Goal: Task Accomplishment & Management: Complete application form

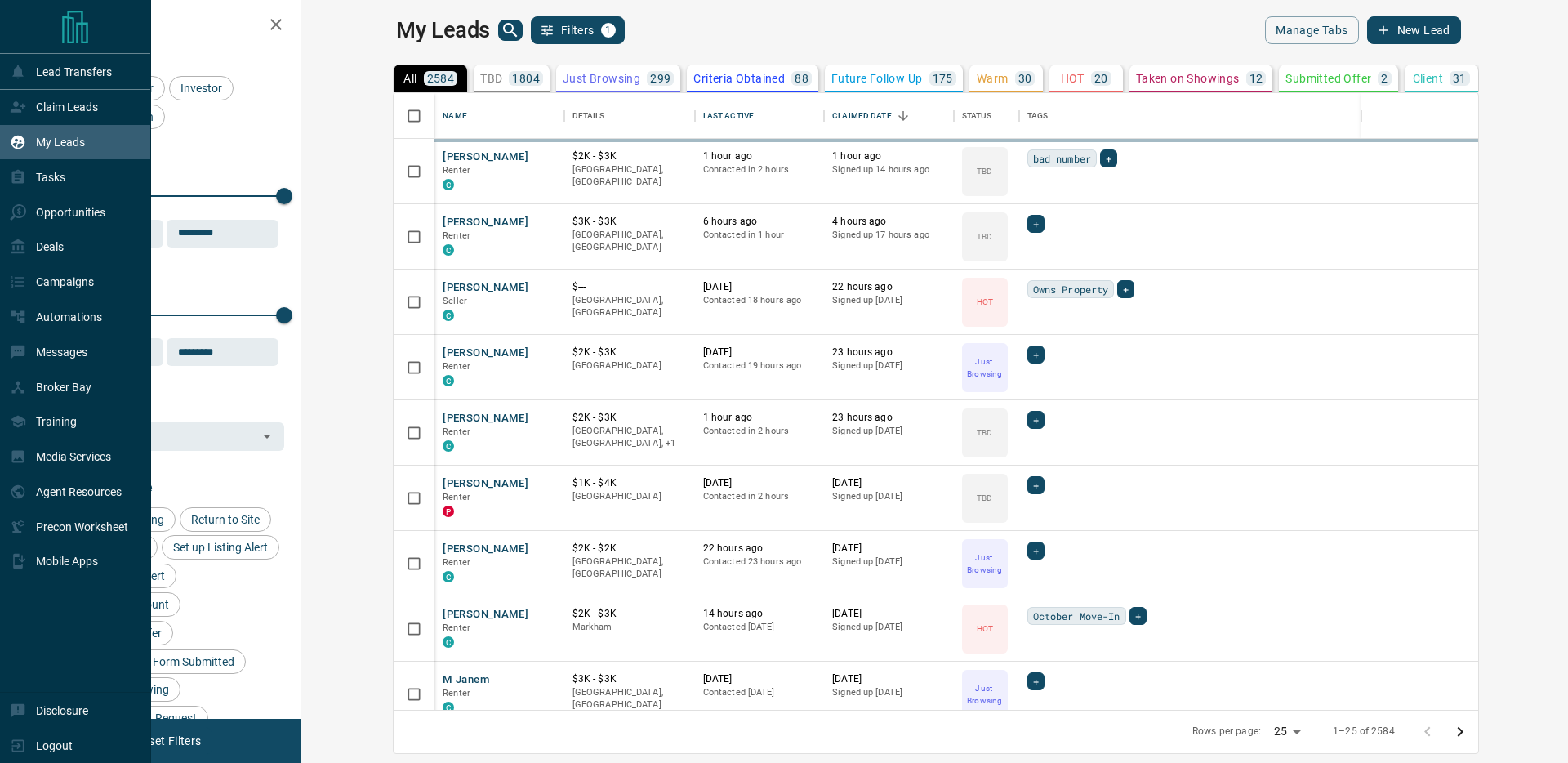
scroll to position [617, 1259]
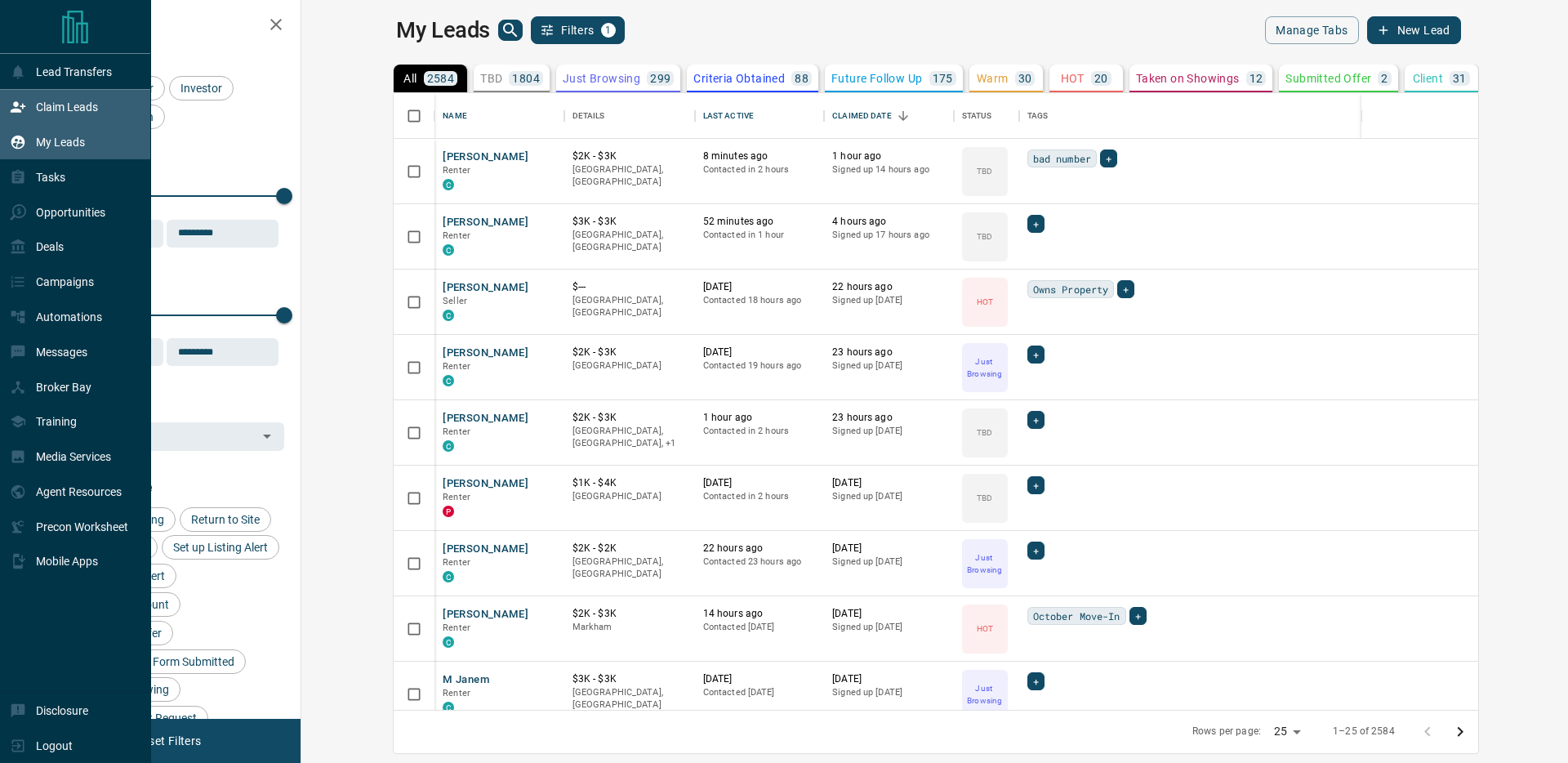
click at [15, 90] on div "Claim Leads" at bounding box center [75, 107] width 151 height 35
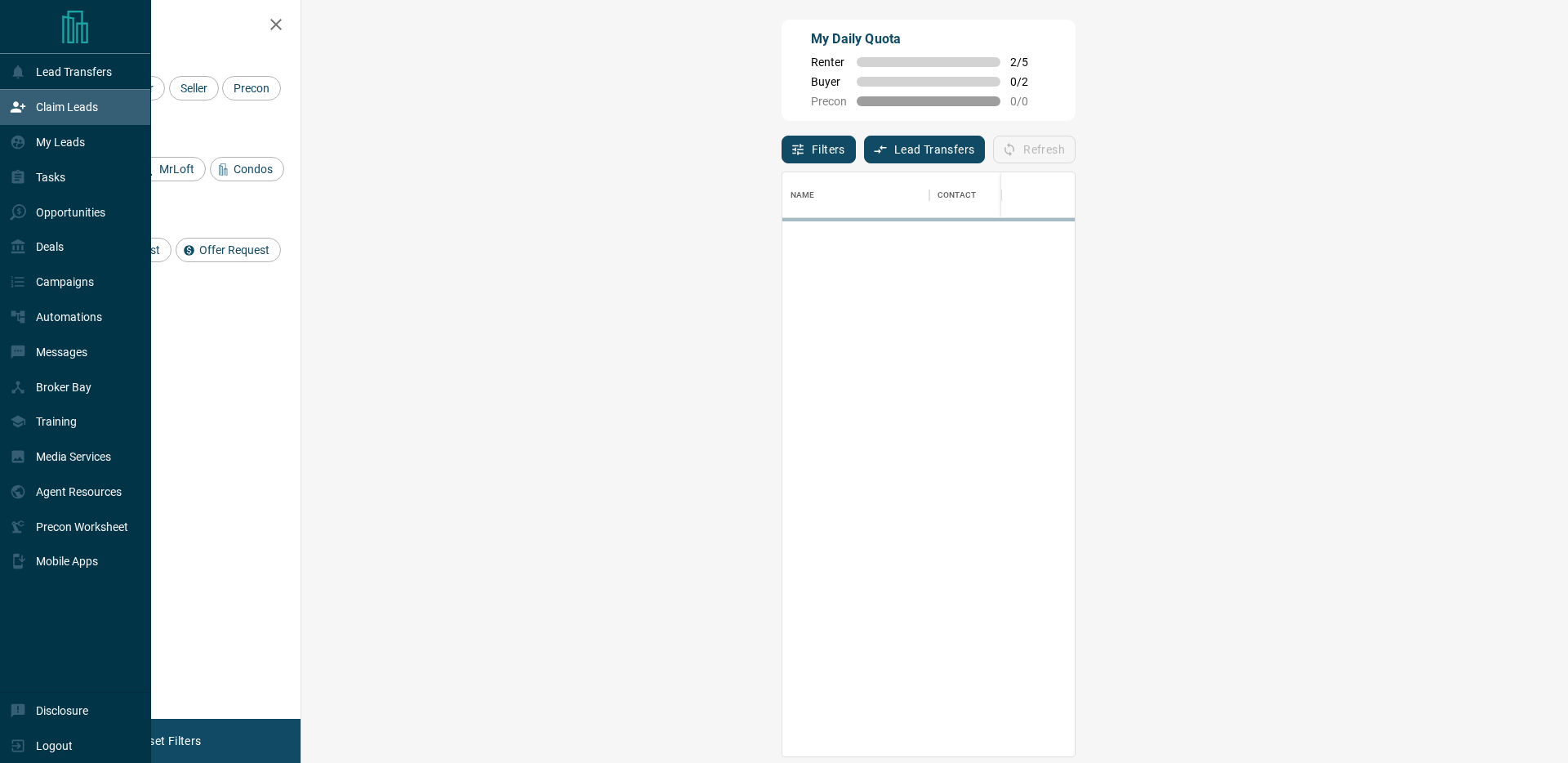
scroll to position [585, 1232]
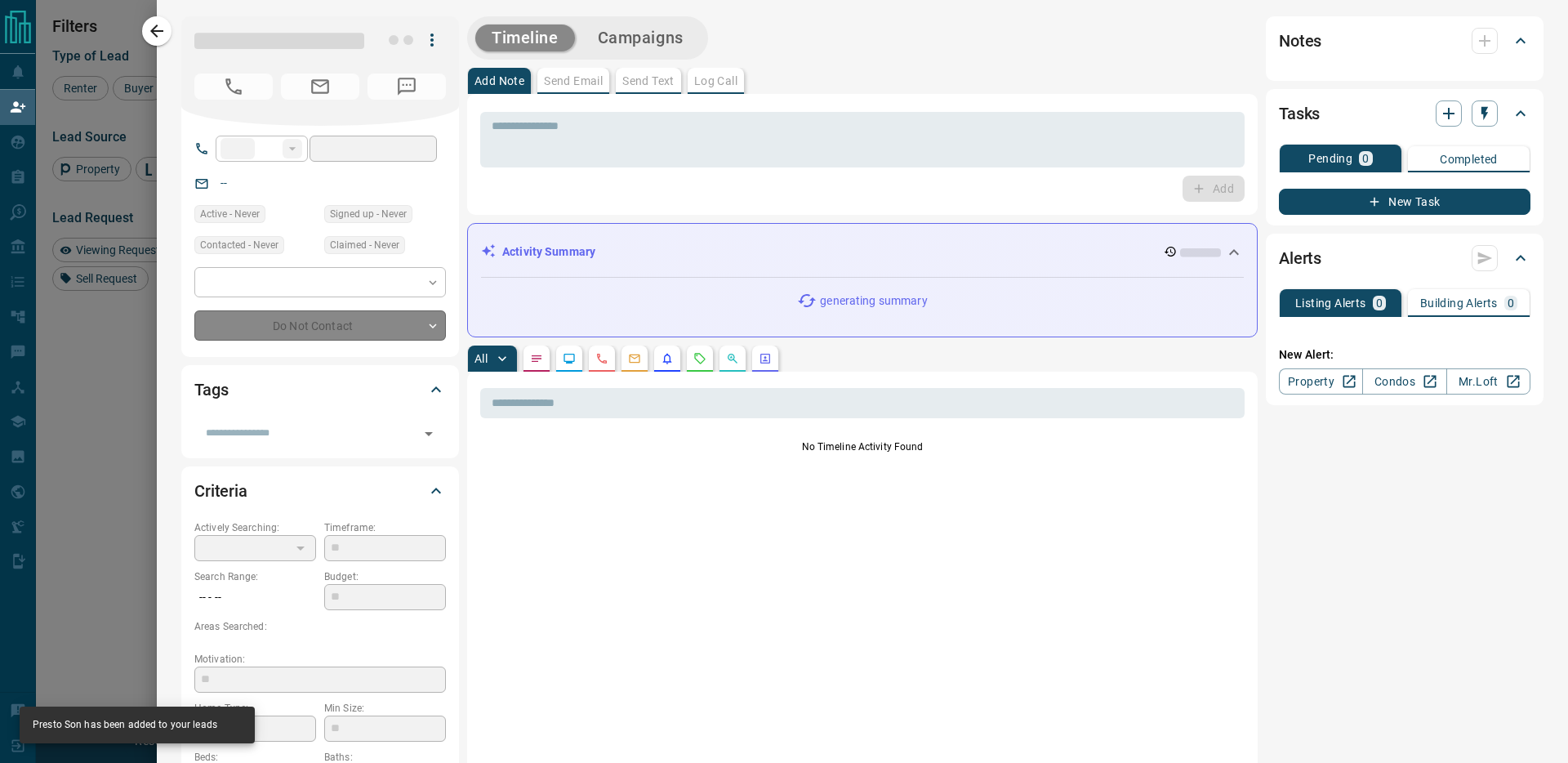
type input "**"
type input "**********"
type input "**"
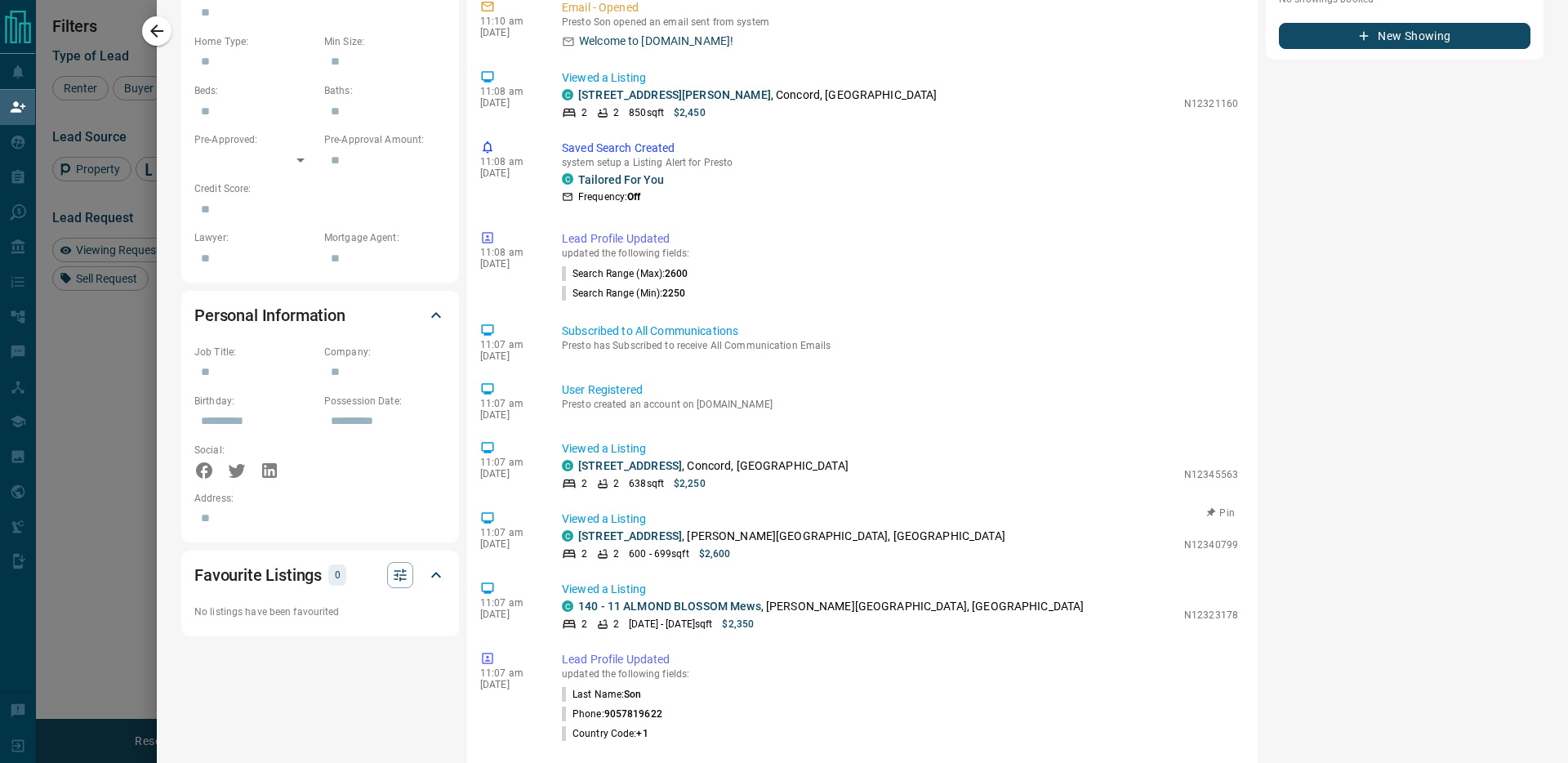
scroll to position [0, 0]
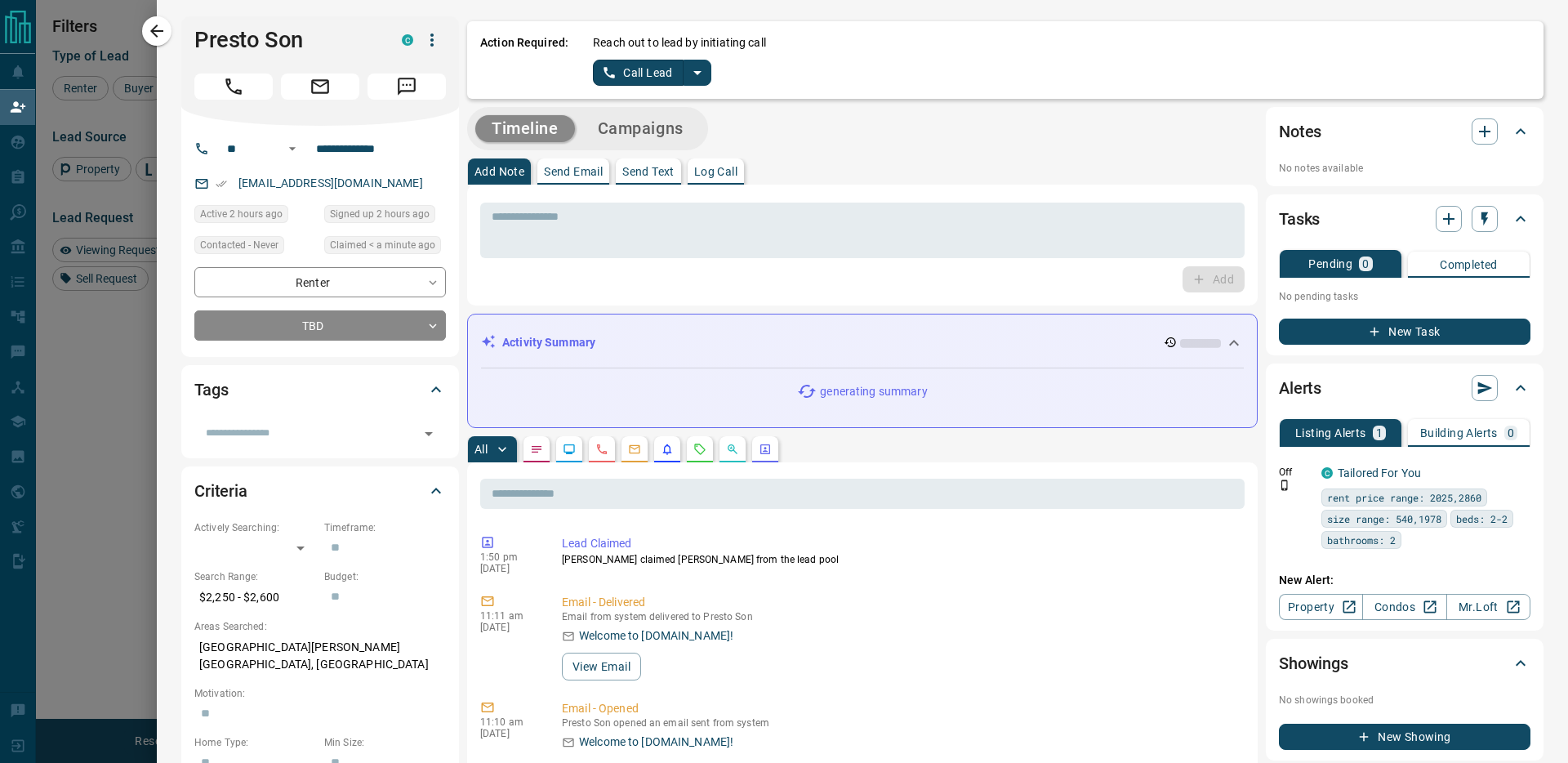
click at [623, 60] on button "Call Lead" at bounding box center [637, 72] width 91 height 27
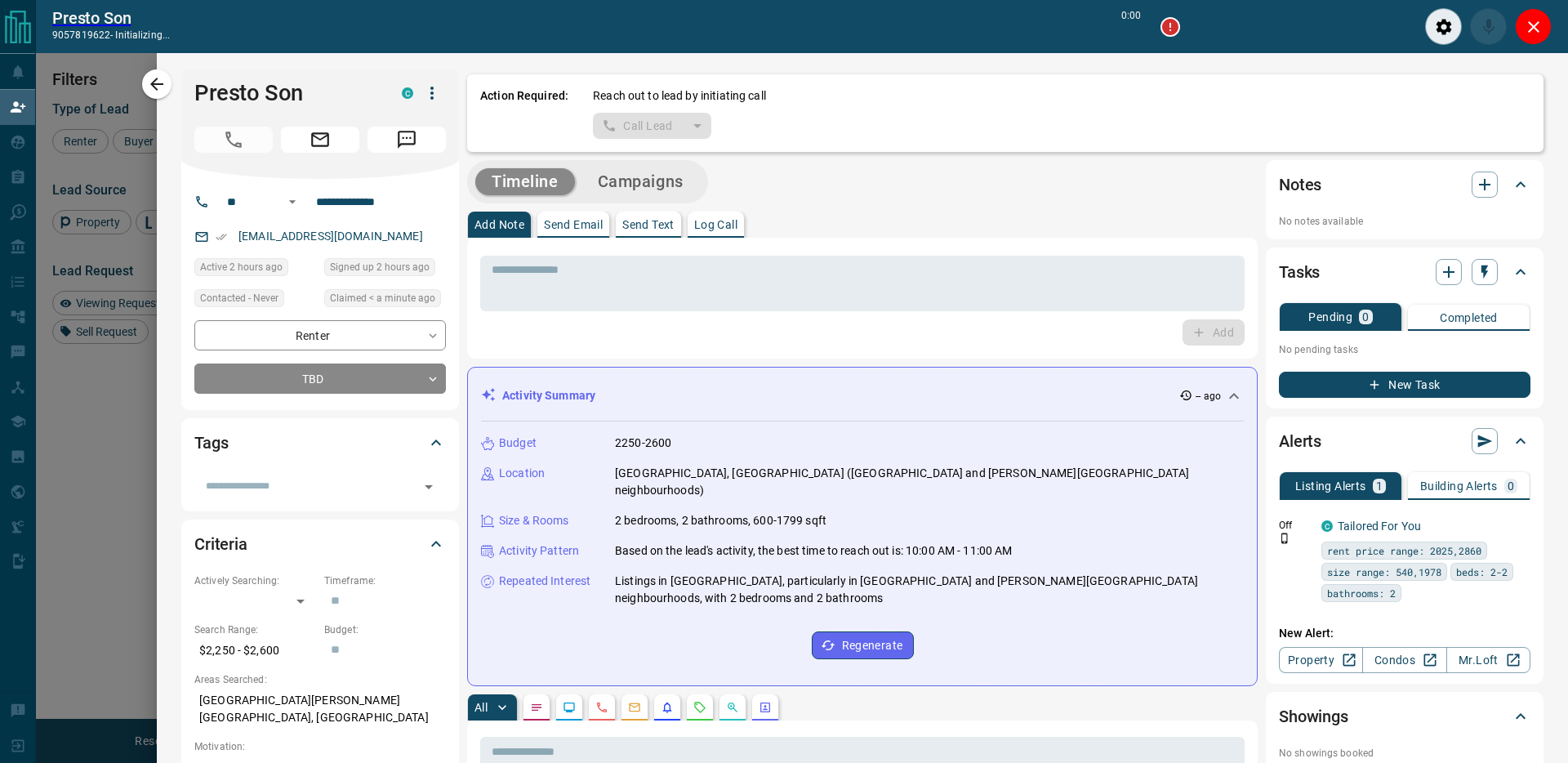
scroll to position [543, 1232]
type input "*******"
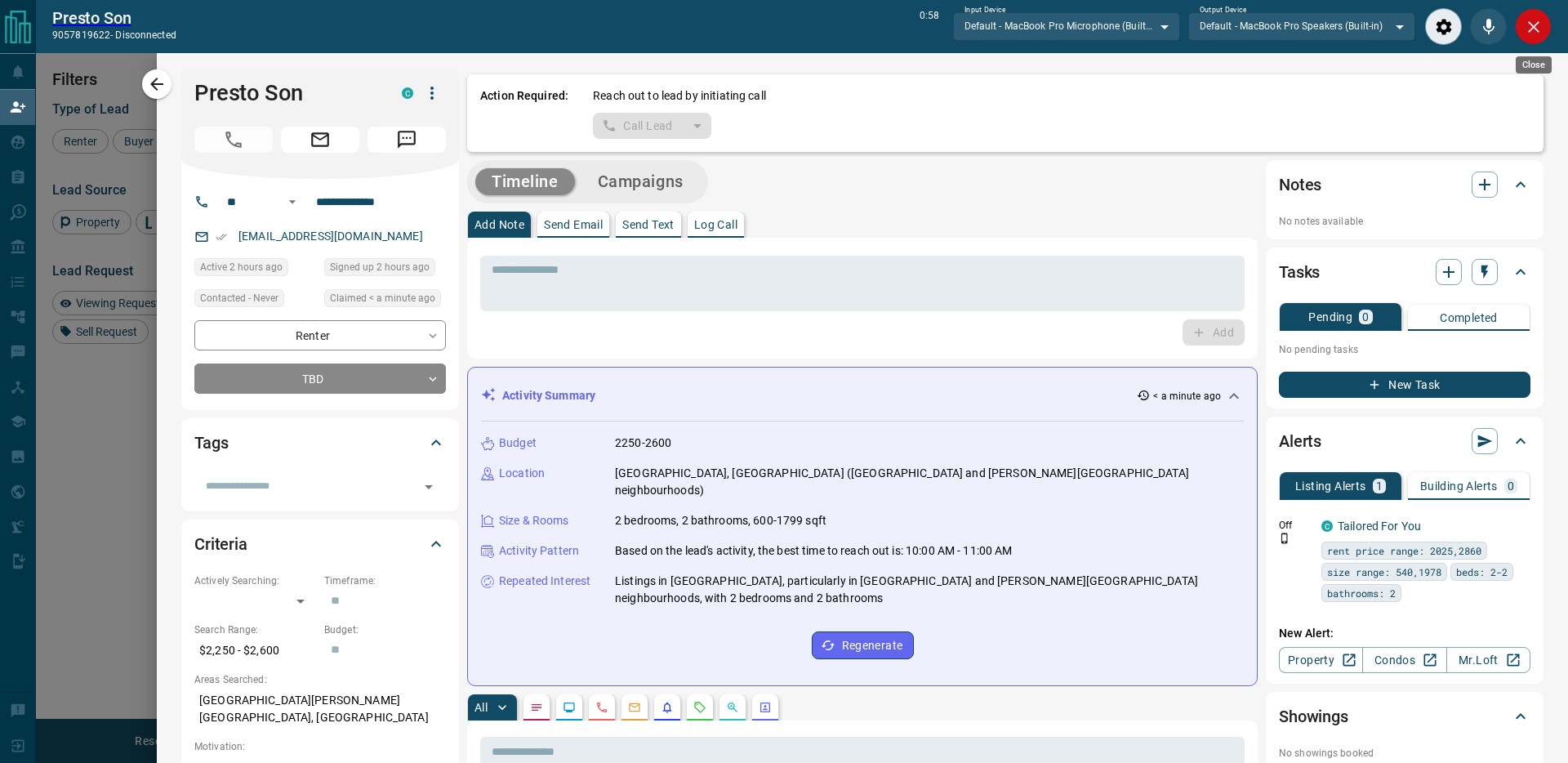
click at [1525, 38] on button "Close" at bounding box center [1533, 27] width 37 height 37
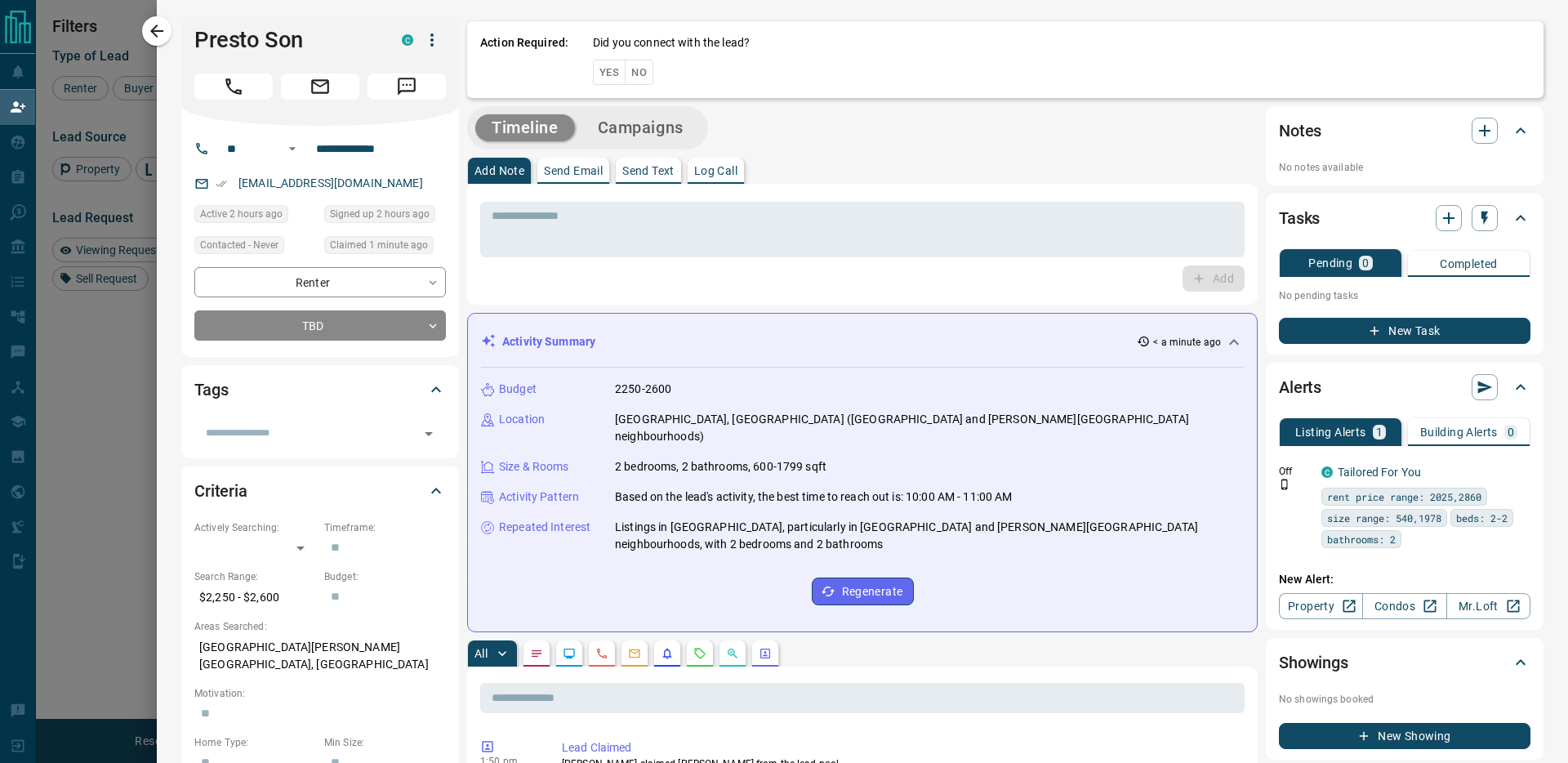
scroll to position [585, 1232]
click at [620, 70] on button "Yes" at bounding box center [609, 72] width 33 height 26
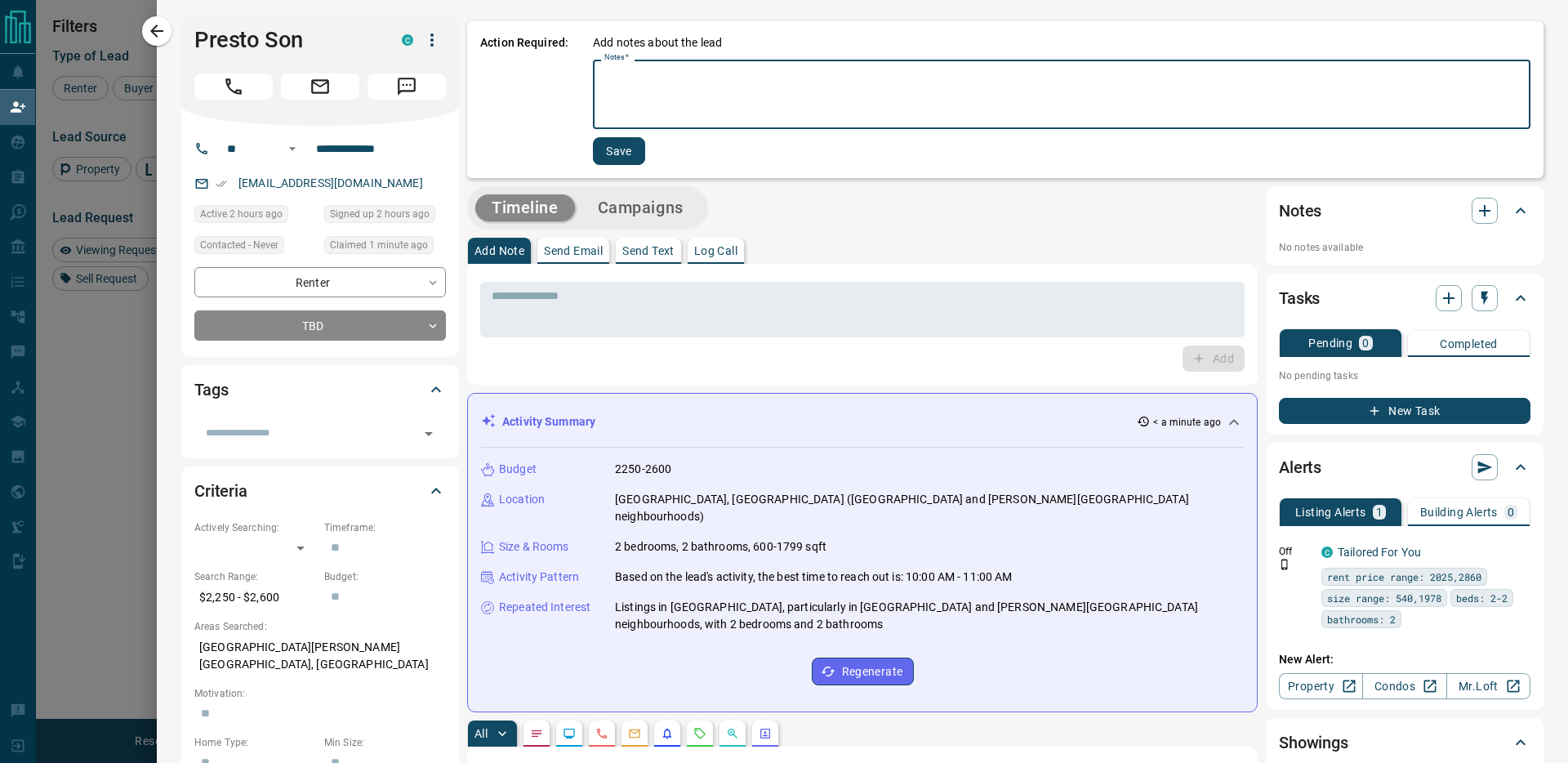
click at [623, 79] on textarea "Notes   *" at bounding box center [1061, 94] width 914 height 56
type textarea "**********"
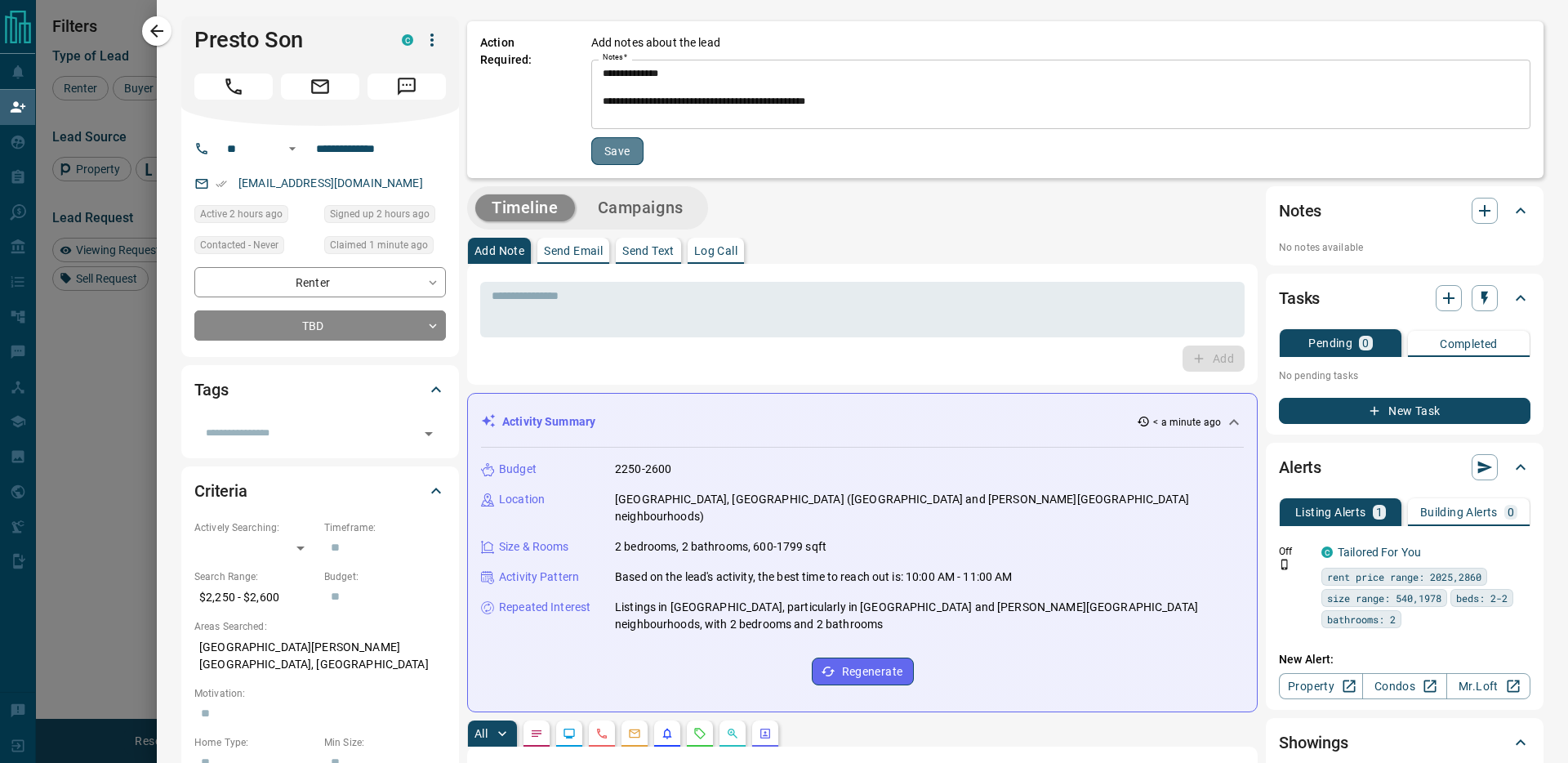
click at [614, 157] on button "Save" at bounding box center [617, 151] width 52 height 27
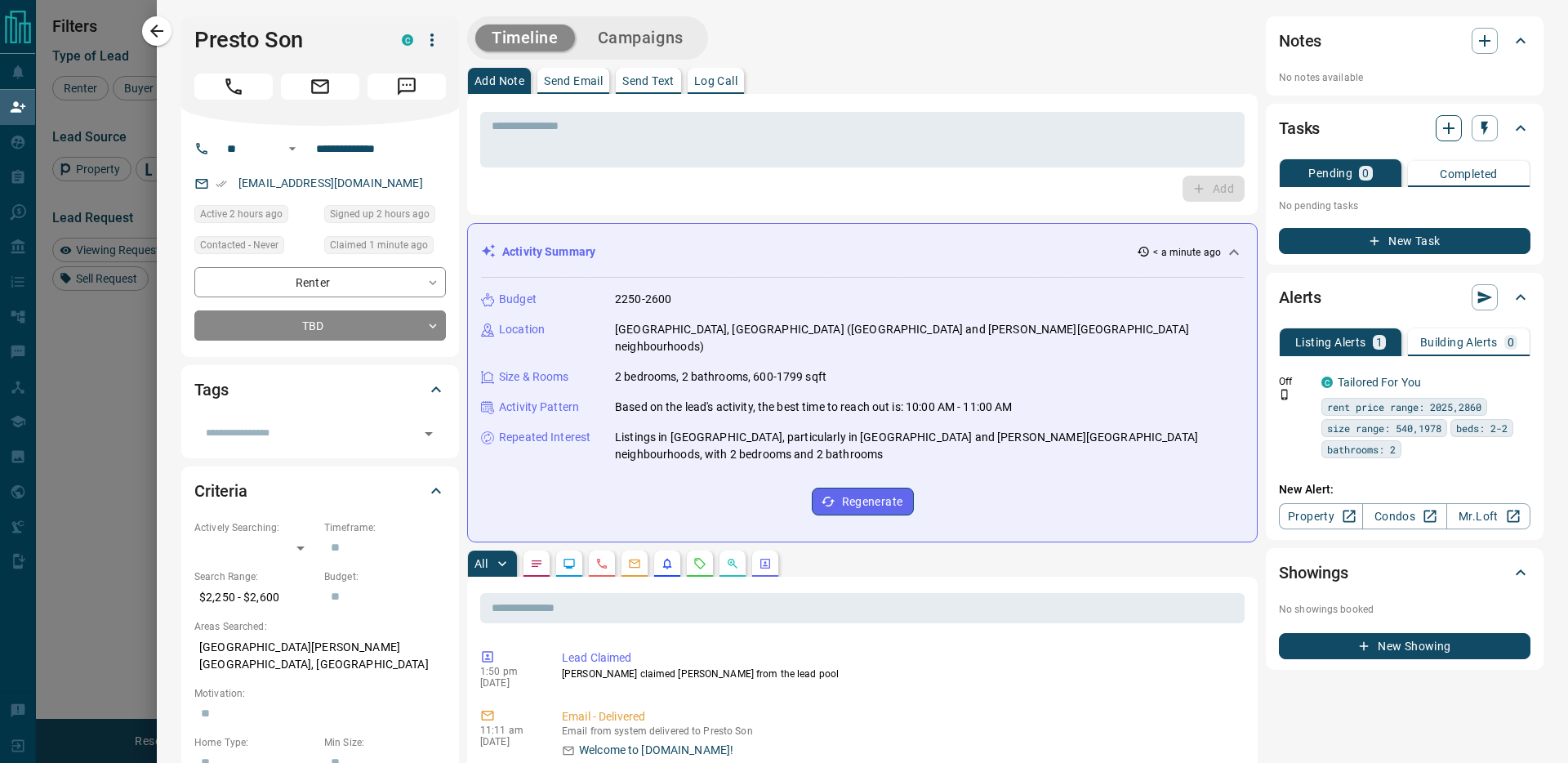
click at [1441, 134] on icon "button" at bounding box center [1448, 127] width 19 height 19
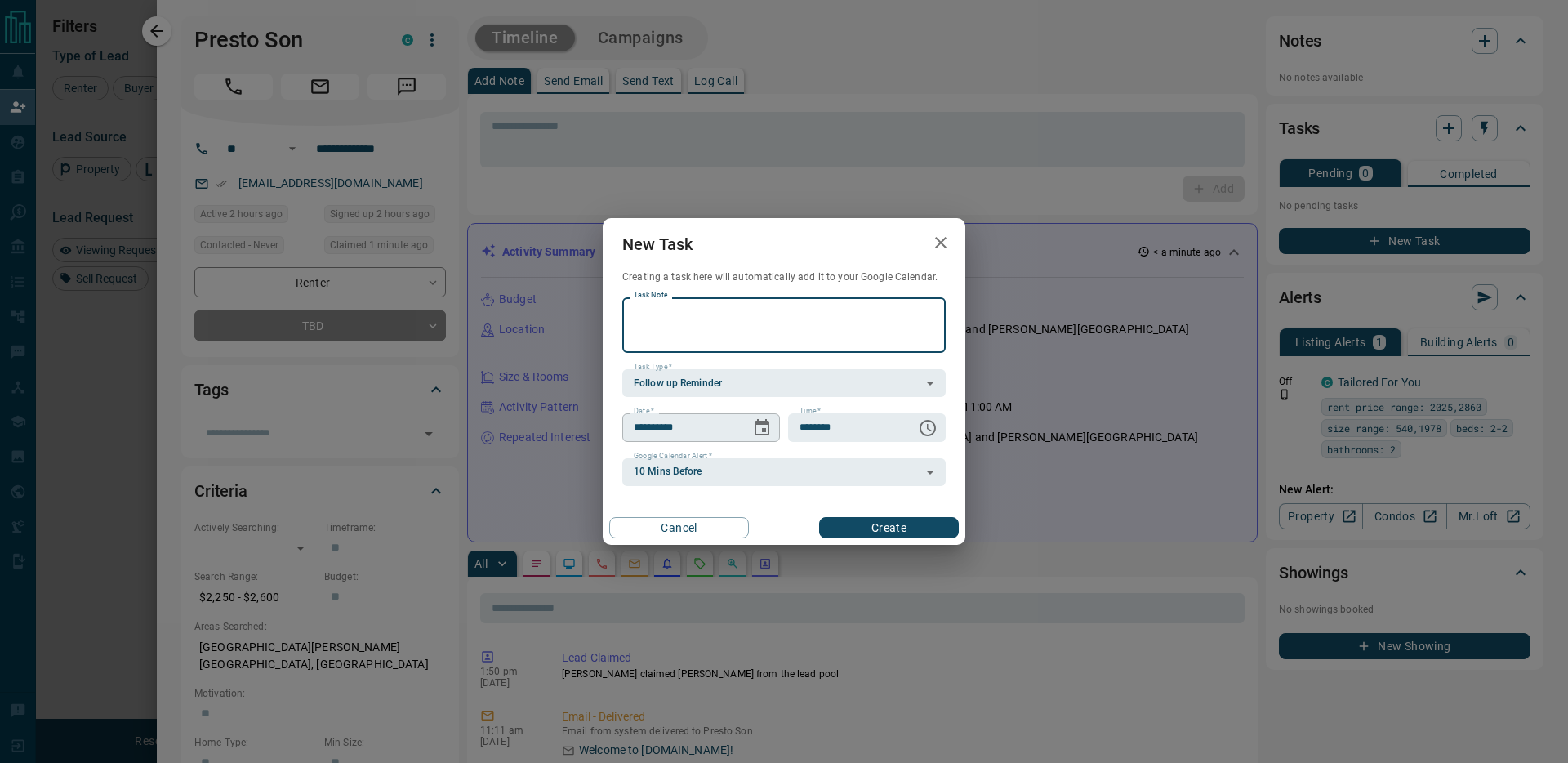
click at [763, 427] on icon "Choose date, selected date is Aug 16, 2025" at bounding box center [762, 427] width 19 height 19
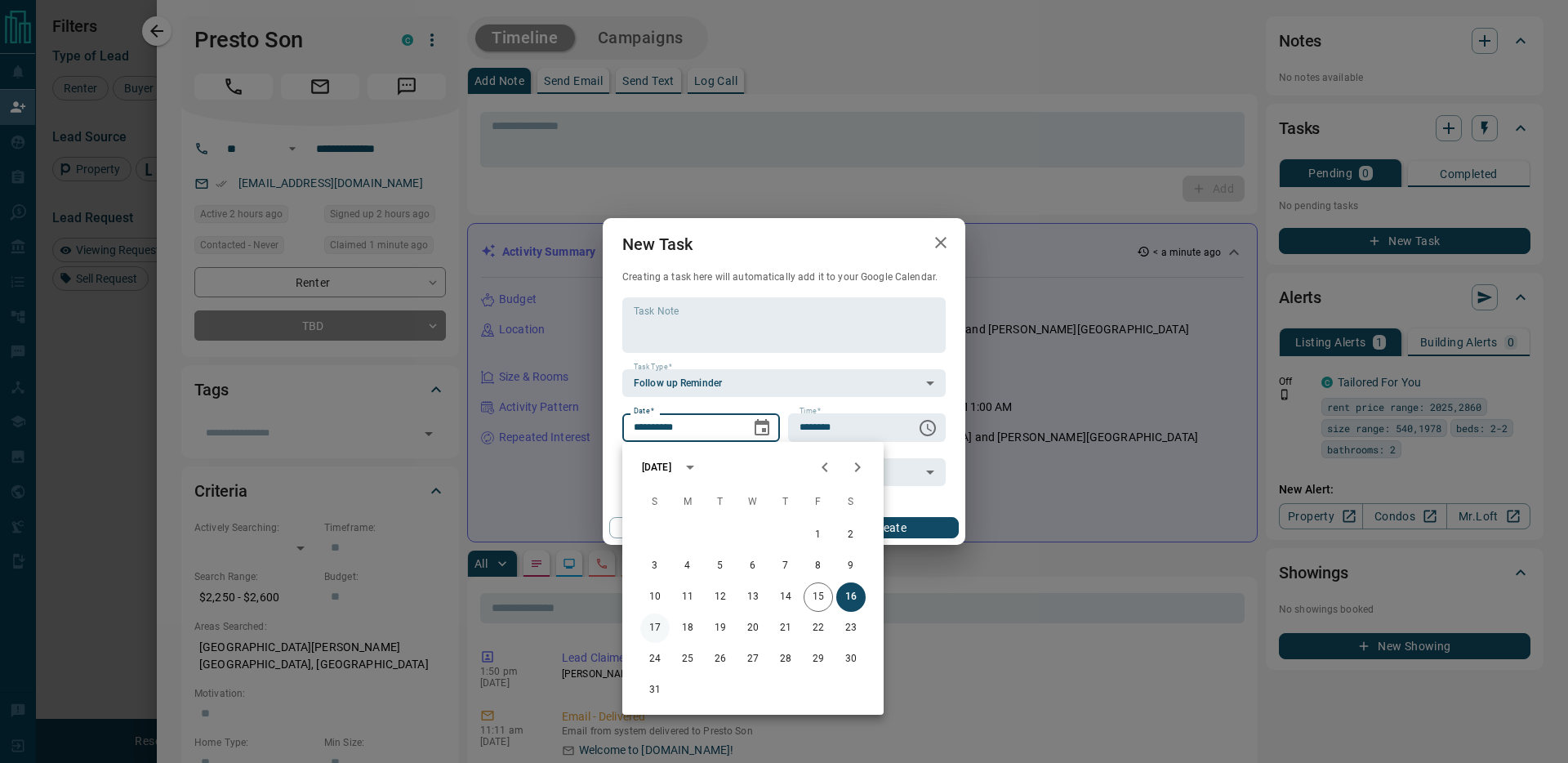
click at [651, 618] on button "17" at bounding box center [655, 629] width 29 height 29
type input "**********"
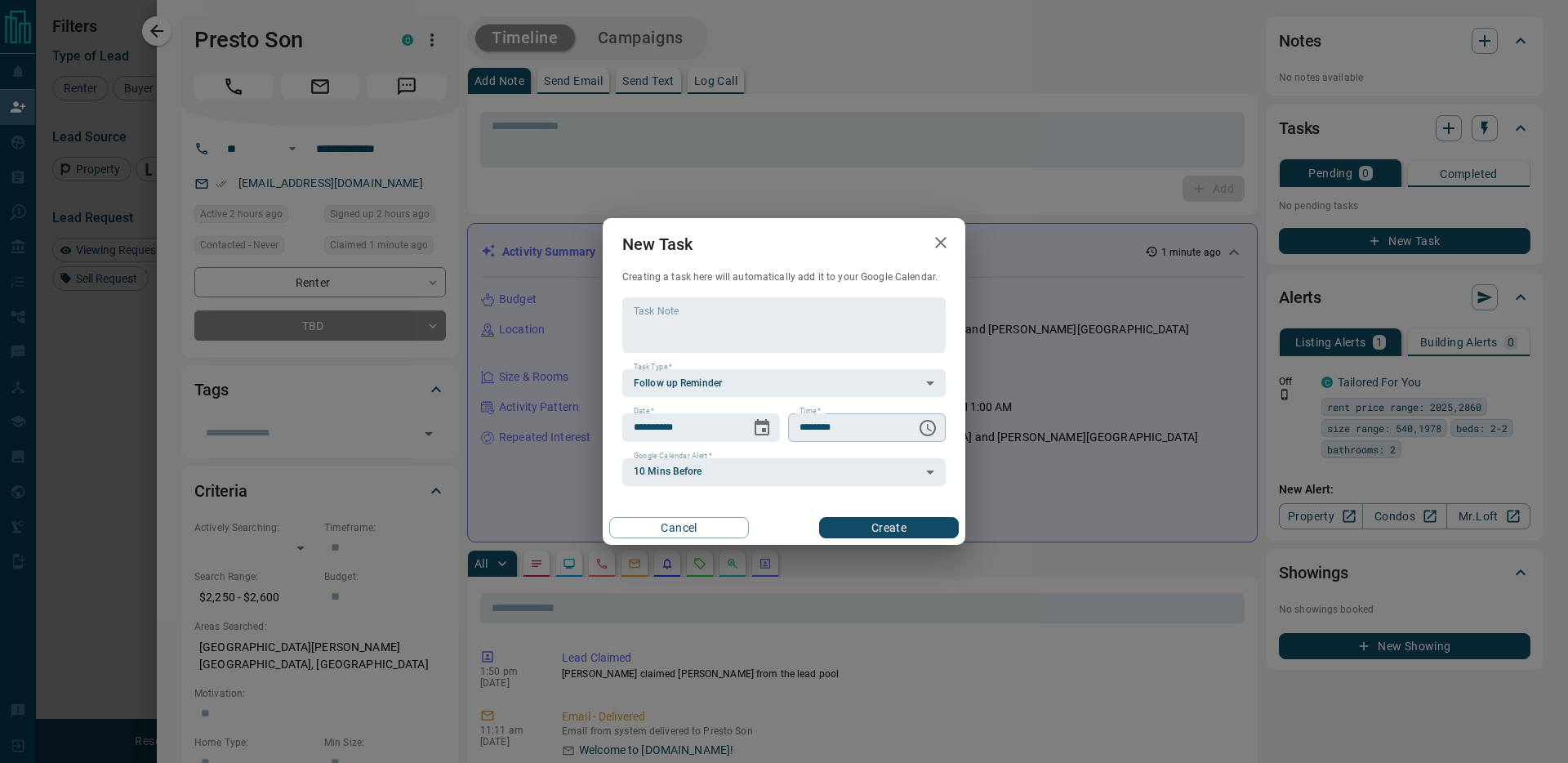
click at [818, 432] on input "********" at bounding box center [847, 427] width 117 height 27
click at [809, 431] on input "********" at bounding box center [847, 427] width 117 height 27
type input "********"
click at [863, 516] on div "Cancel Create" at bounding box center [784, 528] width 363 height 35
click at [869, 523] on button "Create" at bounding box center [889, 527] width 140 height 21
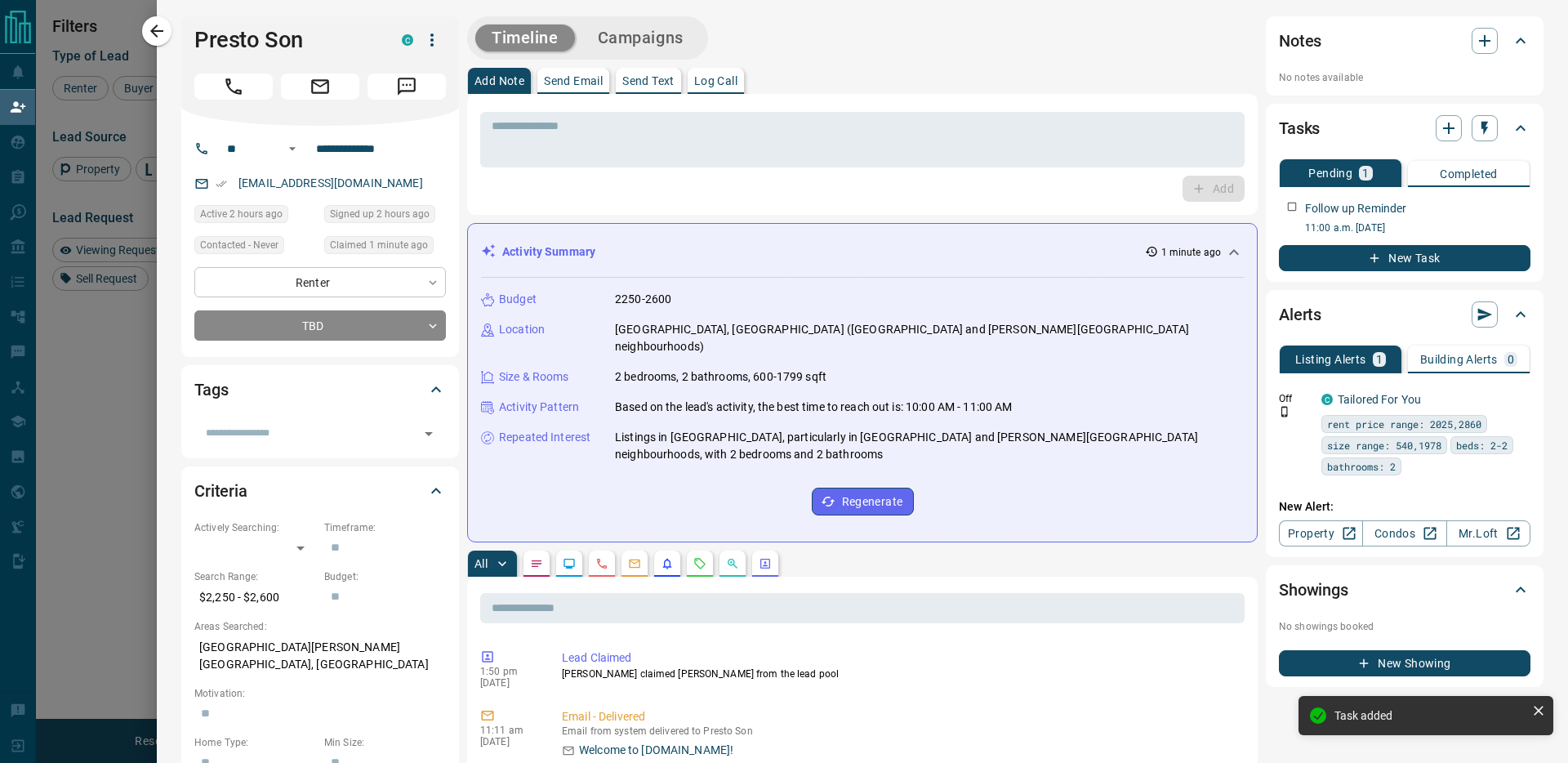
click at [280, 281] on body "Lead Transfers Claim Leads My Leads Tasks Opportunities Deals Campaigns Automat…" at bounding box center [784, 321] width 1568 height 643
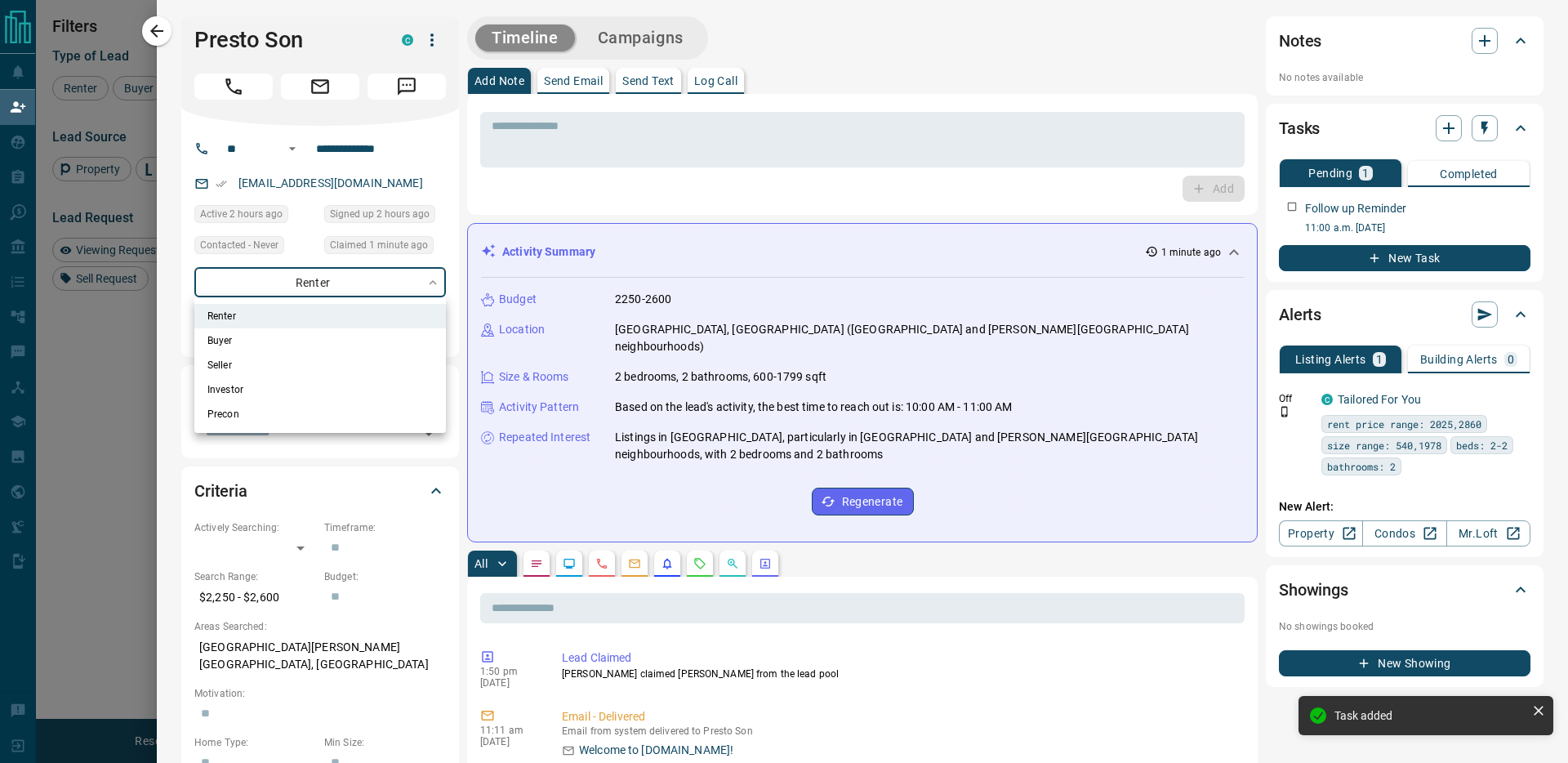
click at [280, 281] on div at bounding box center [784, 382] width 1568 height 763
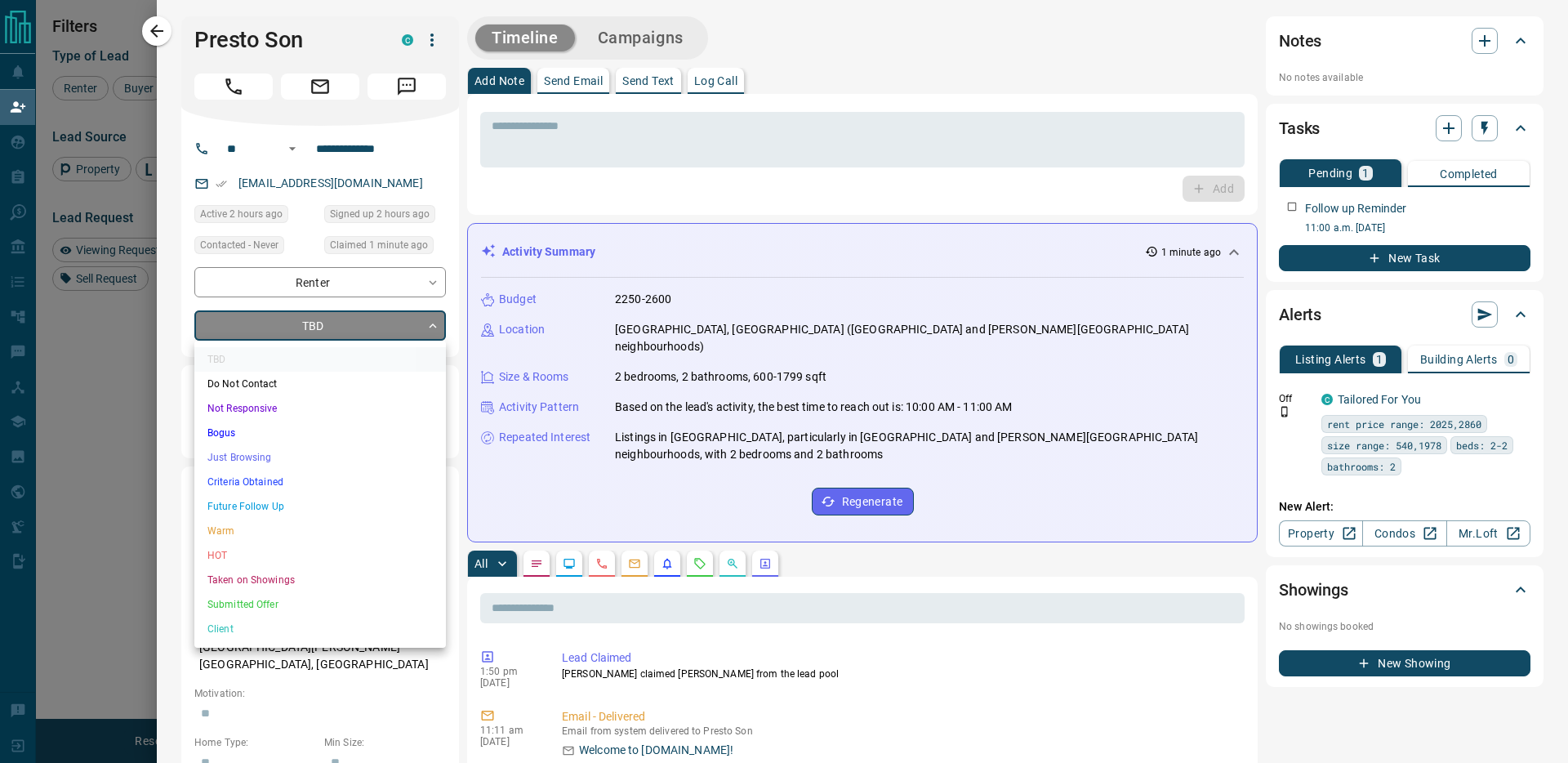
click at [280, 317] on body "Lead Transfers Claim Leads My Leads Tasks Opportunities Deals Campaigns Automat…" at bounding box center [784, 321] width 1568 height 643
click at [280, 317] on div at bounding box center [784, 382] width 1568 height 763
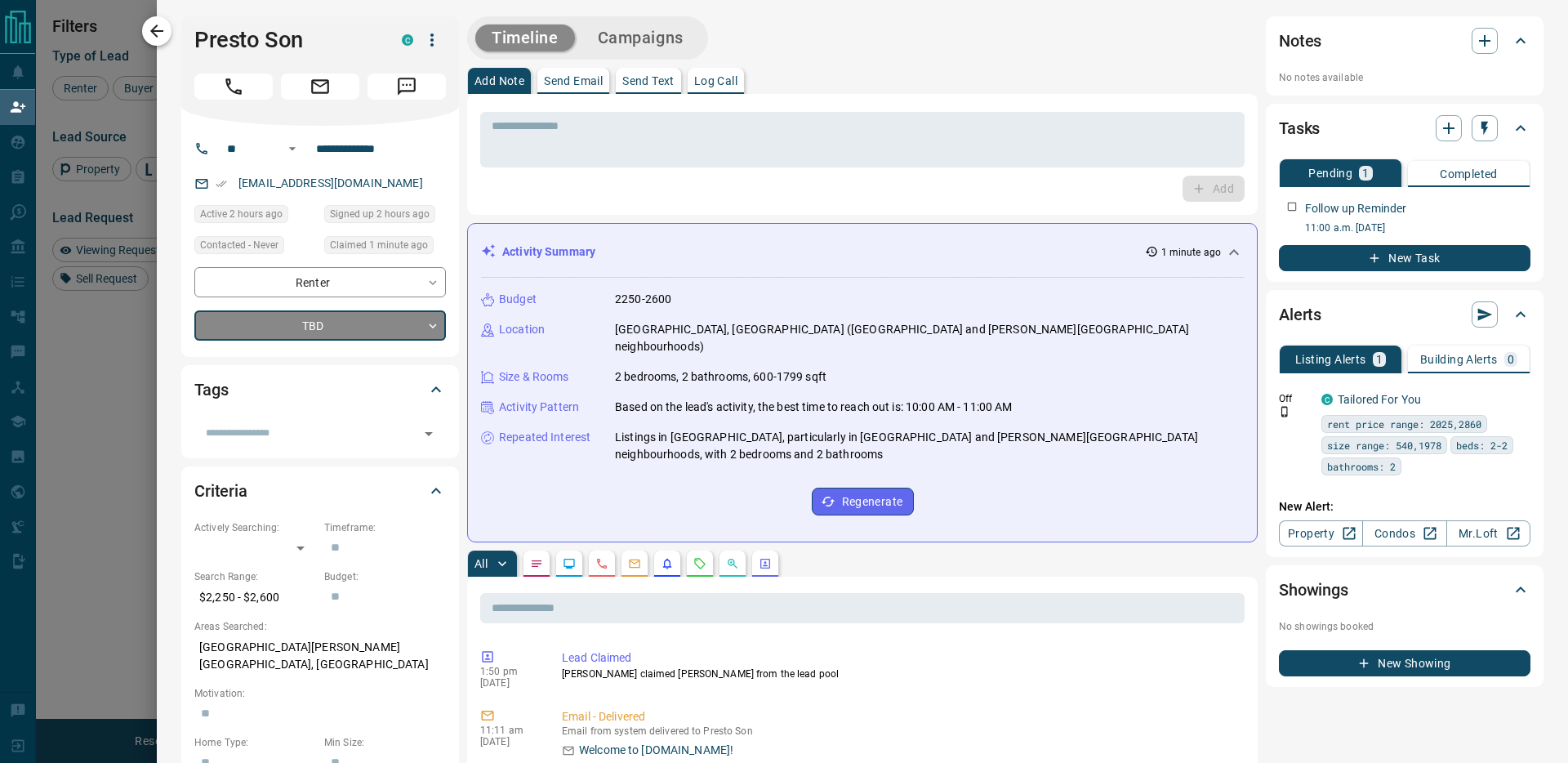
click at [162, 31] on icon "button" at bounding box center [156, 31] width 13 height 13
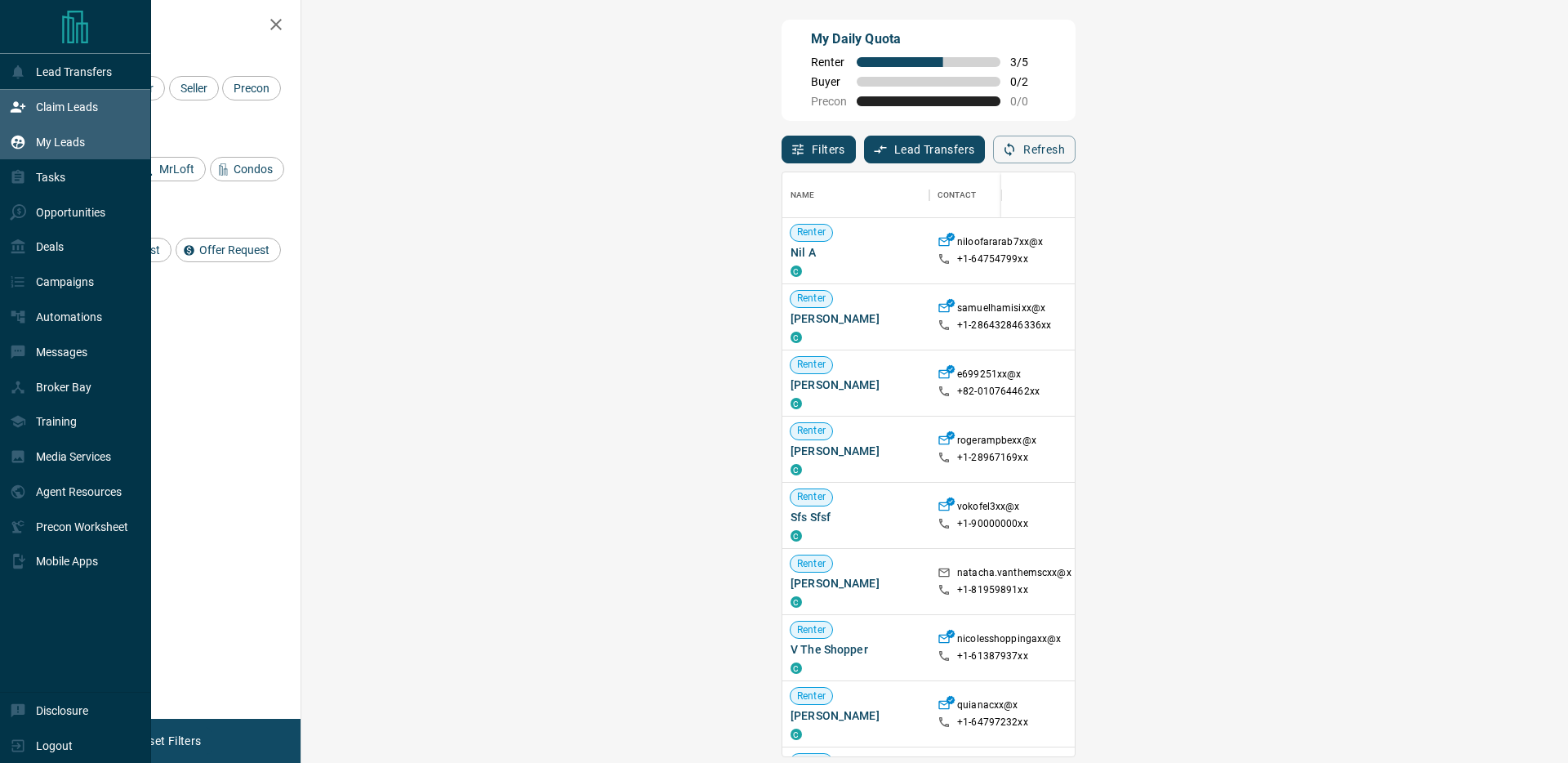
click at [28, 133] on div "My Leads" at bounding box center [48, 142] width 75 height 27
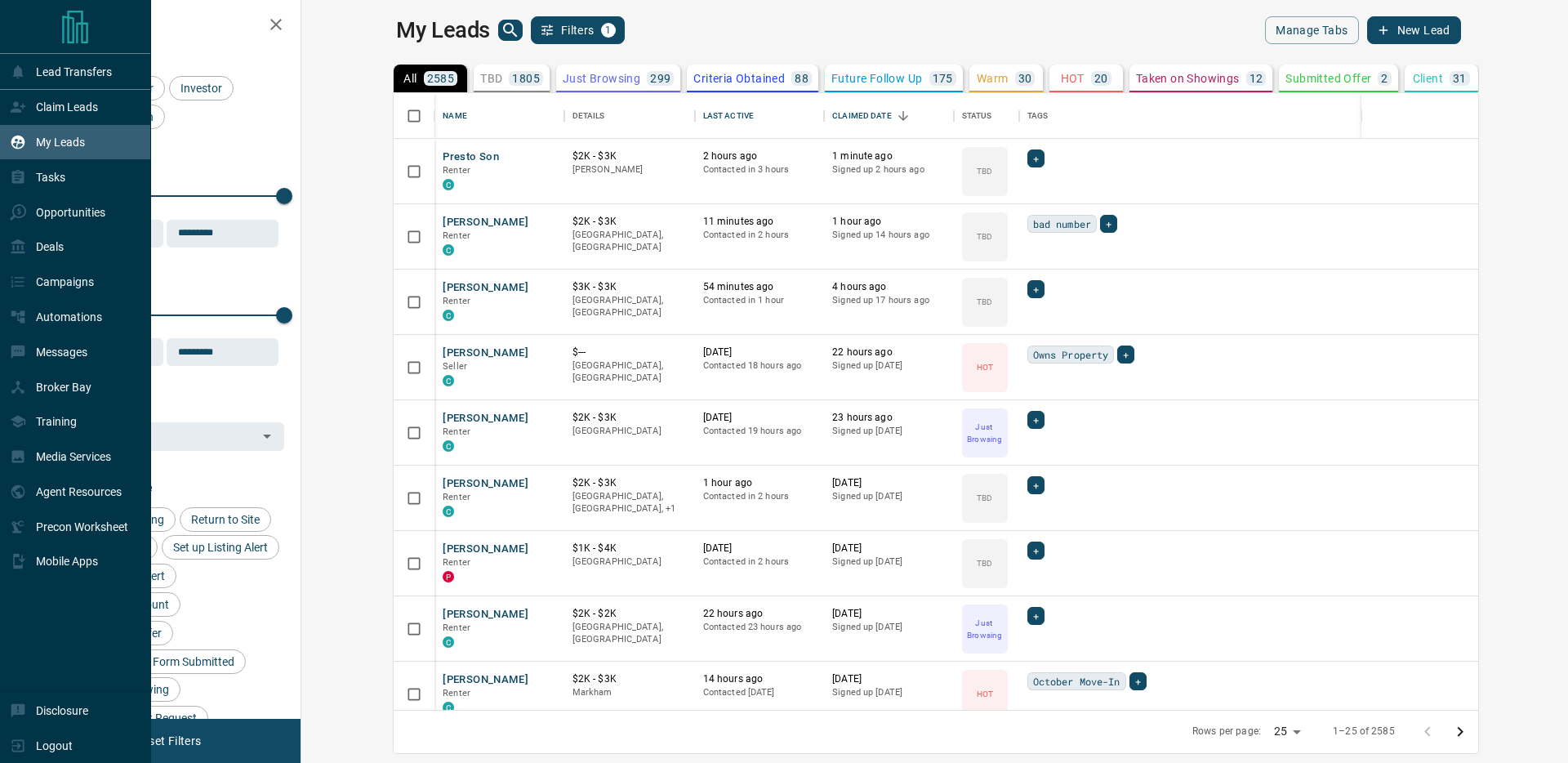
scroll to position [617, 1259]
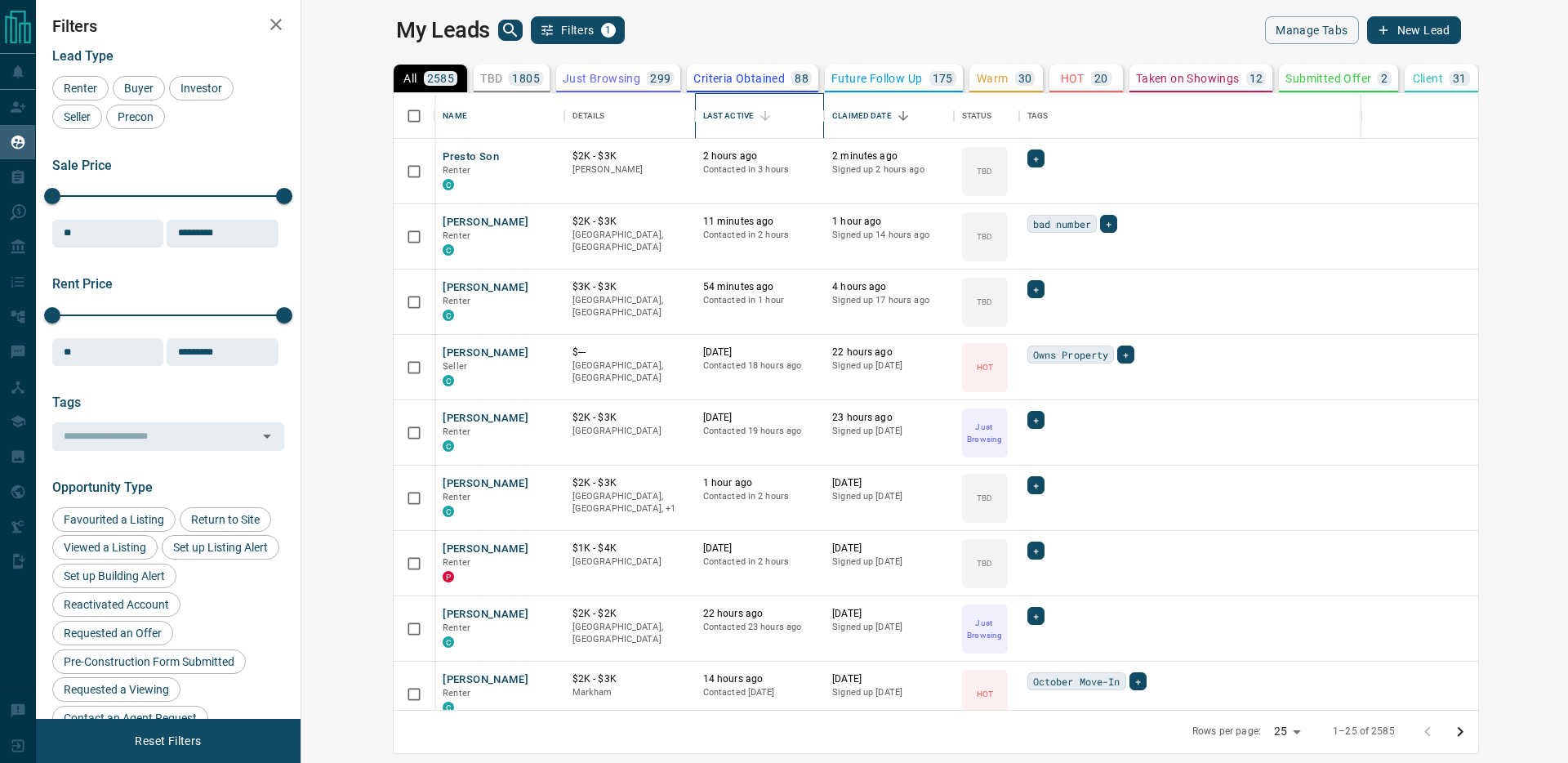
click at [703, 117] on div "Last Active" at bounding box center [728, 116] width 50 height 46
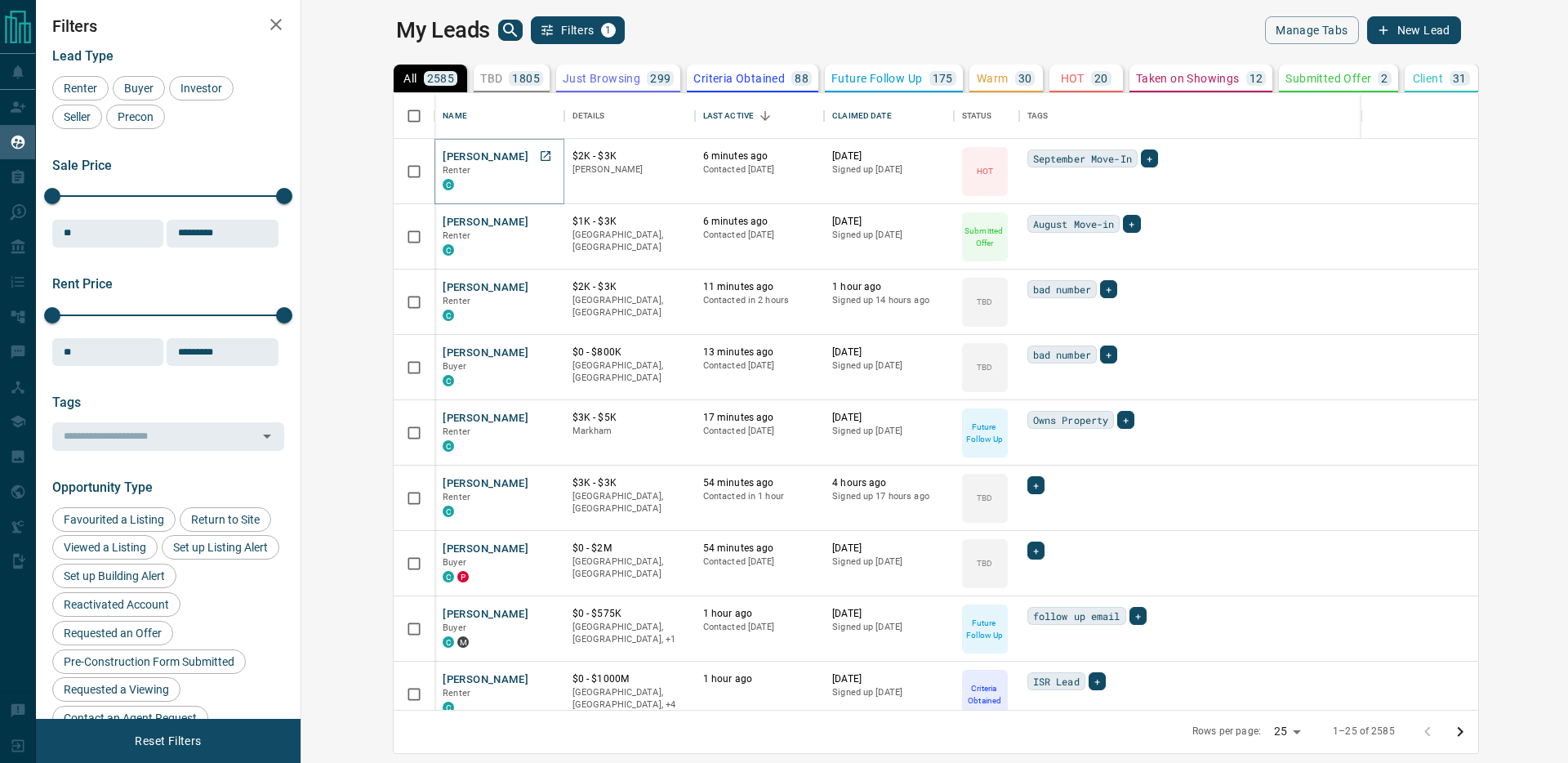
click at [443, 153] on button "[PERSON_NAME]" at bounding box center [485, 156] width 86 height 16
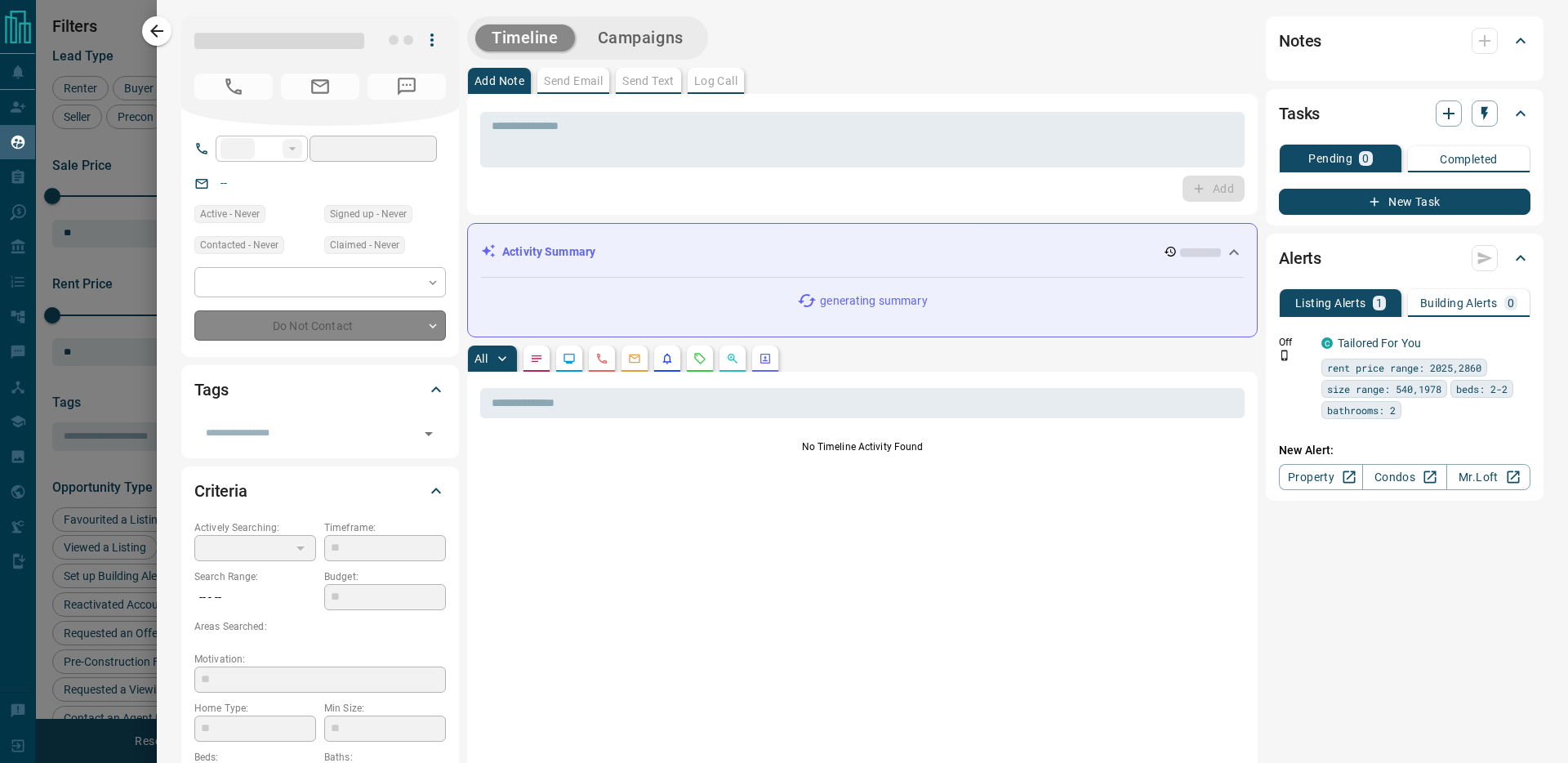
type input "**"
type input "**********"
type input "*"
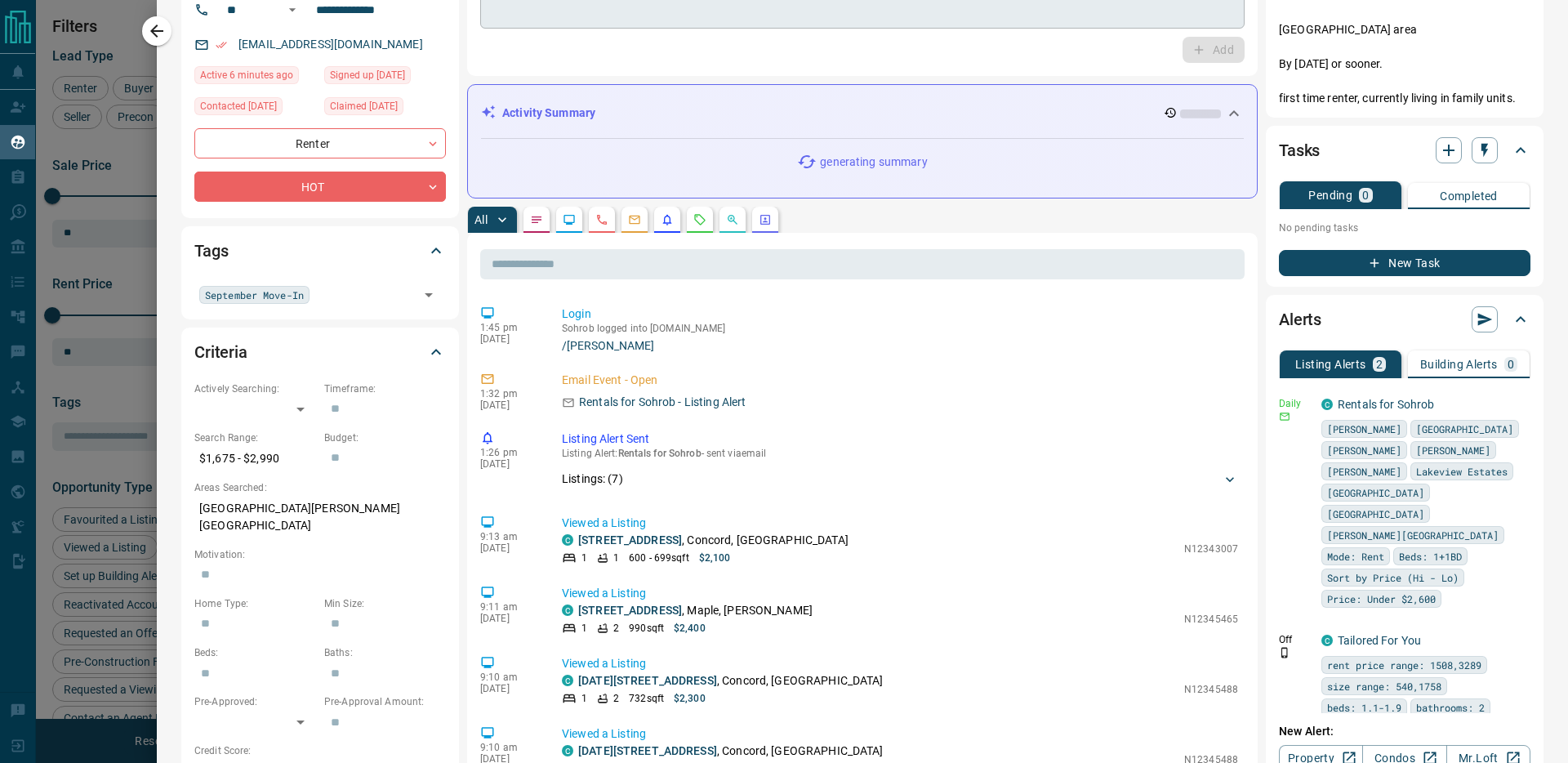
scroll to position [141, 0]
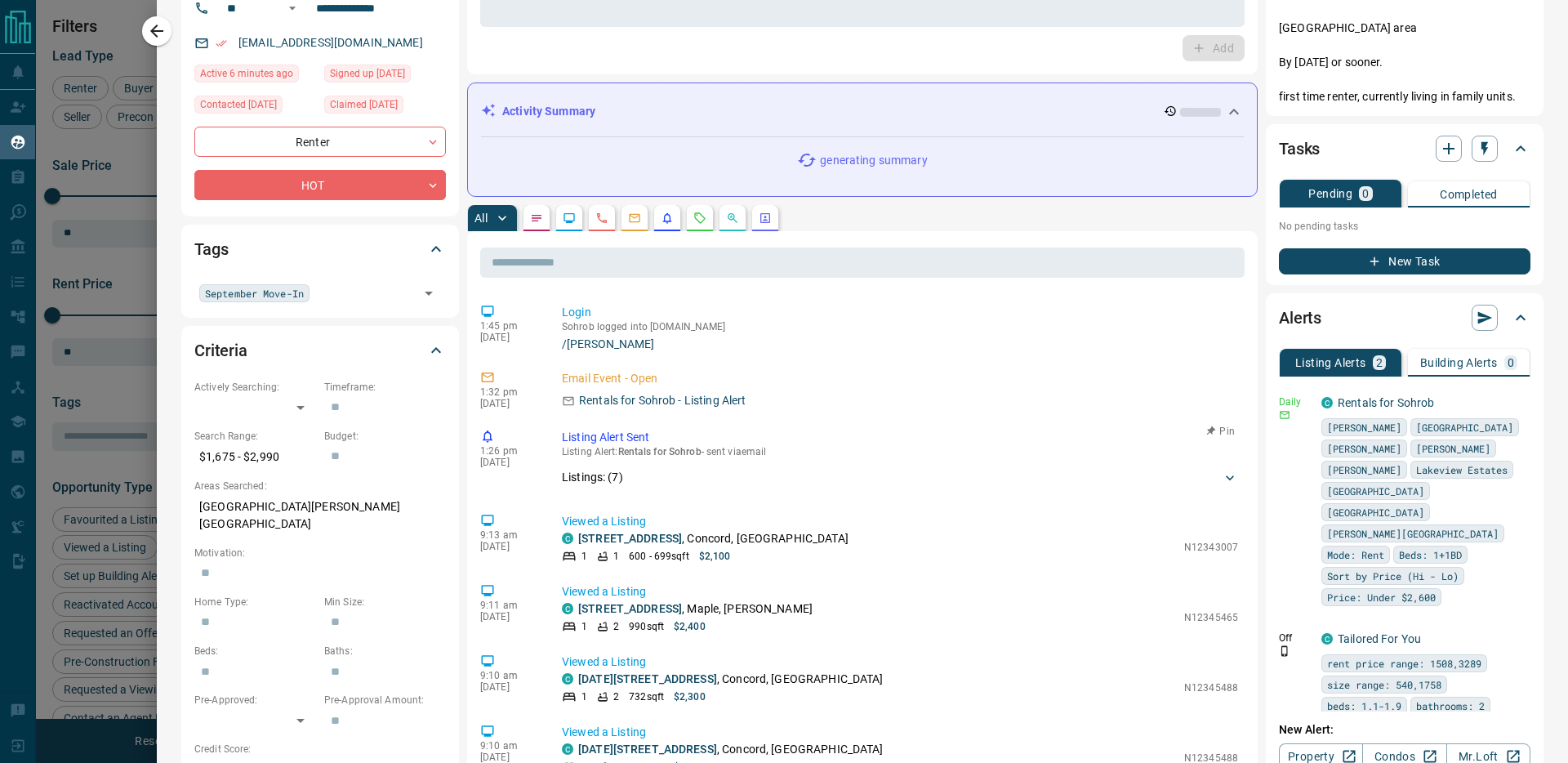
click at [1230, 477] on icon at bounding box center [1230, 478] width 16 height 16
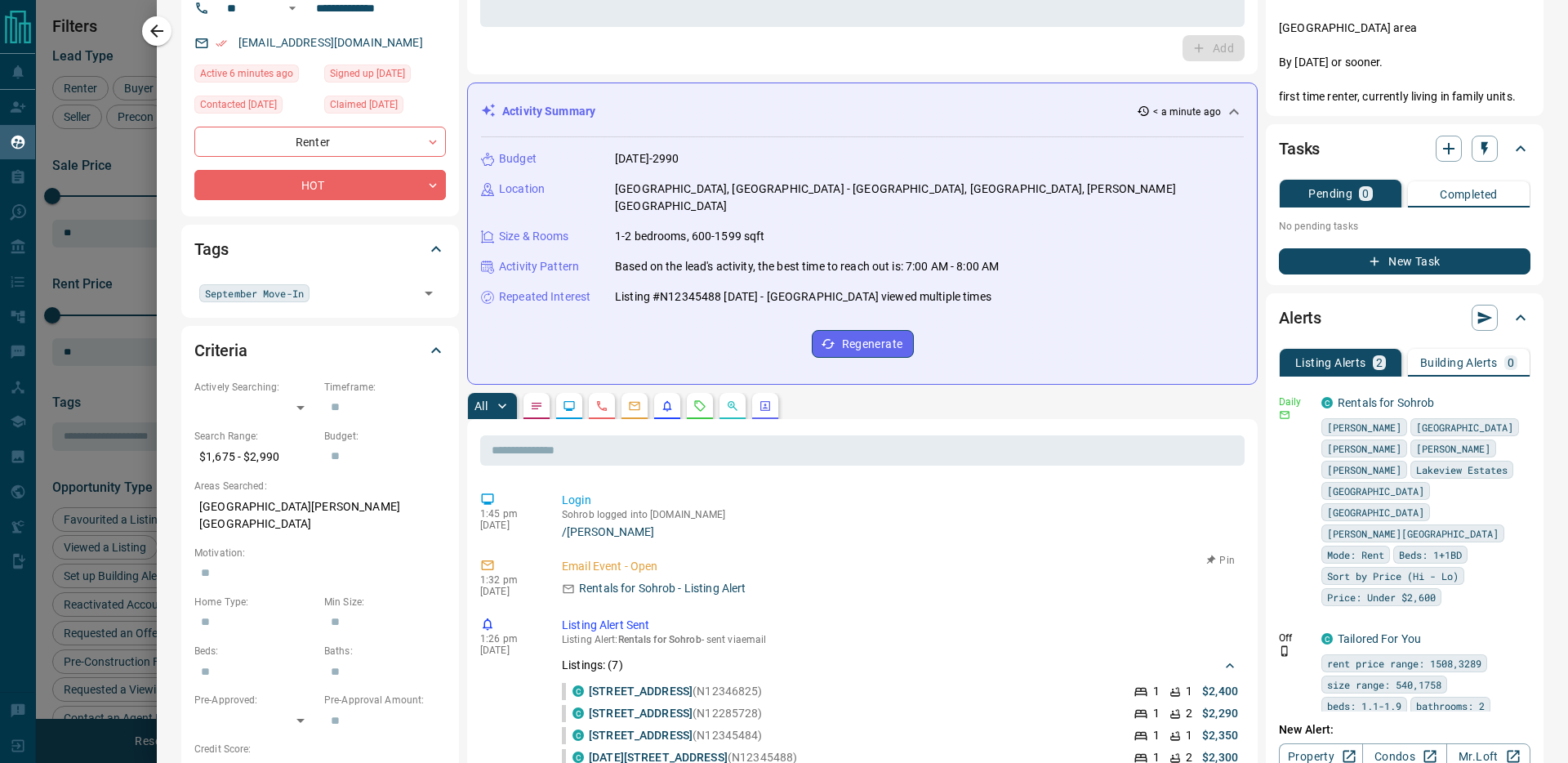
scroll to position [0, 0]
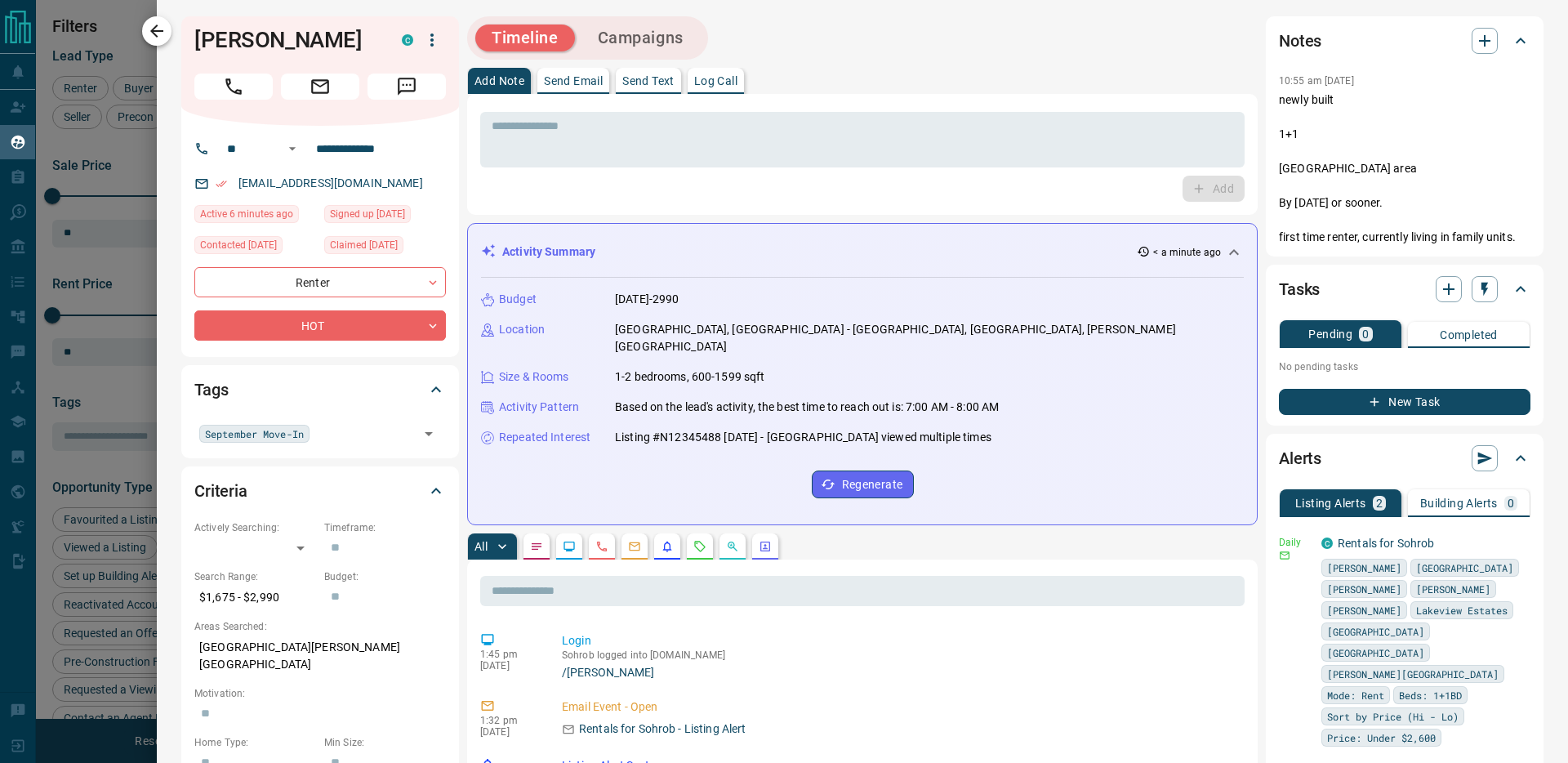
click at [156, 40] on icon "button" at bounding box center [156, 30] width 19 height 19
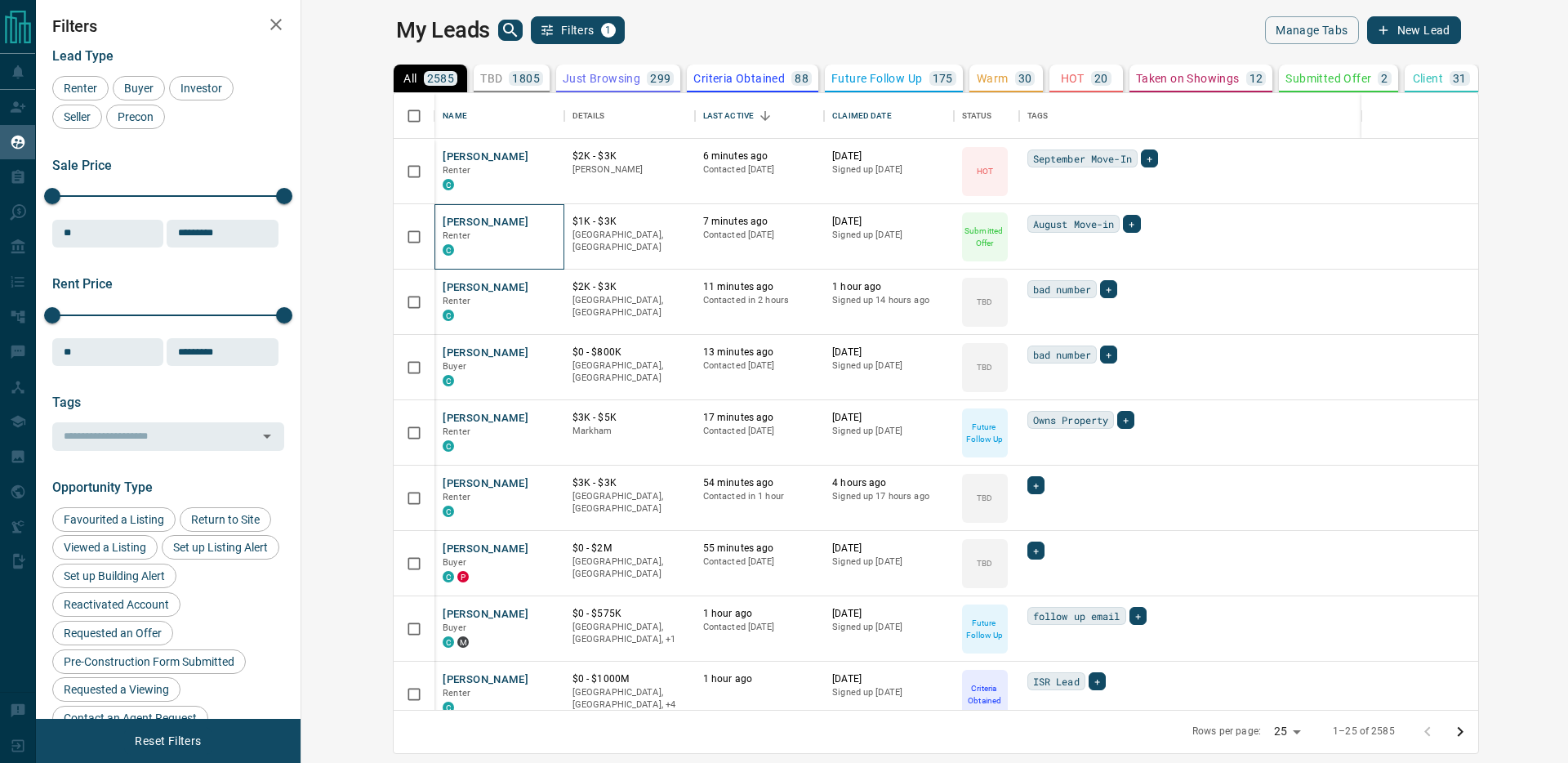
click at [434, 213] on div "[PERSON_NAME] Renter C" at bounding box center [498, 236] width 129 height 65
click at [443, 220] on button "[PERSON_NAME]" at bounding box center [485, 222] width 86 height 16
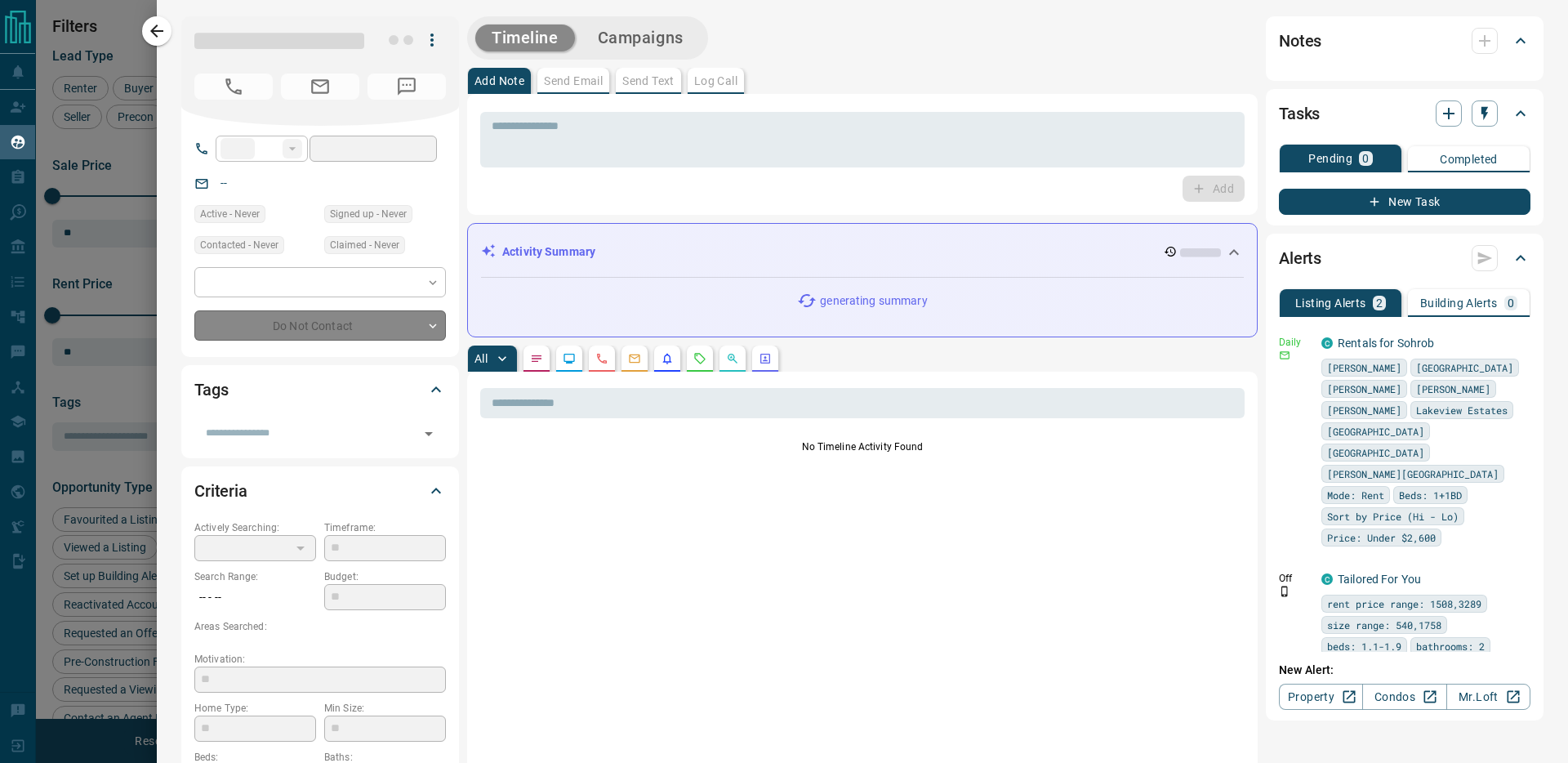
type input "**"
type input "**********"
type input "*"
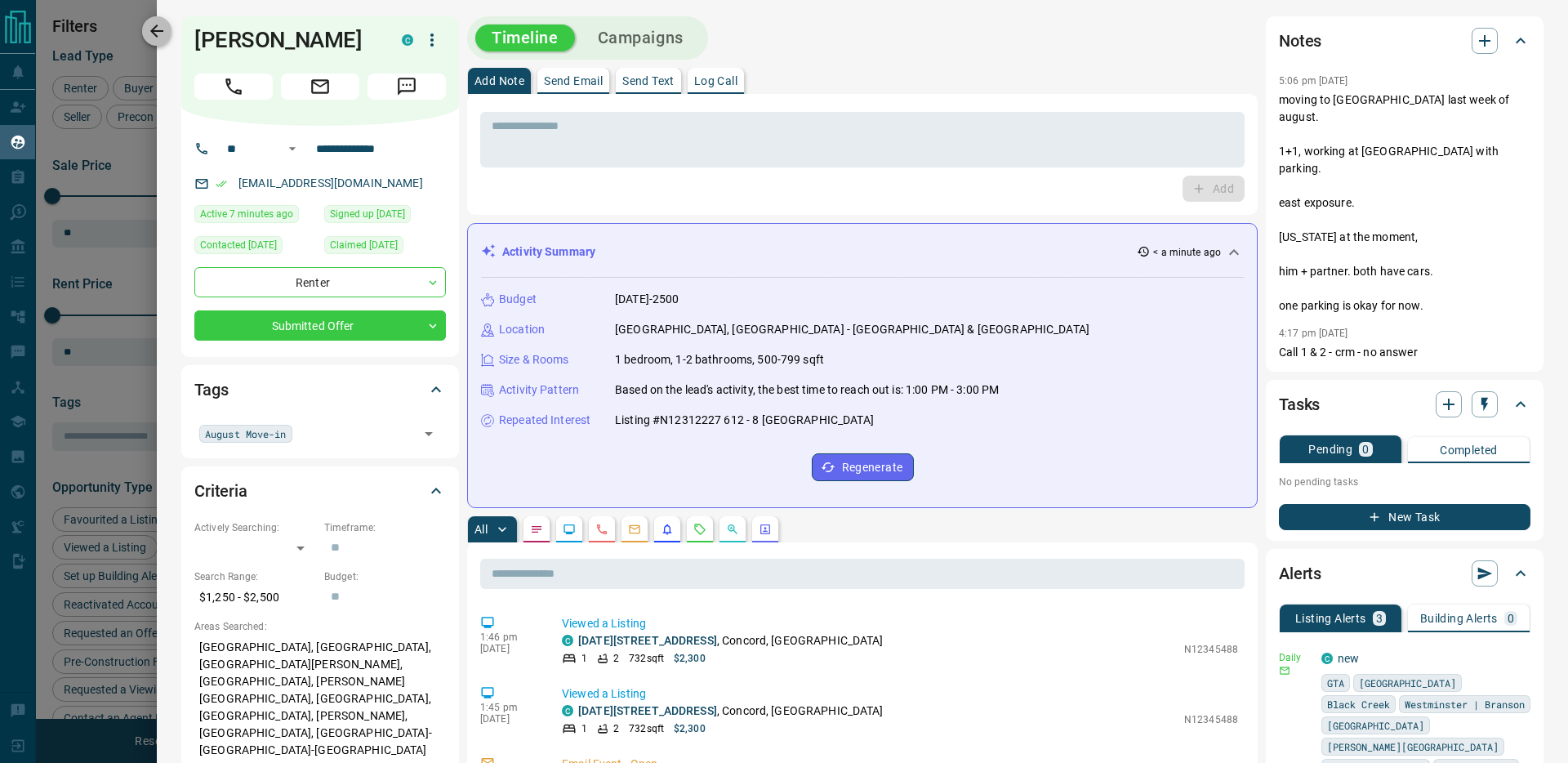
click at [147, 27] on icon "button" at bounding box center [156, 30] width 19 height 19
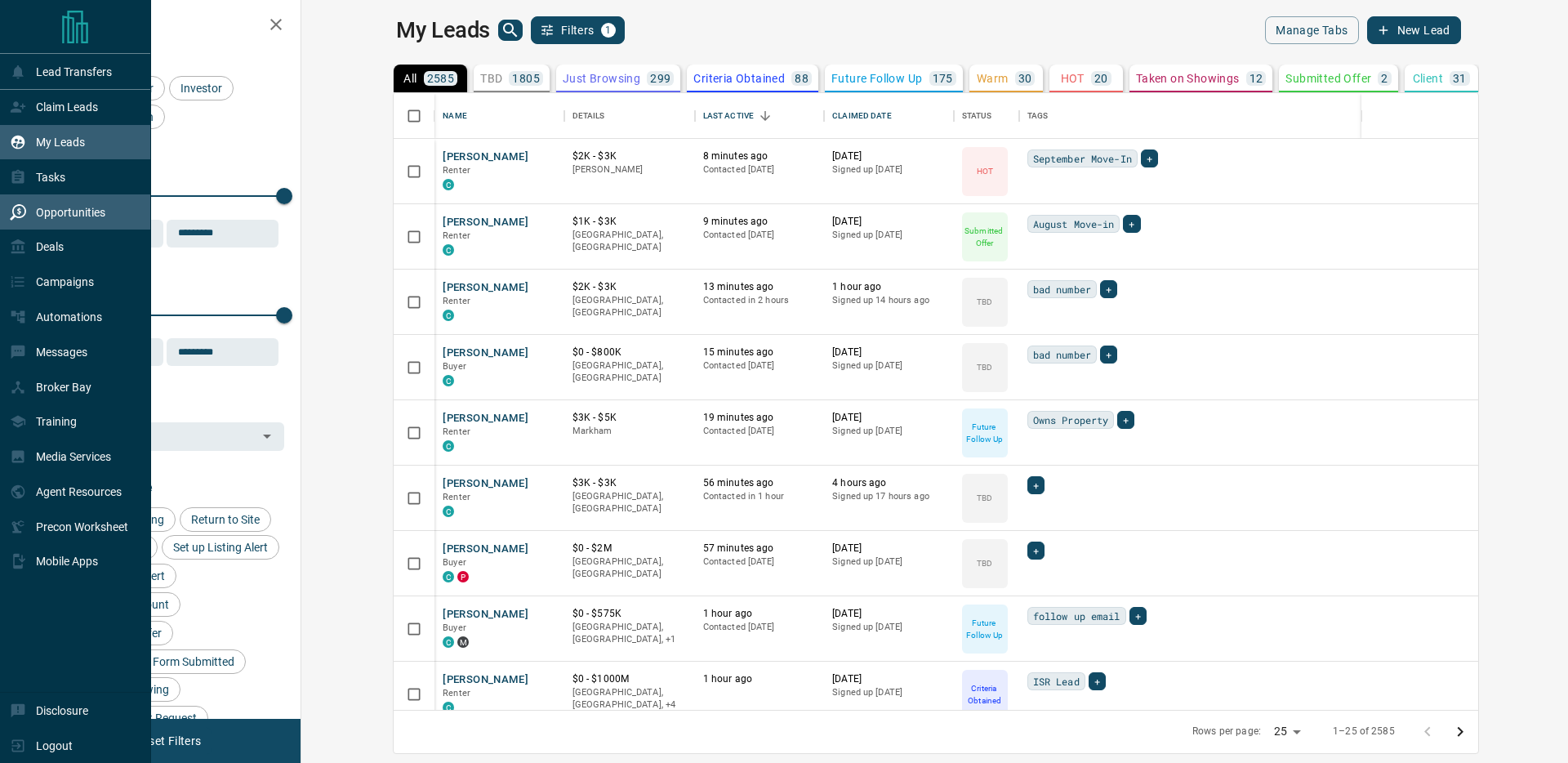
click at [14, 211] on icon at bounding box center [18, 212] width 16 height 16
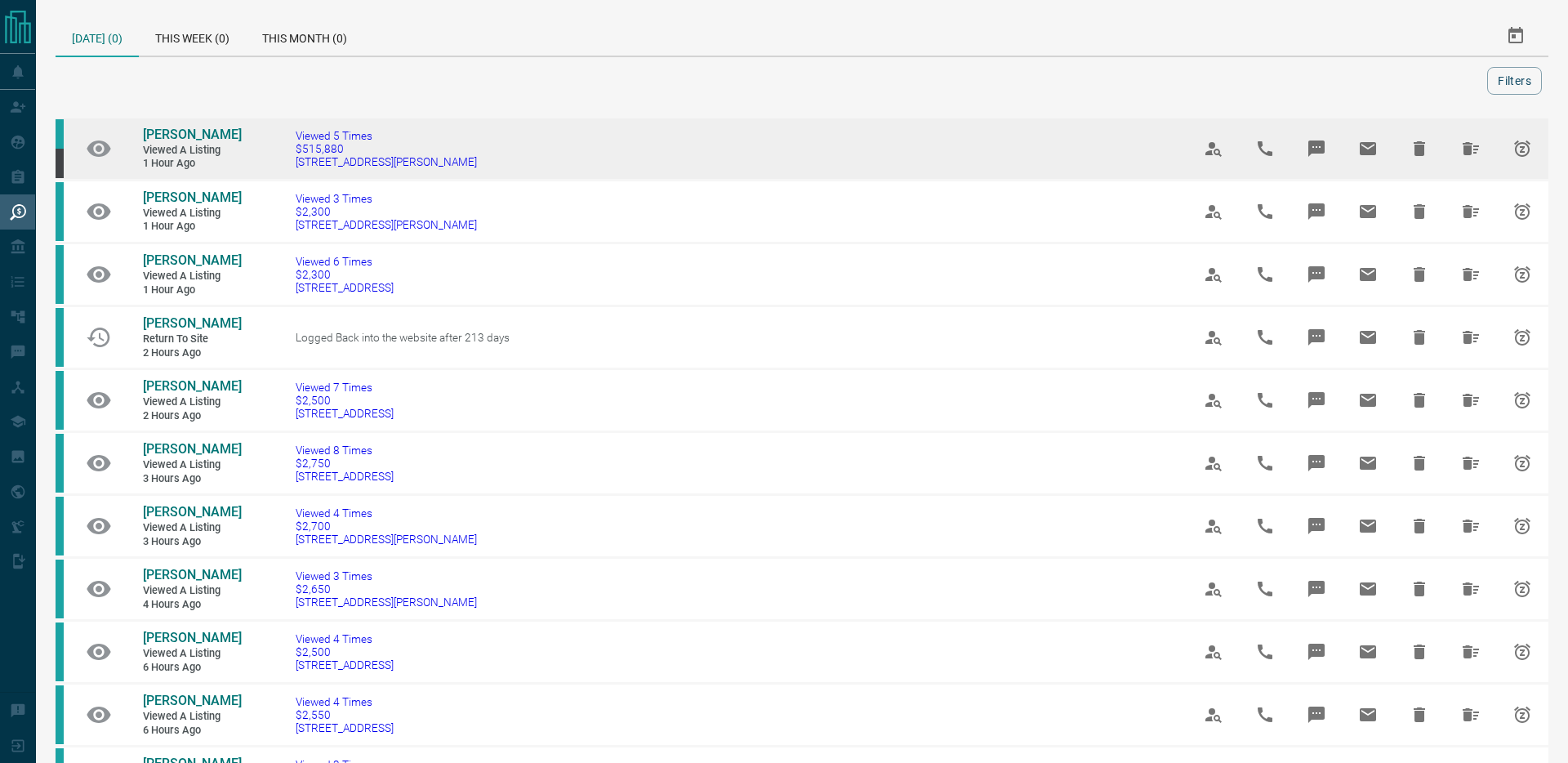
click at [196, 124] on td "[PERSON_NAME] Viewed a Listing 1 hour ago" at bounding box center [179, 148] width 123 height 60
click at [187, 132] on span "[PERSON_NAME]" at bounding box center [192, 134] width 99 height 16
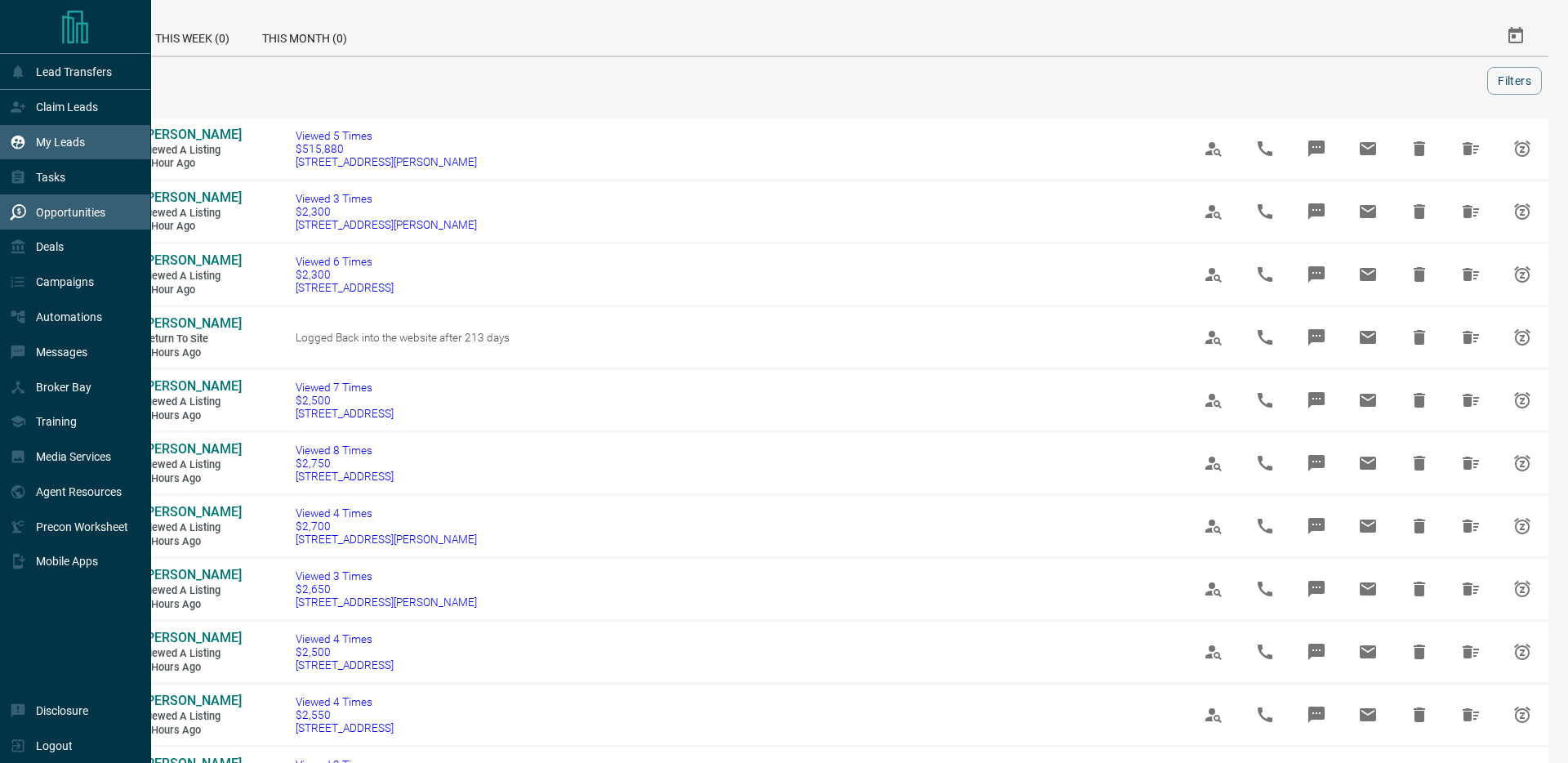
click at [27, 145] on div "My Leads" at bounding box center [48, 142] width 75 height 27
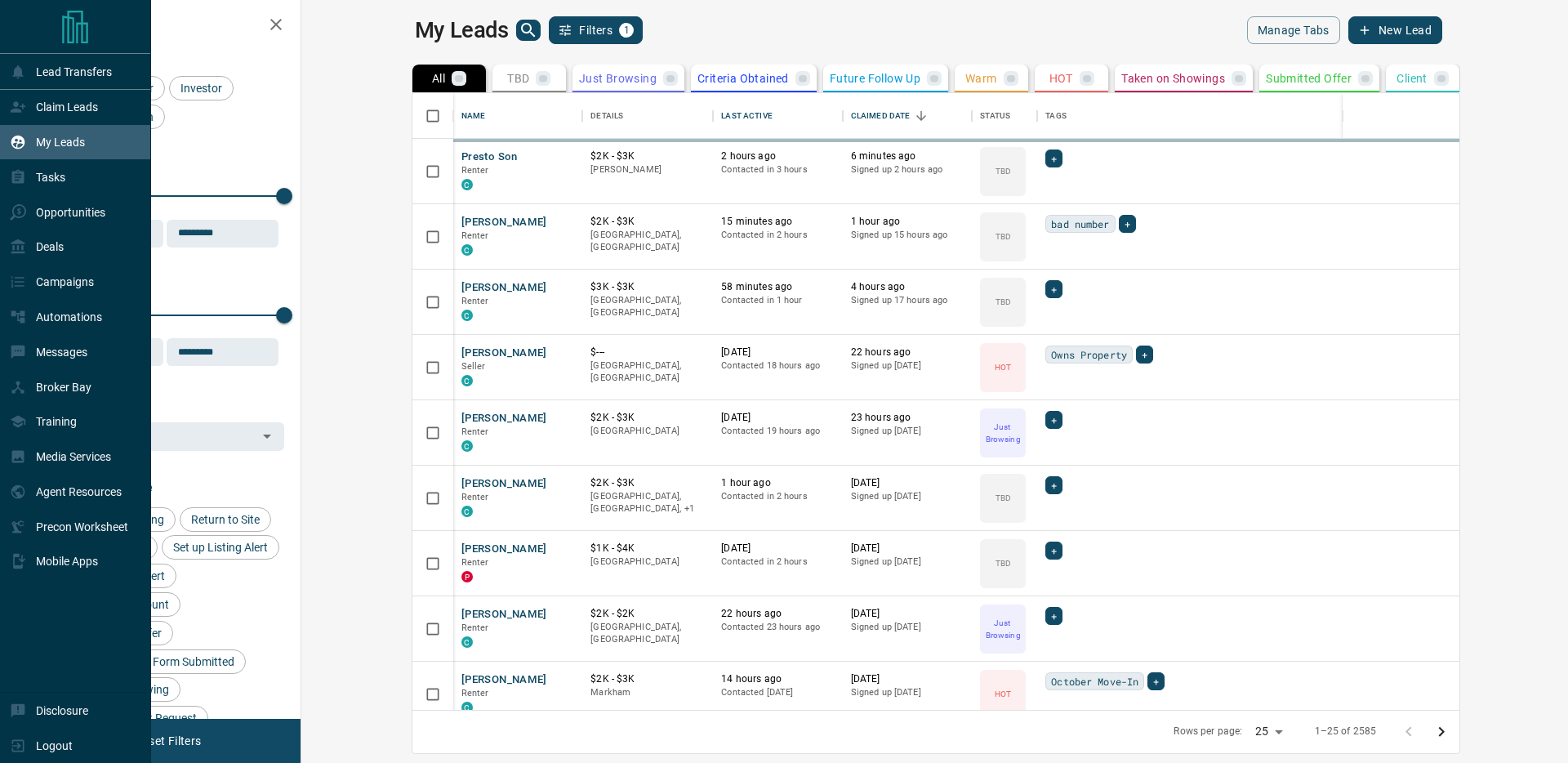
scroll to position [617, 1259]
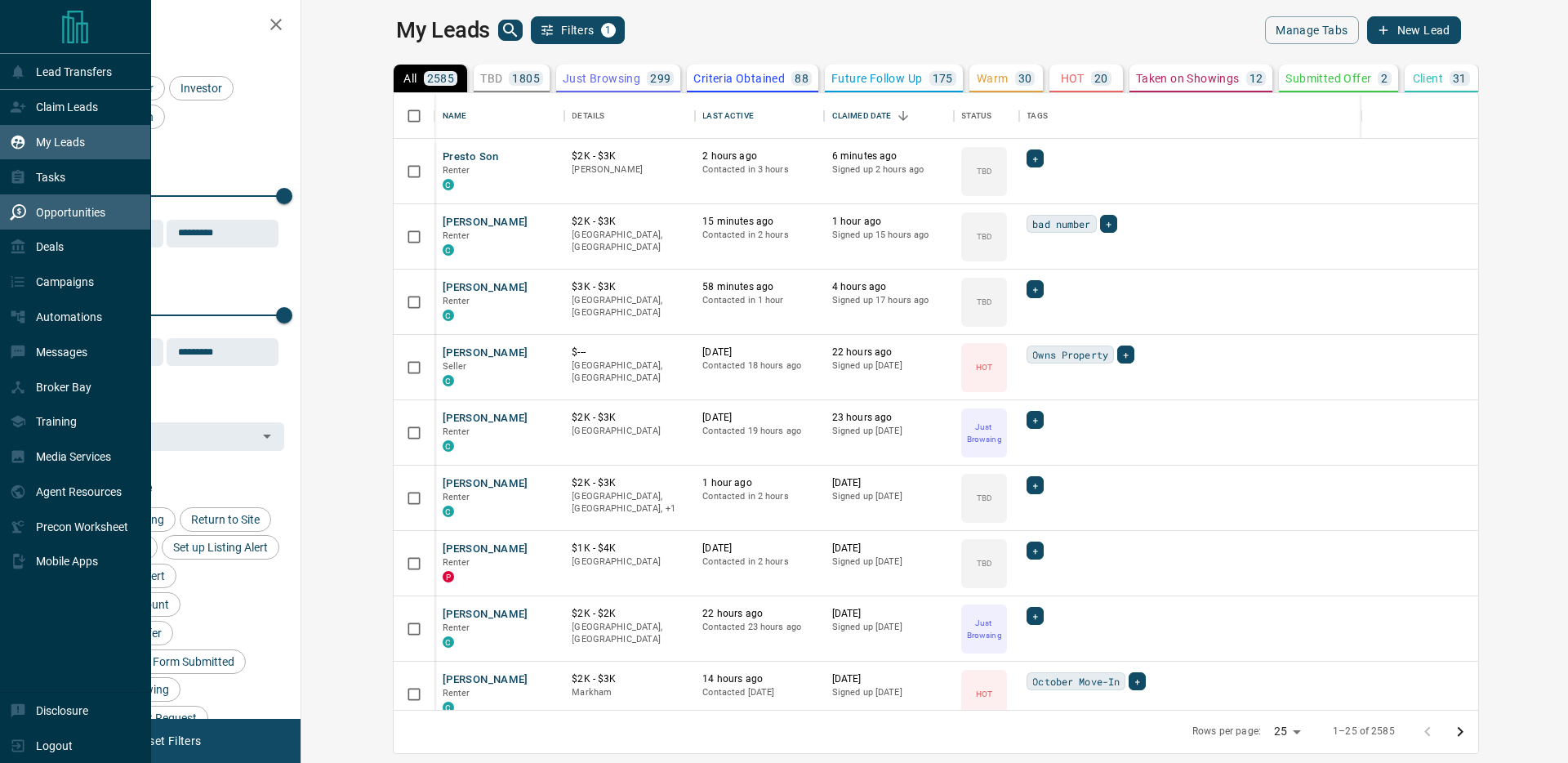
click at [37, 208] on p "Opportunities" at bounding box center [70, 212] width 69 height 13
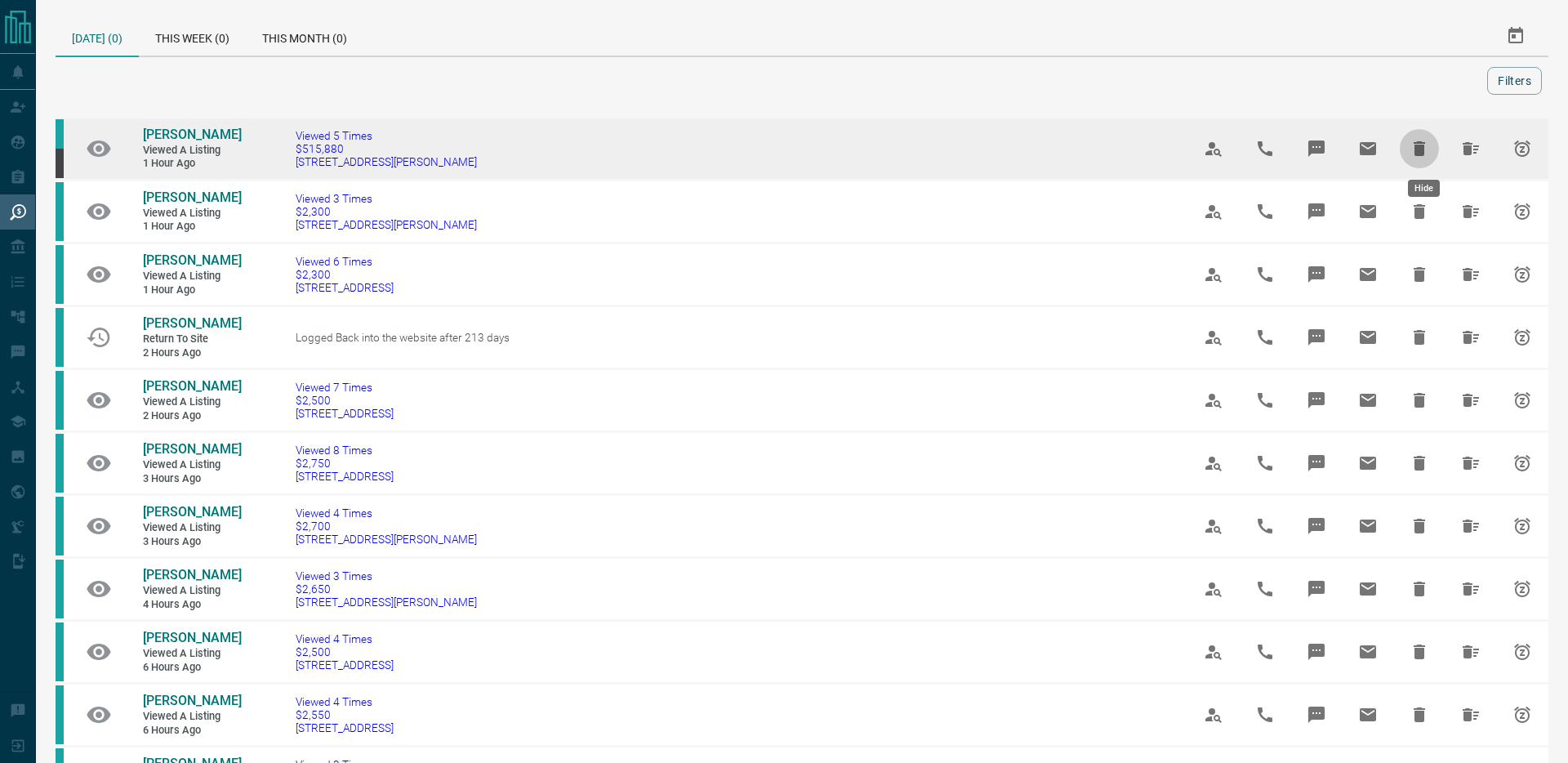
click at [1428, 145] on icon "Hide" at bounding box center [1418, 148] width 19 height 19
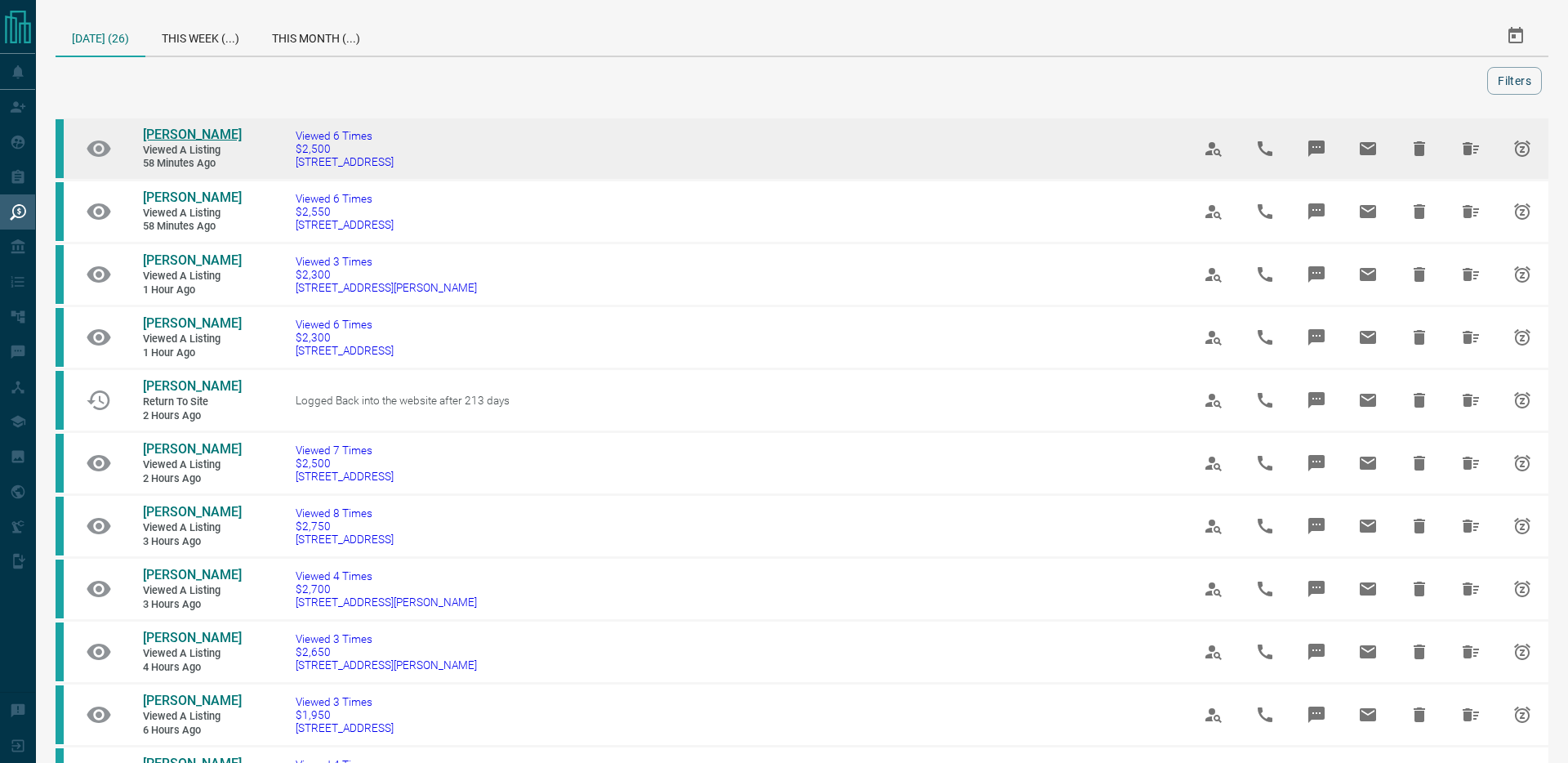
click at [209, 134] on span "[PERSON_NAME]" at bounding box center [192, 134] width 99 height 16
click at [1424, 152] on icon "Hide" at bounding box center [1419, 148] width 12 height 15
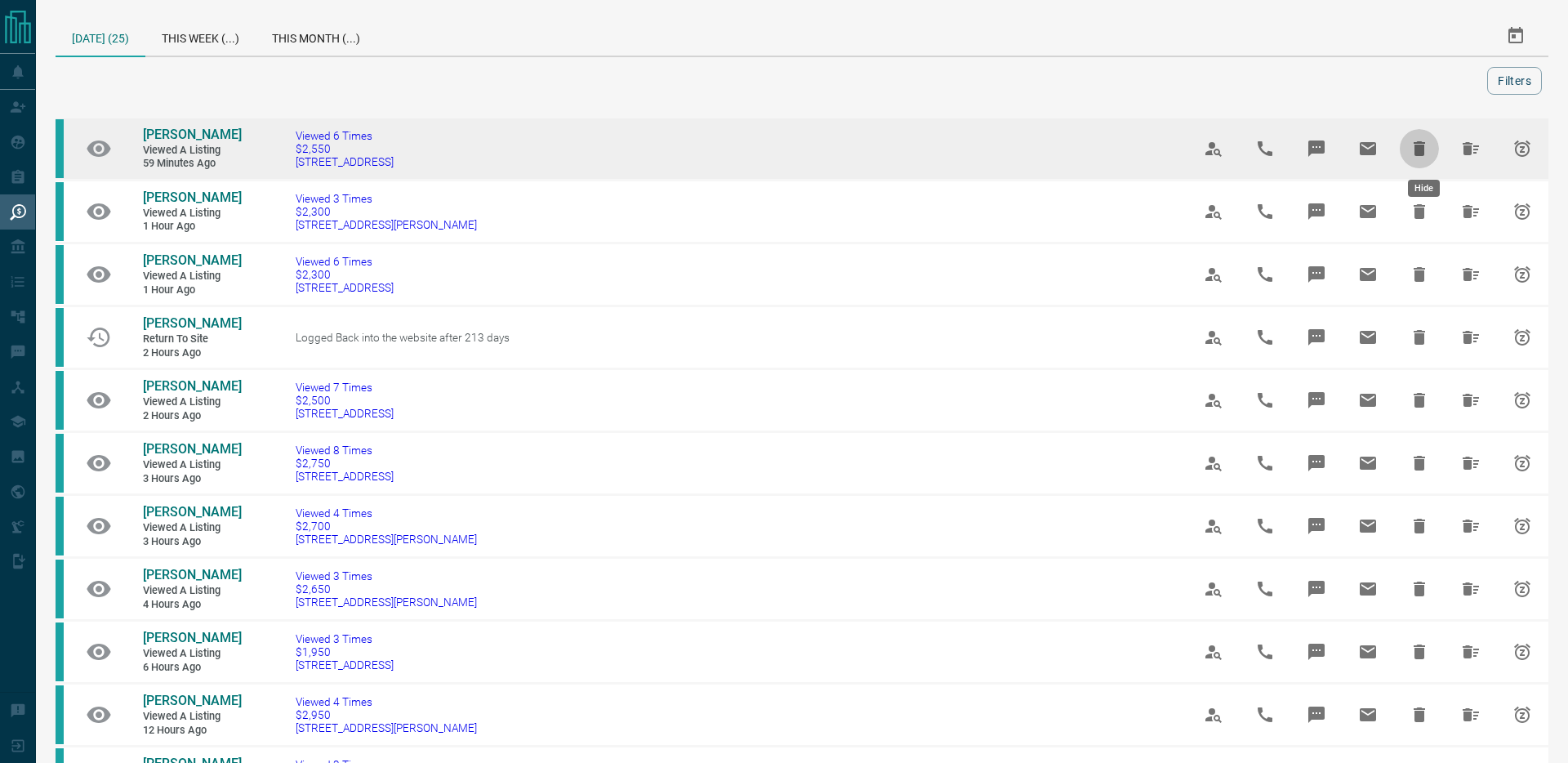
click at [1424, 150] on icon "Hide" at bounding box center [1419, 148] width 12 height 15
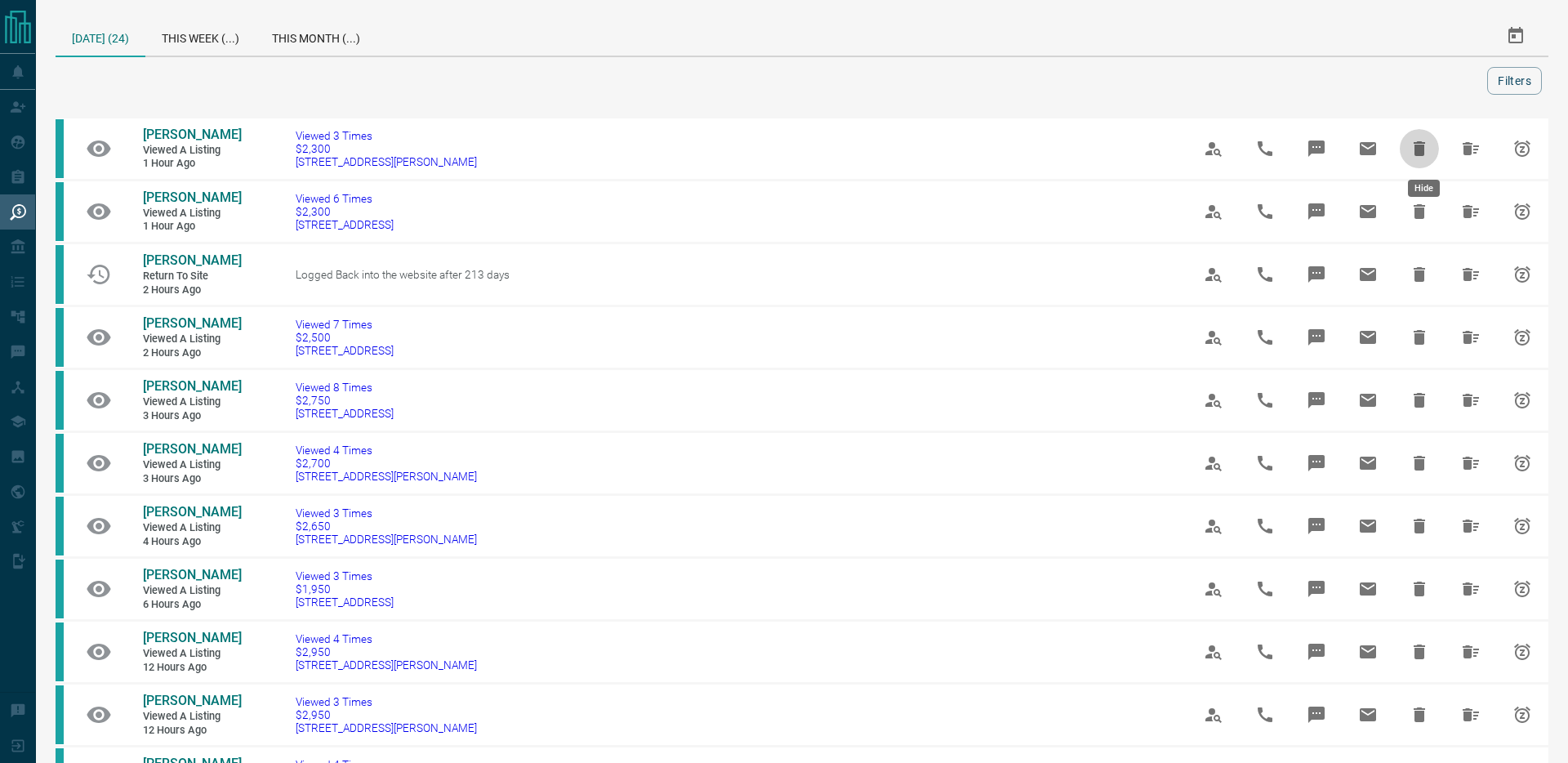
click at [1424, 150] on icon "Hide" at bounding box center [1419, 148] width 12 height 15
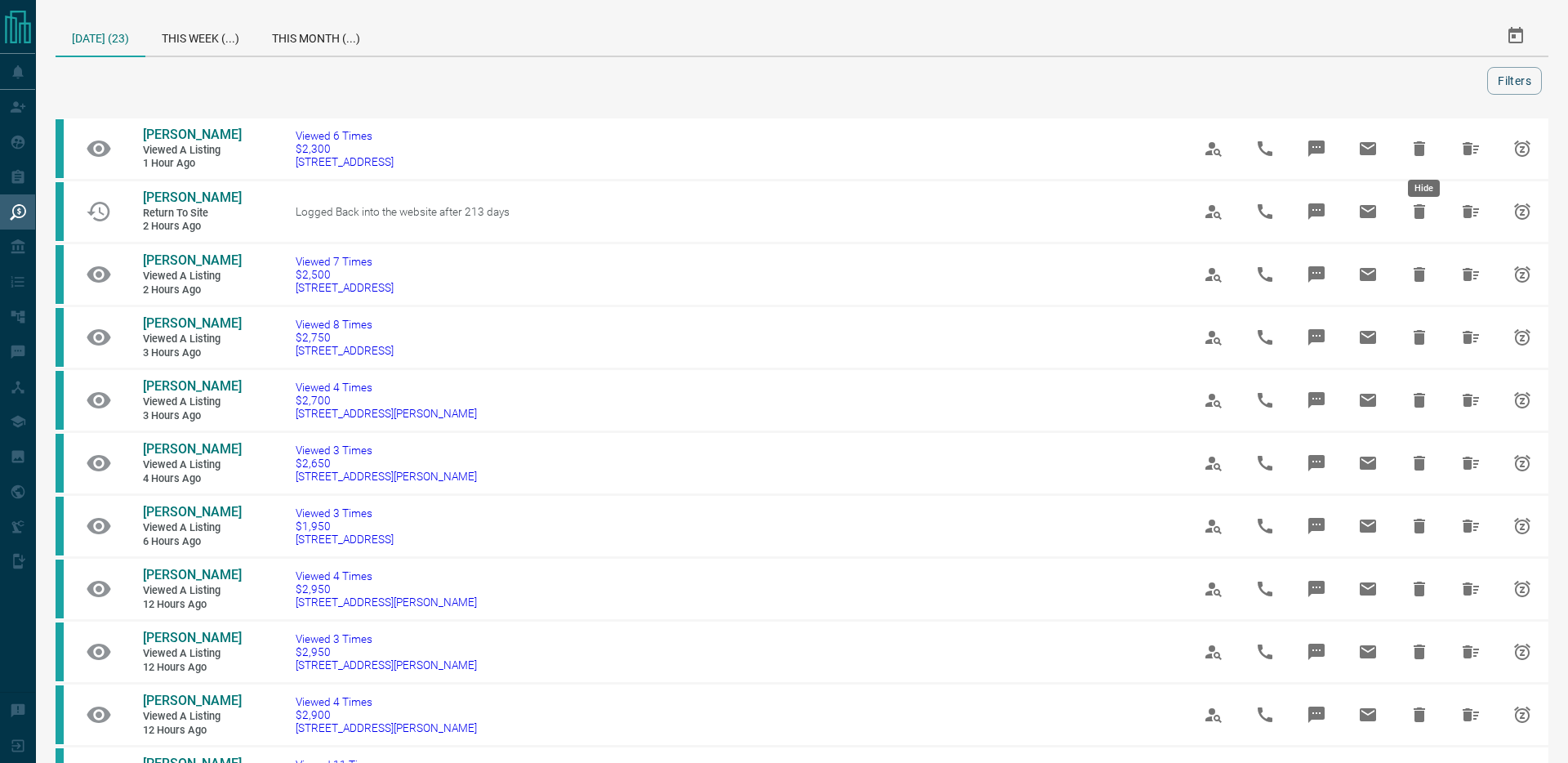
click at [1424, 150] on icon "Hide" at bounding box center [1419, 148] width 12 height 15
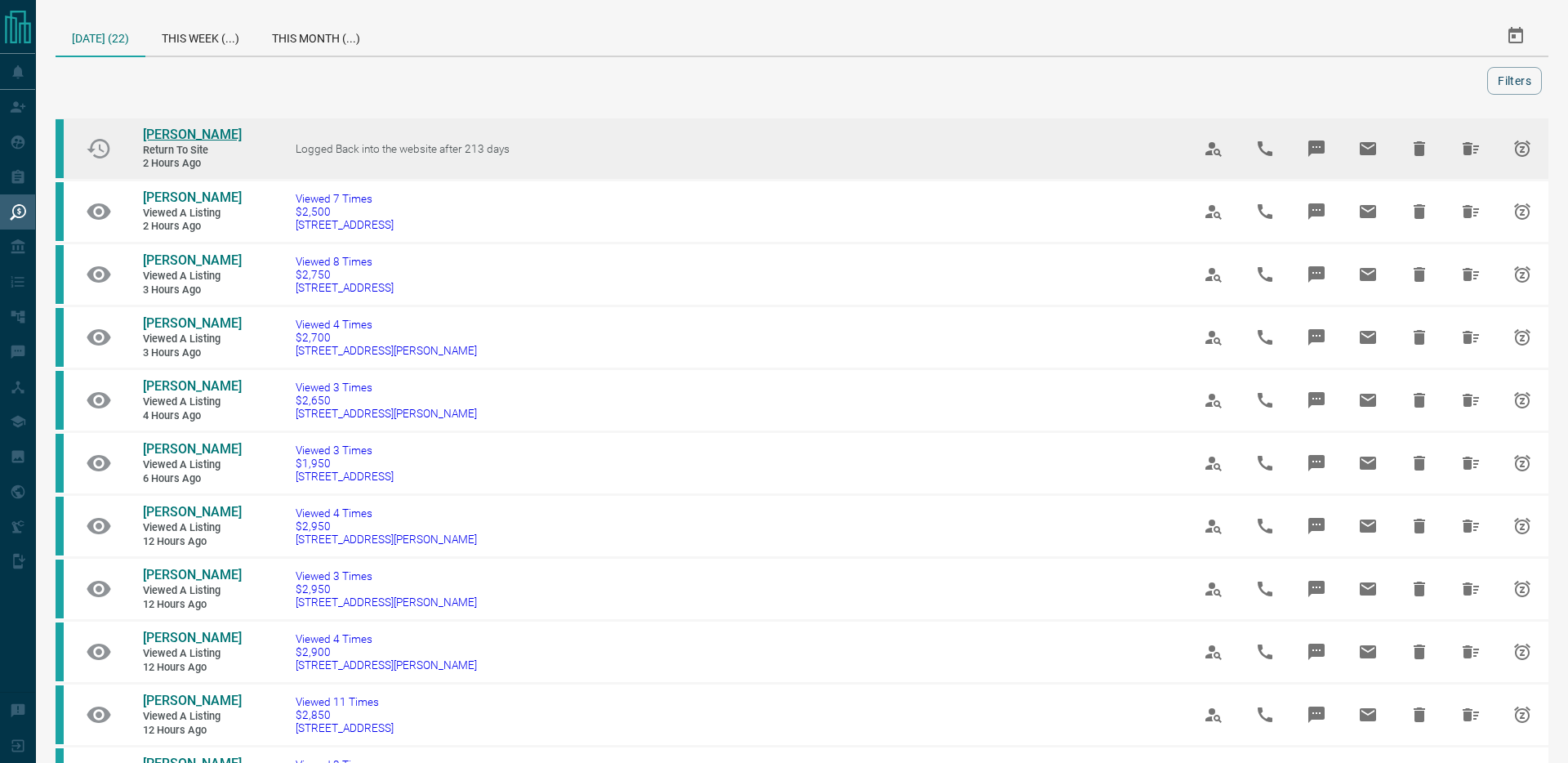
click at [189, 139] on span "[PERSON_NAME]" at bounding box center [192, 134] width 99 height 16
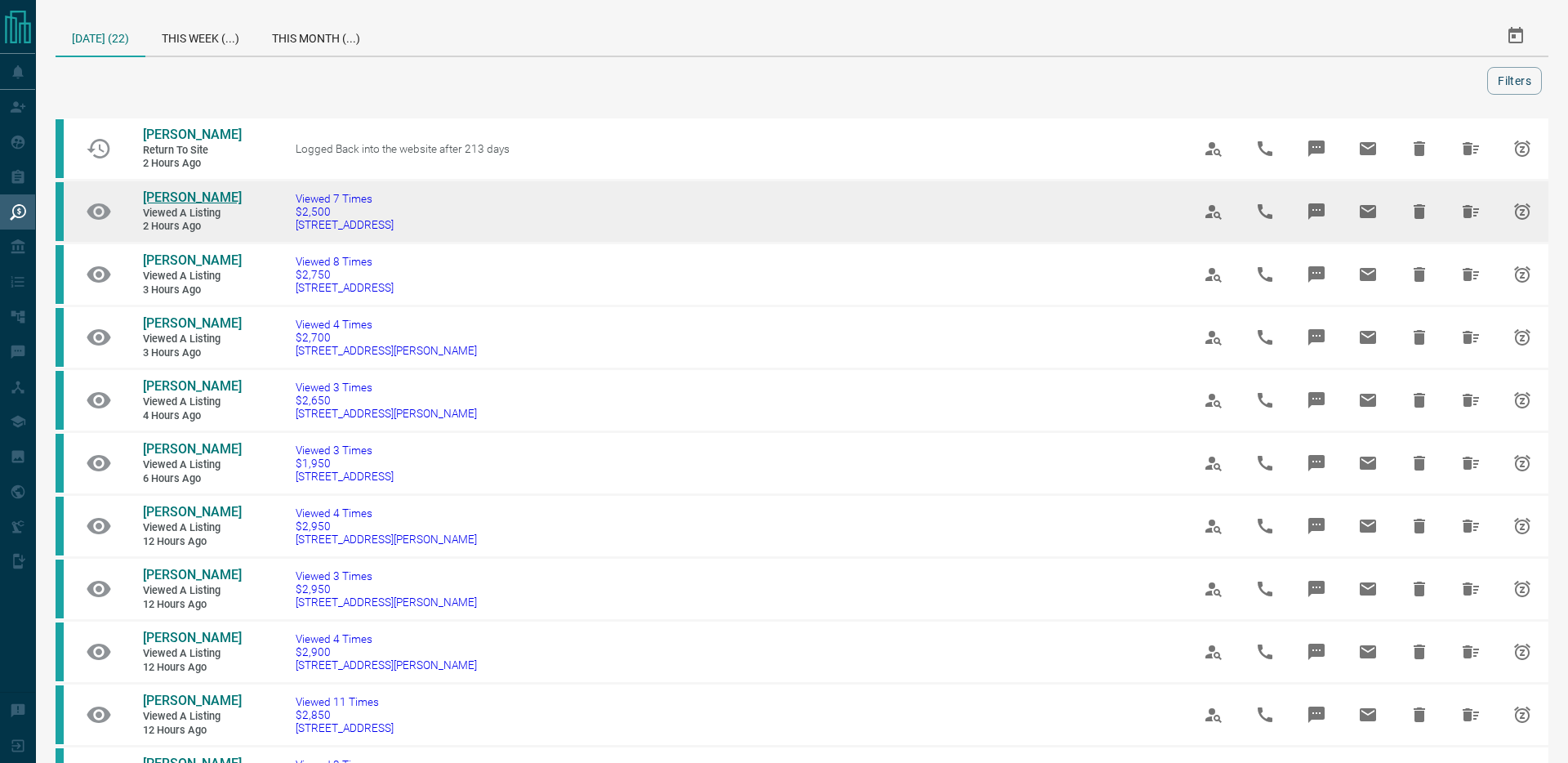
click at [148, 200] on span "[PERSON_NAME]" at bounding box center [192, 197] width 99 height 16
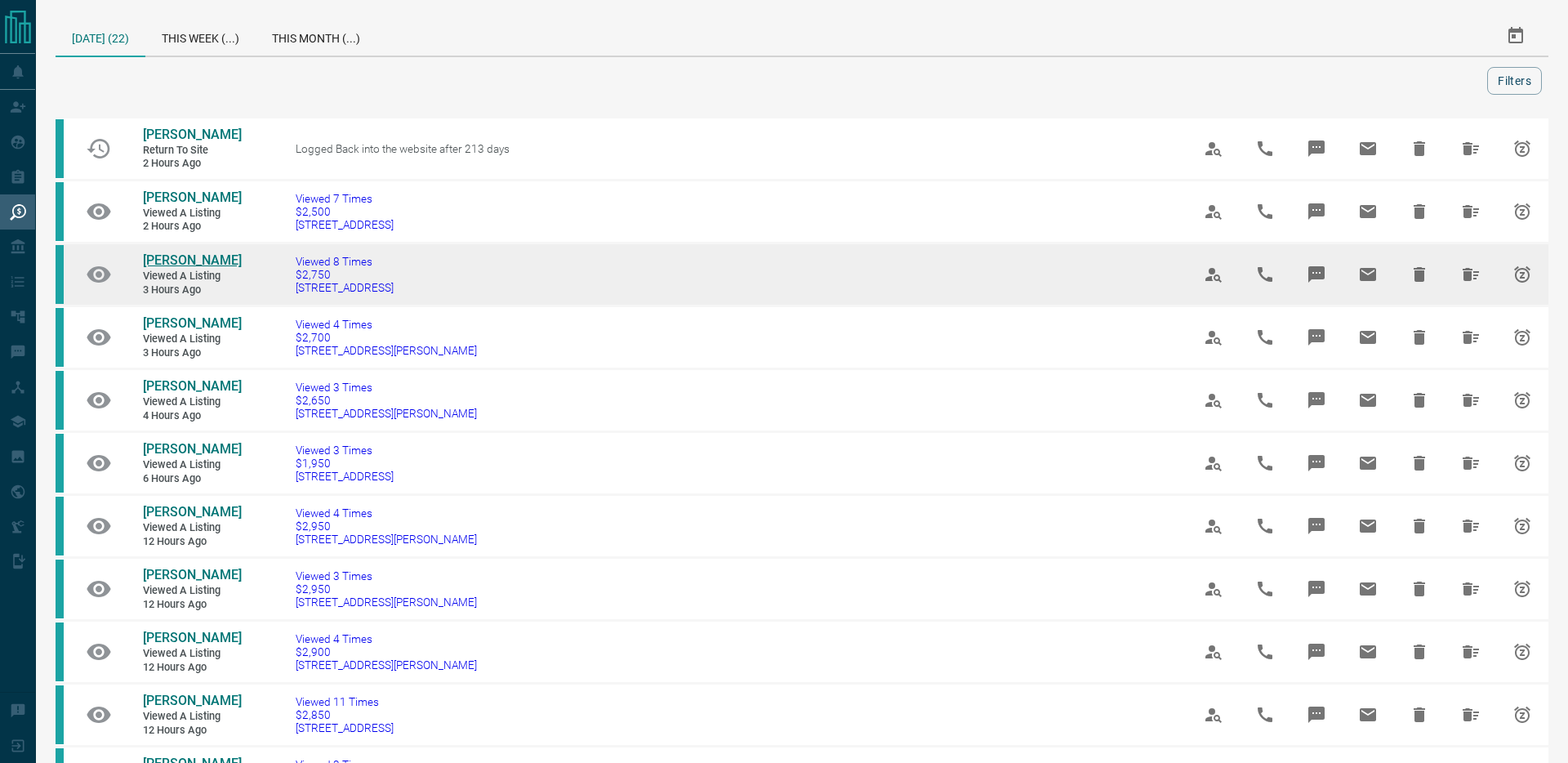
click at [164, 260] on span "[PERSON_NAME]" at bounding box center [192, 260] width 99 height 16
click at [1429, 273] on icon "Hide" at bounding box center [1418, 274] width 19 height 19
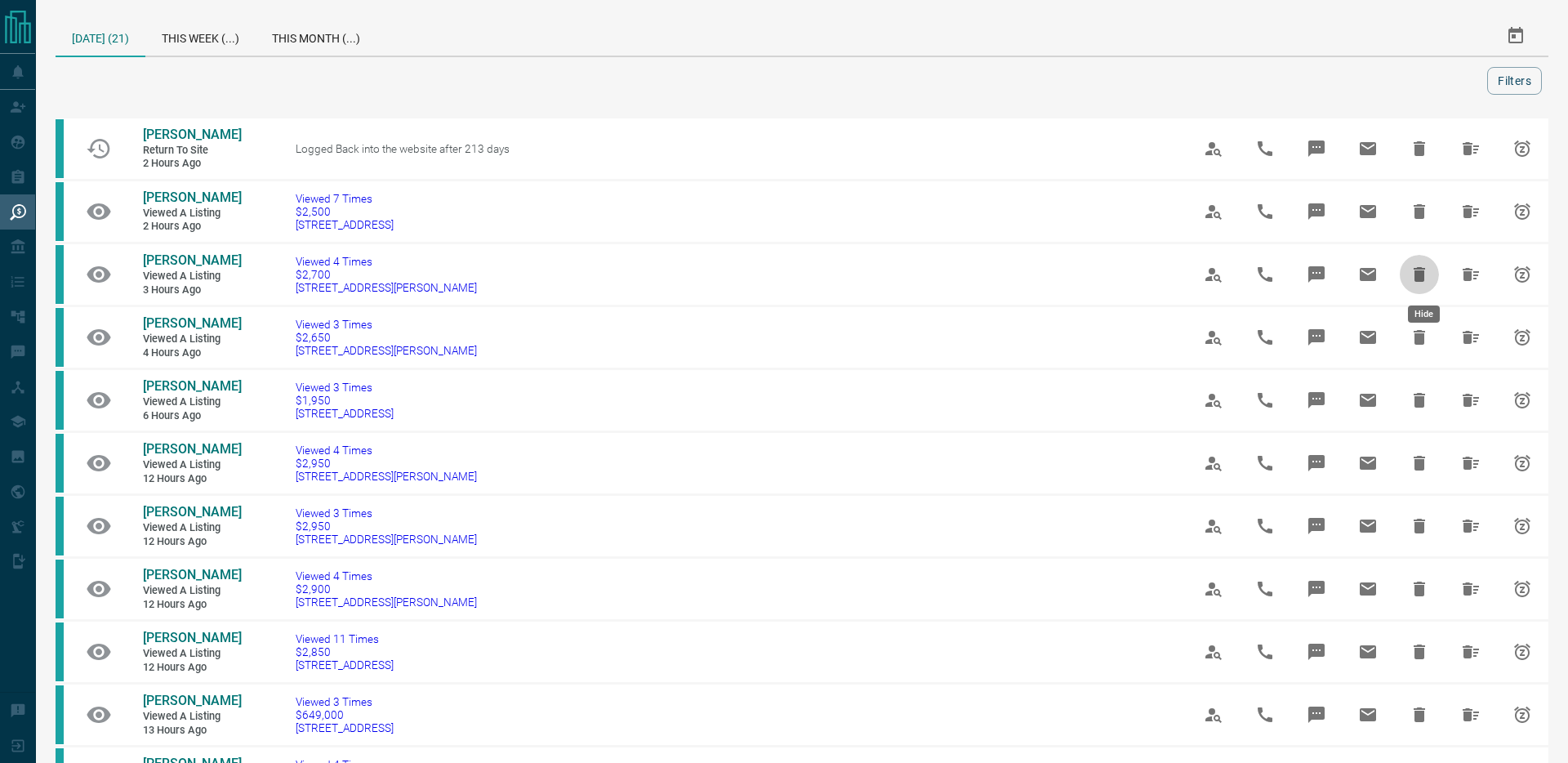
click at [1429, 273] on icon "Hide" at bounding box center [1418, 274] width 19 height 19
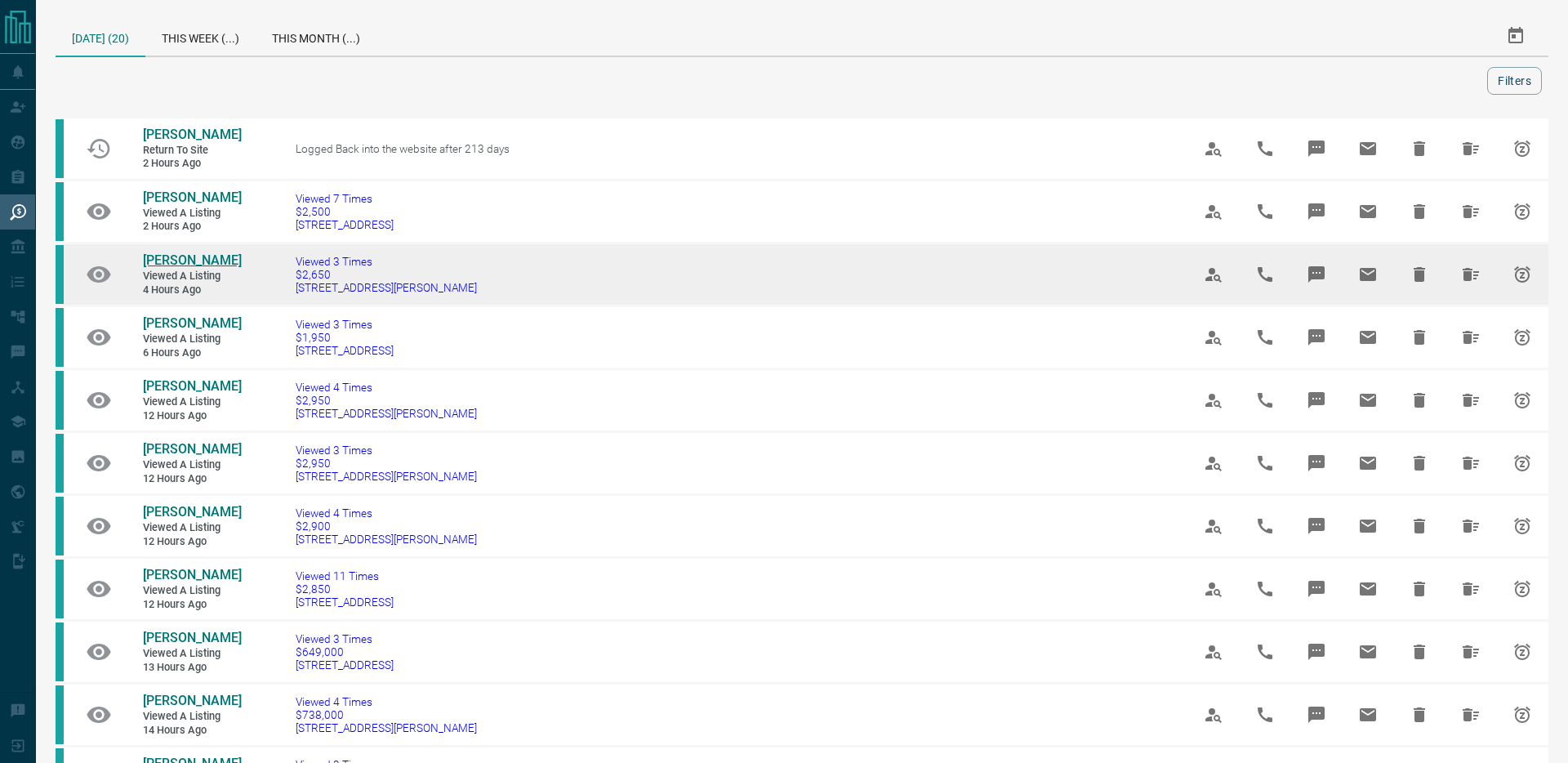
click at [218, 262] on span "[PERSON_NAME]" at bounding box center [192, 260] width 99 height 16
click at [1422, 279] on icon "Hide" at bounding box center [1419, 274] width 12 height 15
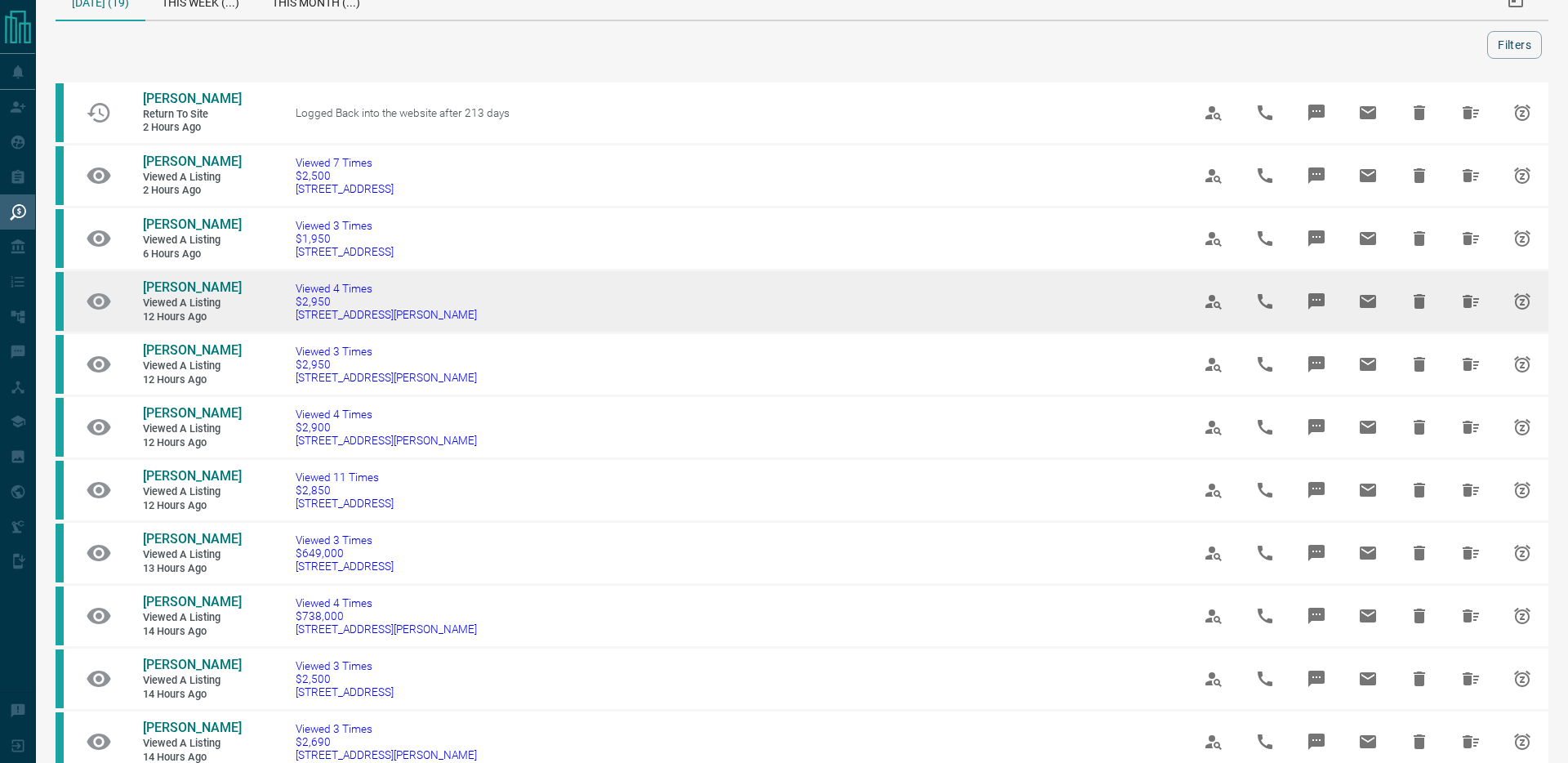
scroll to position [42, 0]
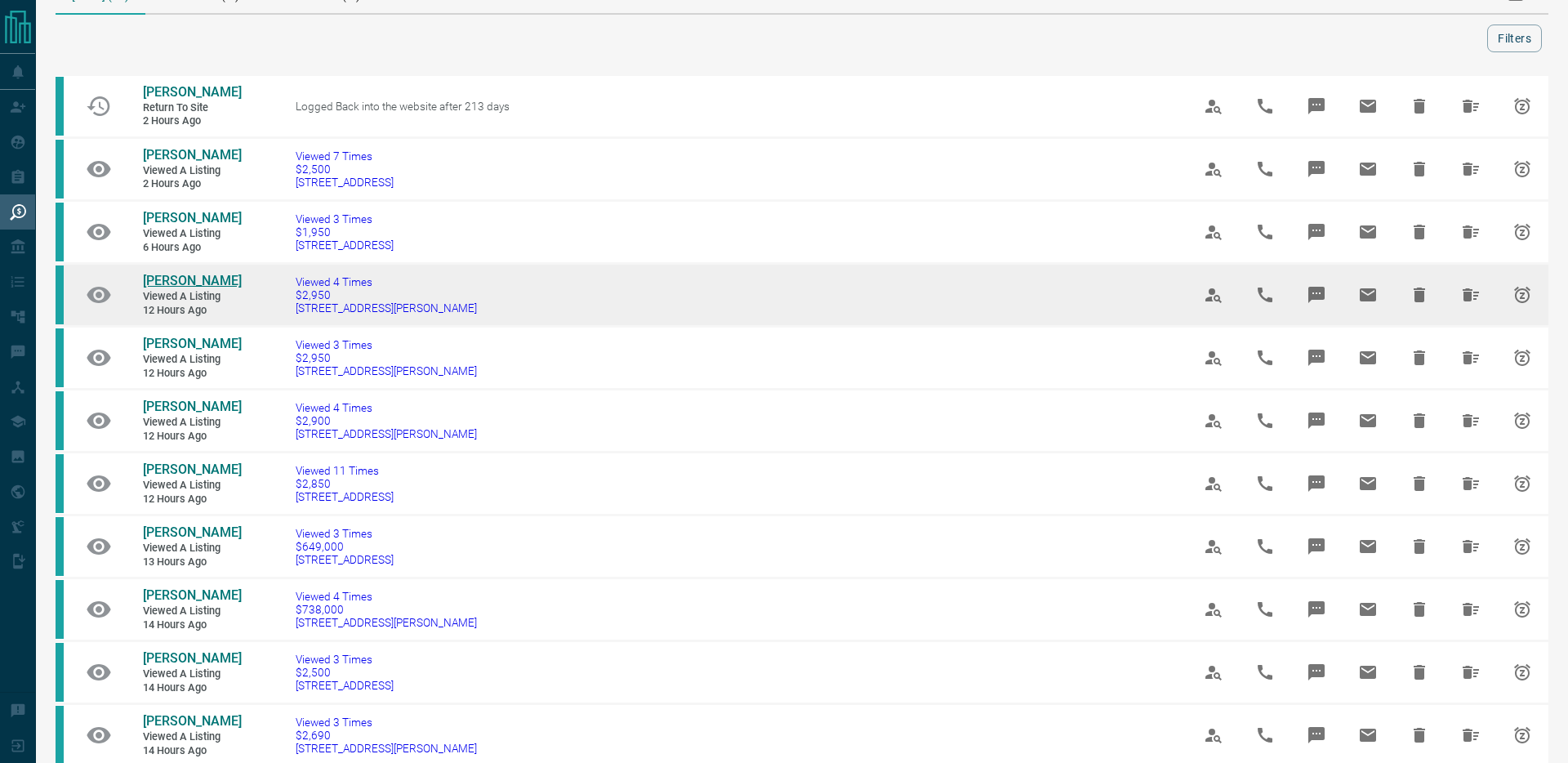
click at [190, 288] on span "[PERSON_NAME]" at bounding box center [192, 280] width 99 height 16
click at [1477, 302] on icon "Hide All from Kayla Cai" at bounding box center [1470, 295] width 16 height 13
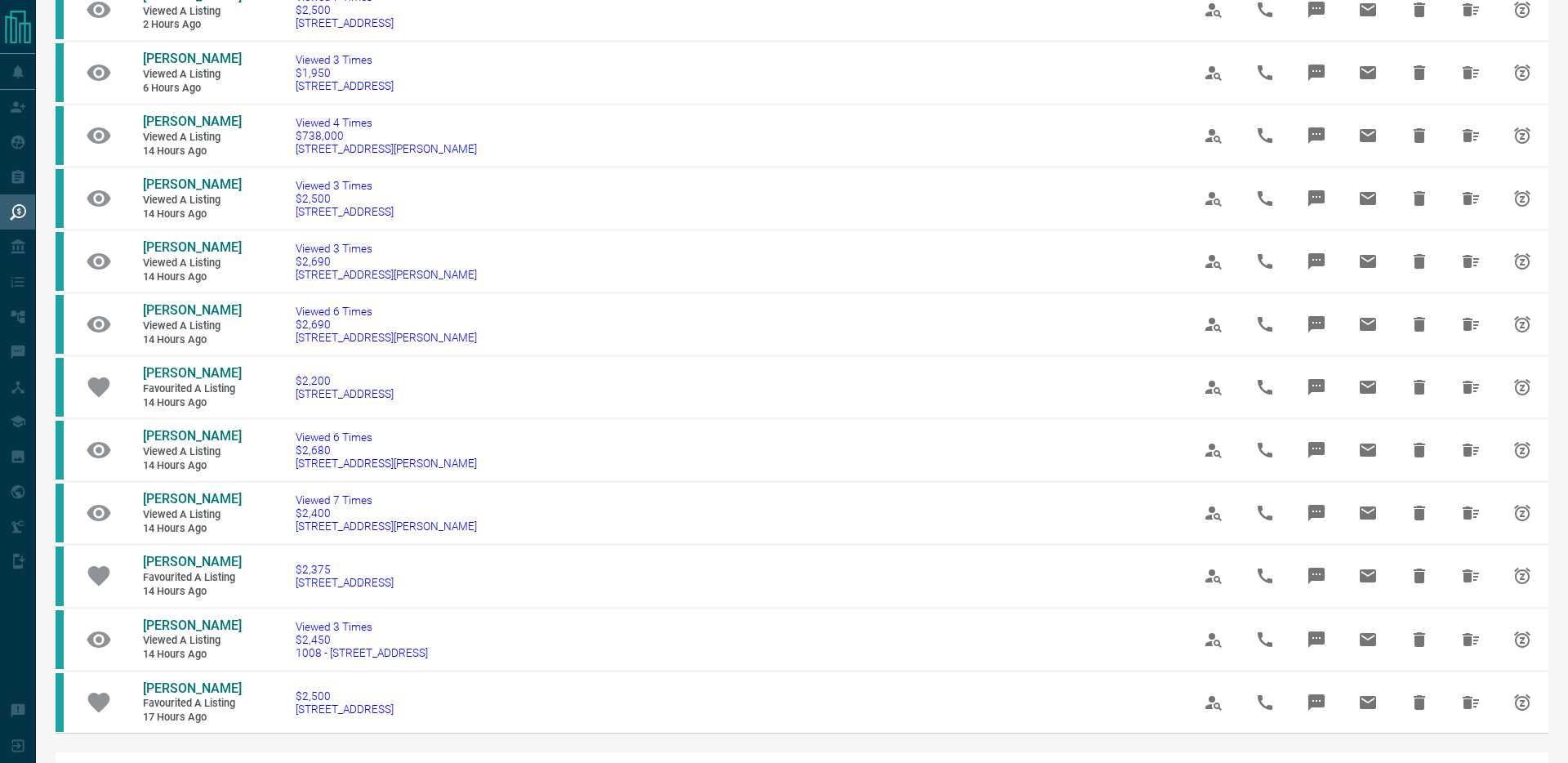
scroll to position [0, 0]
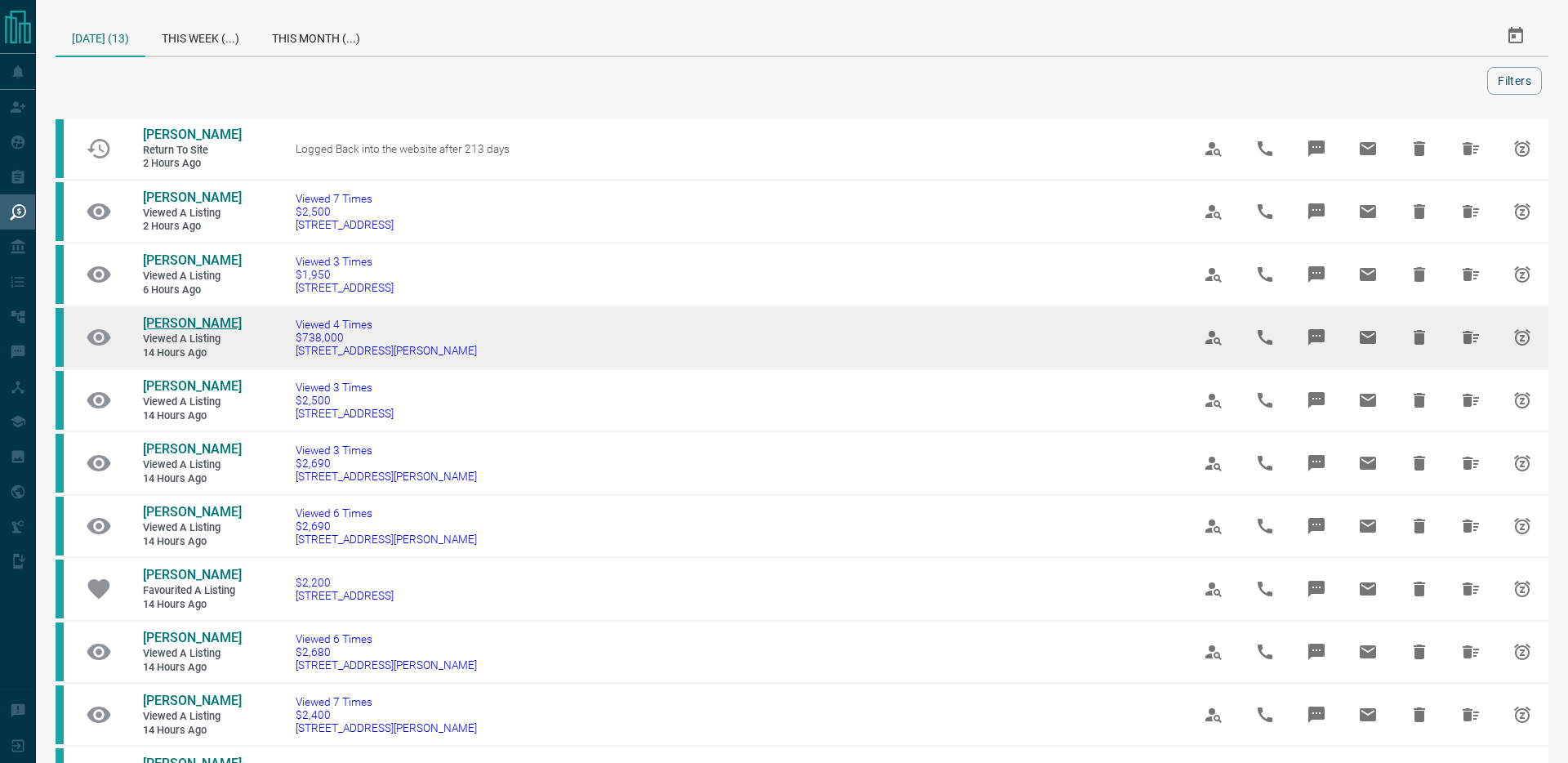
click at [172, 331] on span "[PERSON_NAME]" at bounding box center [192, 323] width 99 height 16
click at [1466, 344] on icon "Hide All from Agnes Lam" at bounding box center [1470, 338] width 16 height 13
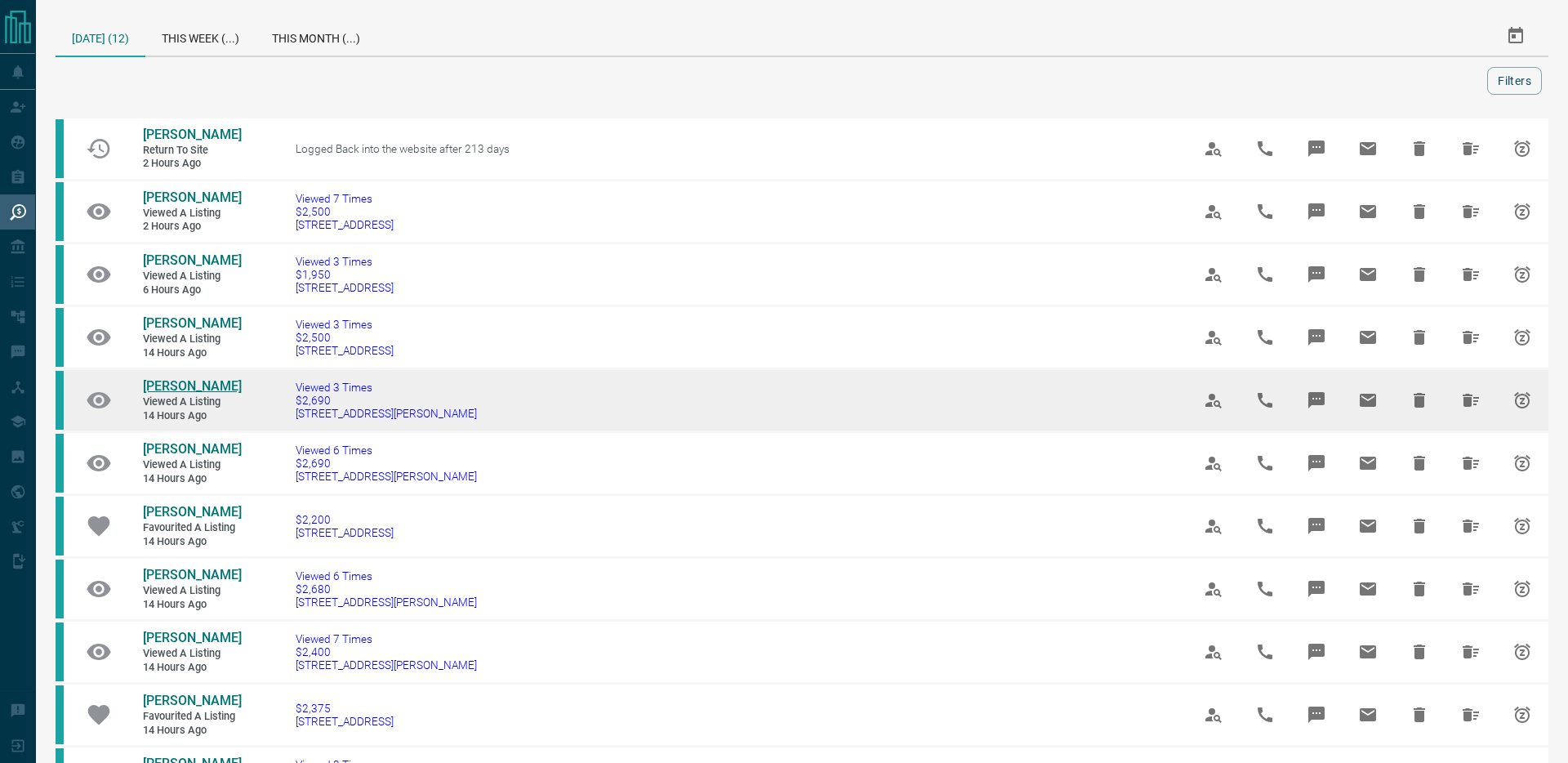
click at [192, 393] on span "[PERSON_NAME]" at bounding box center [192, 385] width 99 height 16
click at [1471, 407] on icon "Hide All from Ishaan Chandok" at bounding box center [1470, 400] width 16 height 13
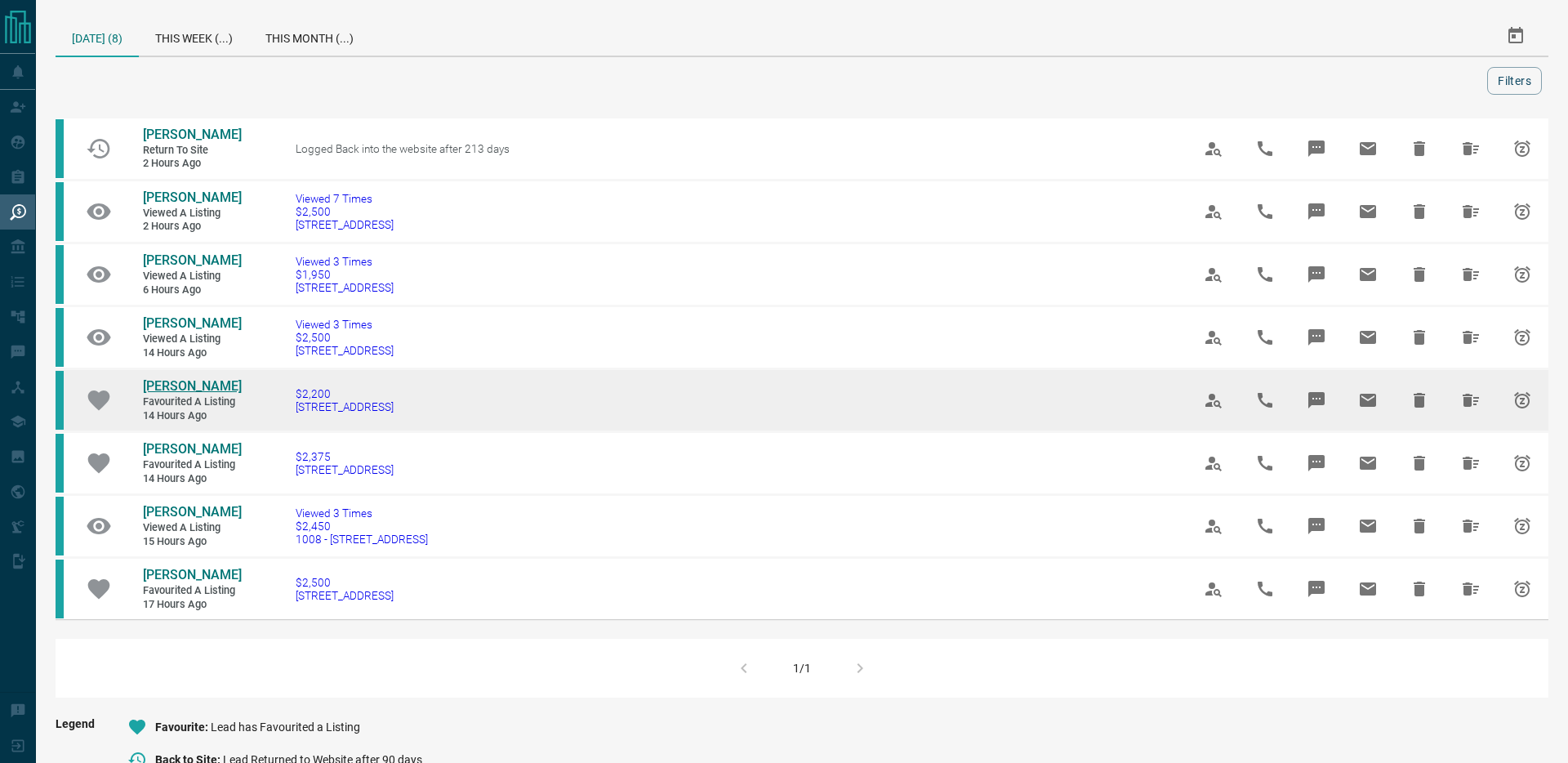
click at [189, 393] on span "[PERSON_NAME]" at bounding box center [192, 385] width 99 height 16
click at [1421, 408] on icon "Hide" at bounding box center [1419, 401] width 12 height 15
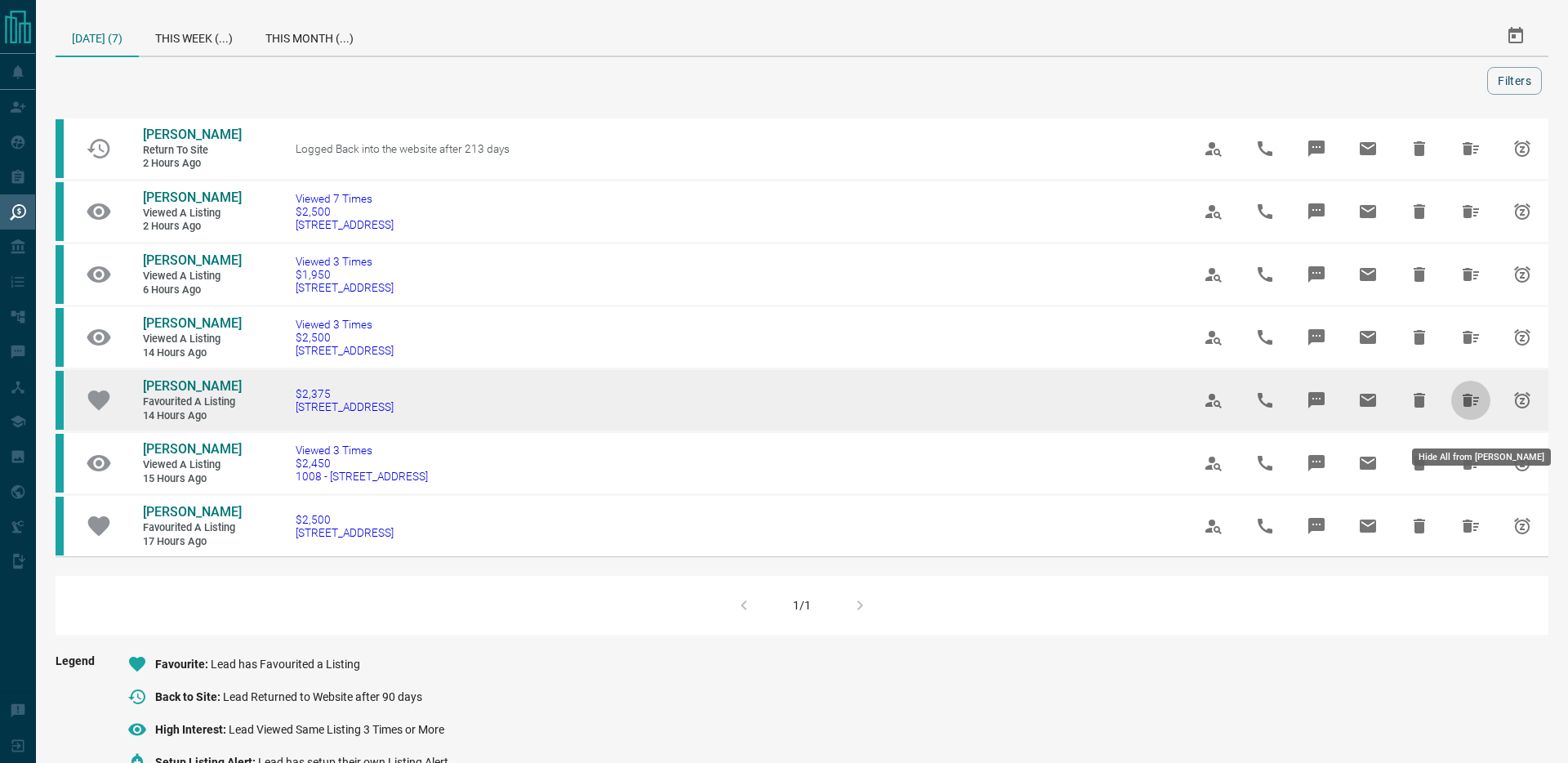
click at [1469, 407] on icon "Hide All from Brintha Suren" at bounding box center [1470, 400] width 16 height 13
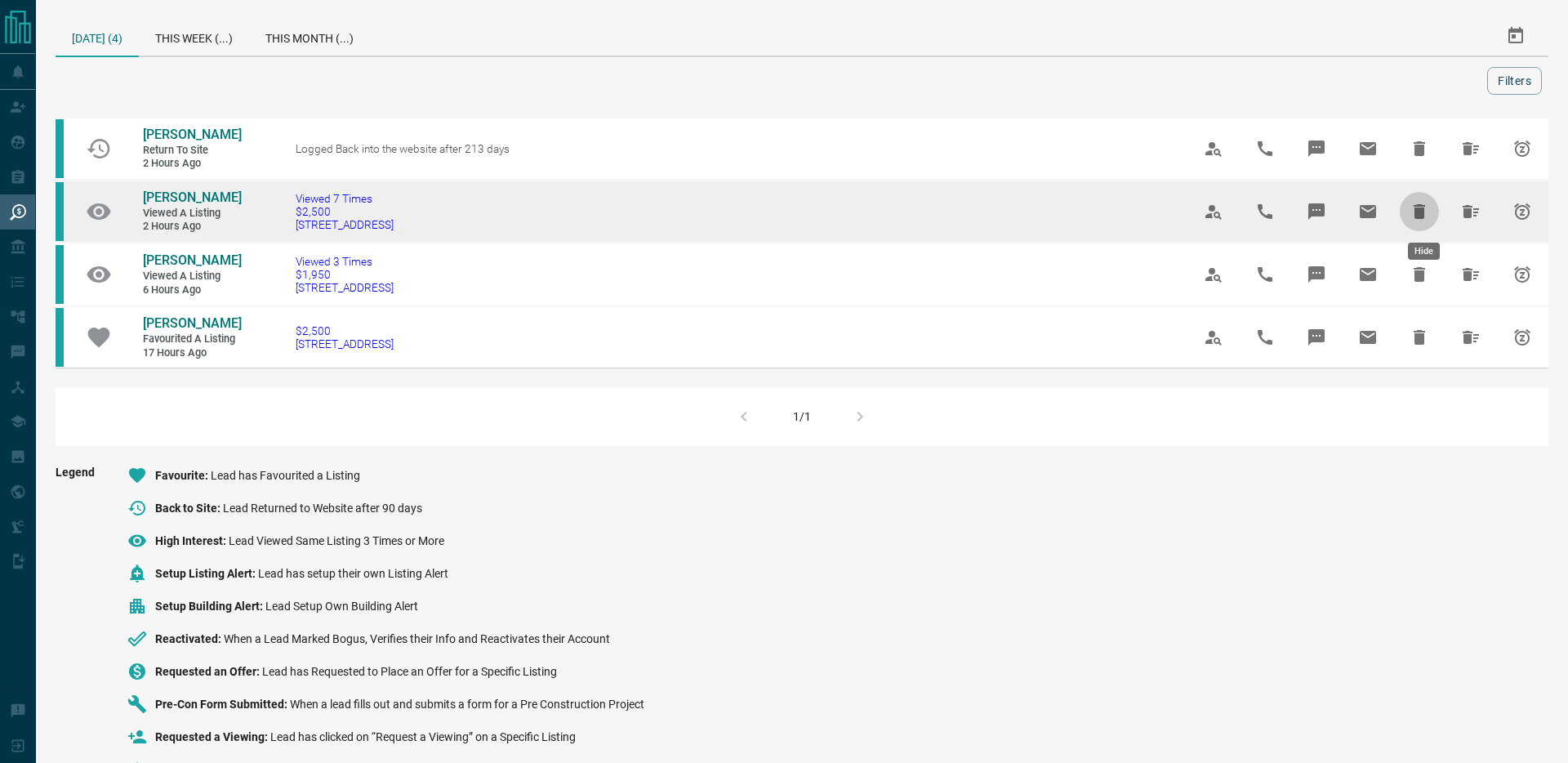
click at [1416, 204] on icon "Hide" at bounding box center [1418, 211] width 19 height 19
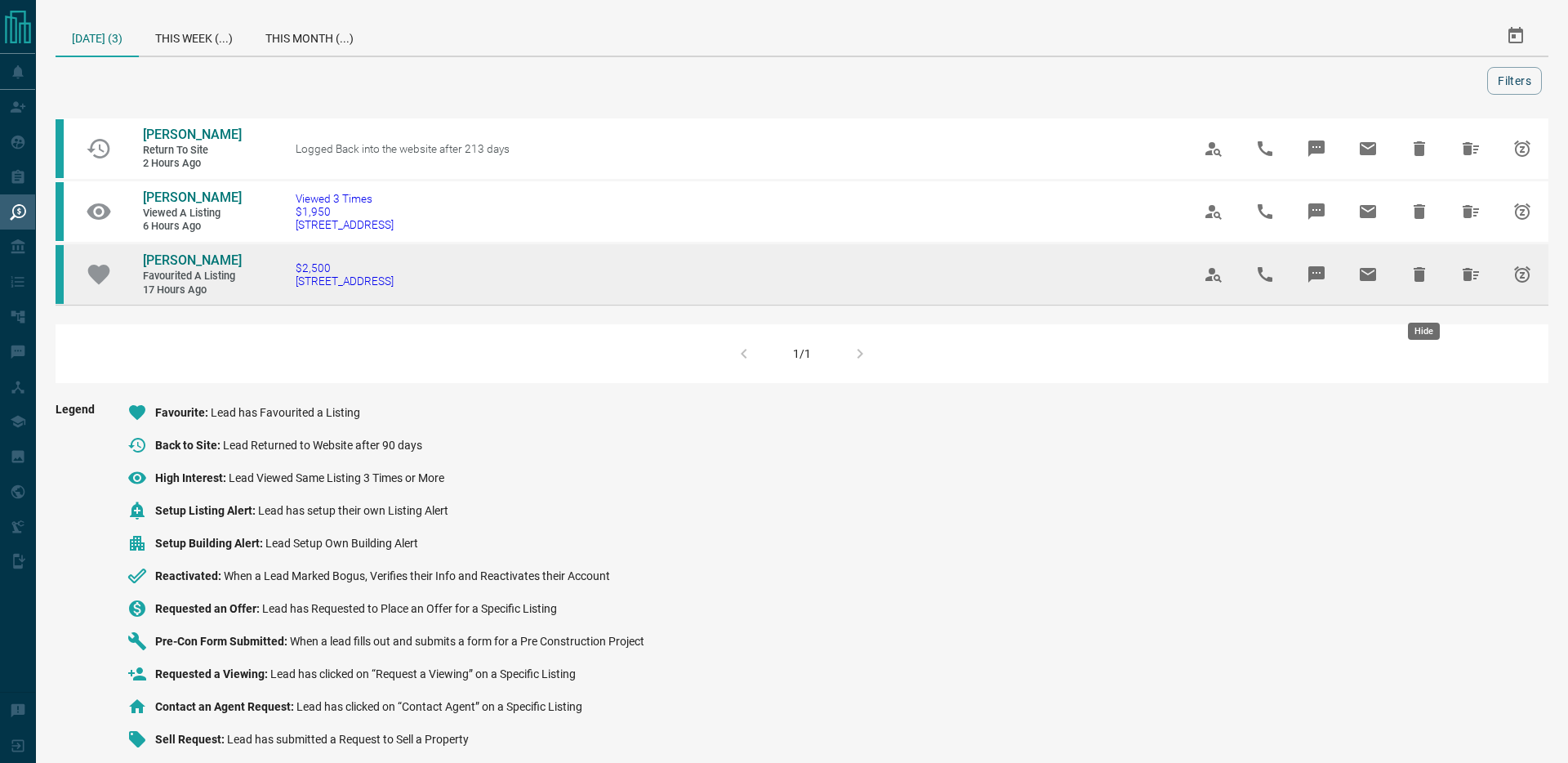
click at [1424, 282] on icon "Hide" at bounding box center [1419, 274] width 12 height 15
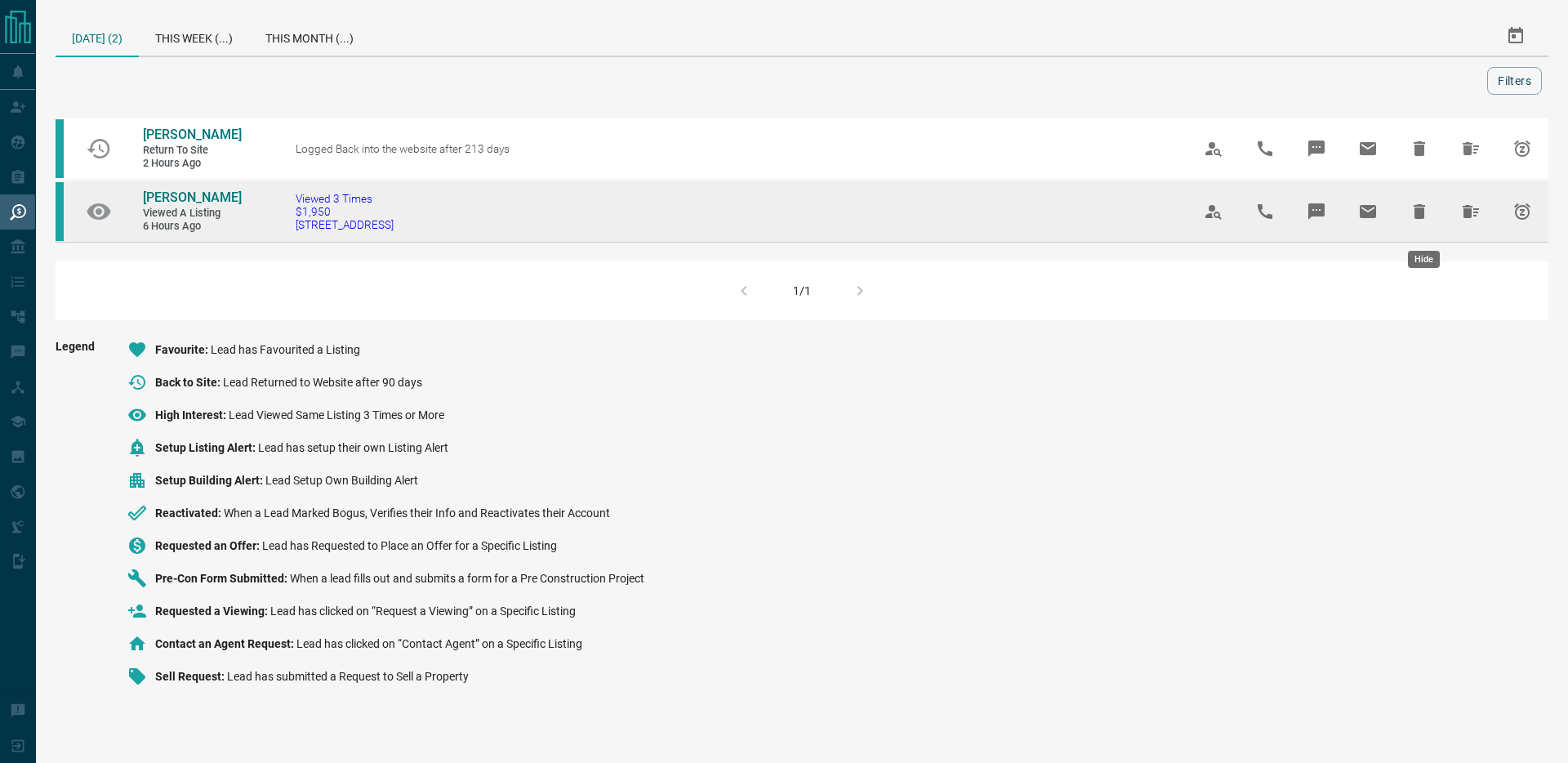
click at [1424, 219] on icon "Hide" at bounding box center [1419, 211] width 12 height 15
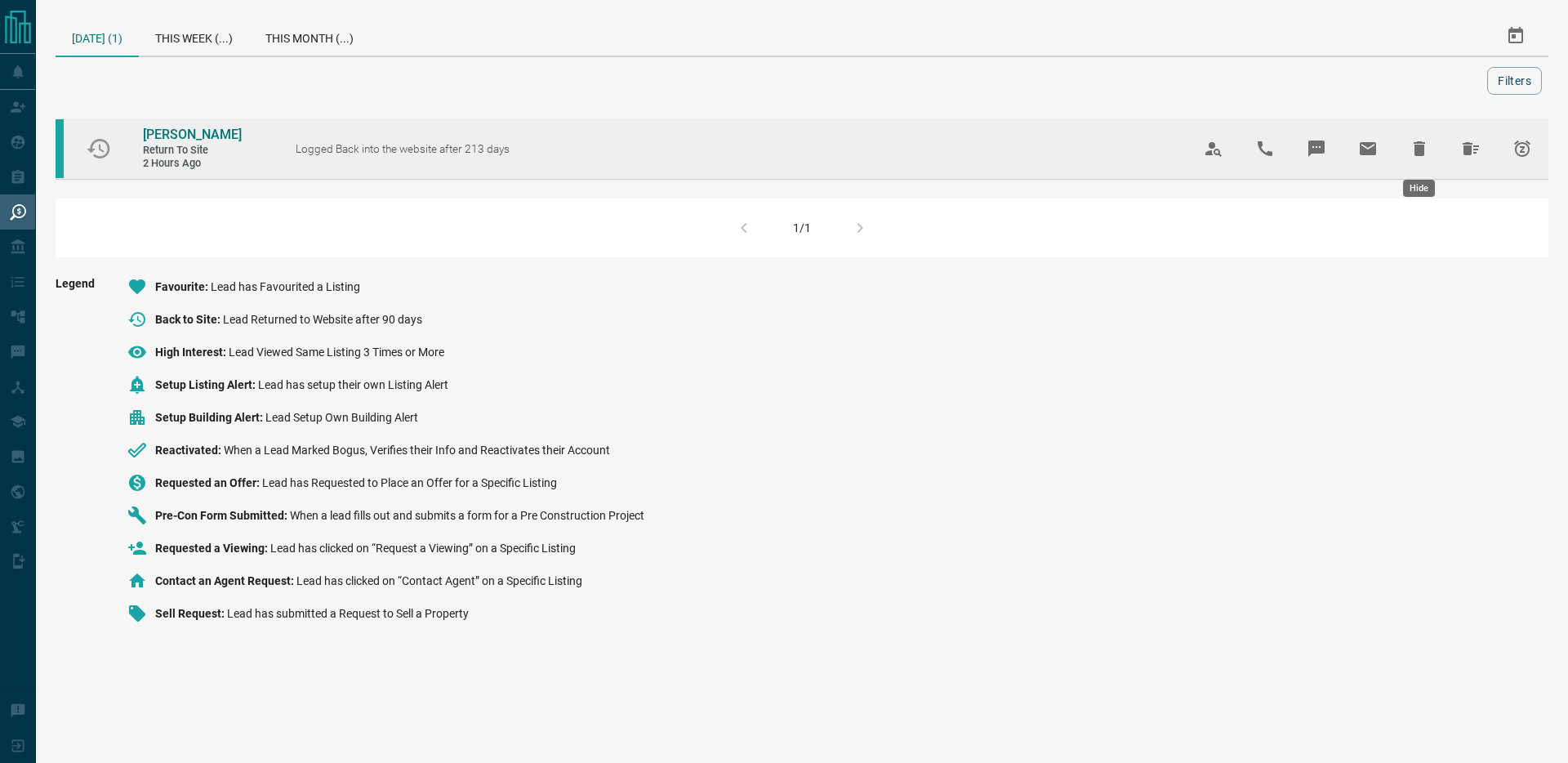
click at [1425, 154] on icon "Hide" at bounding box center [1418, 148] width 19 height 19
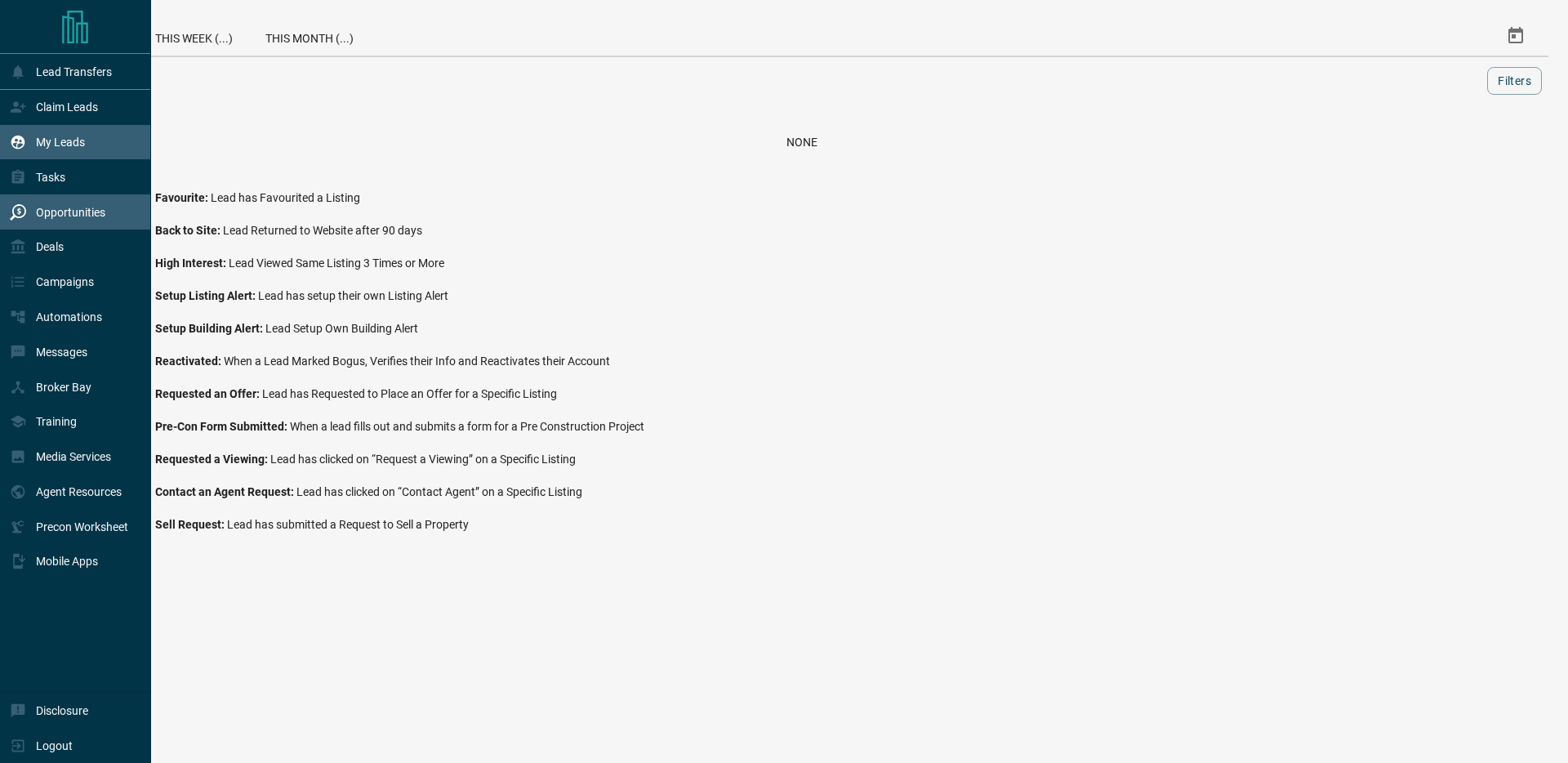
click at [12, 145] on icon at bounding box center [18, 142] width 14 height 14
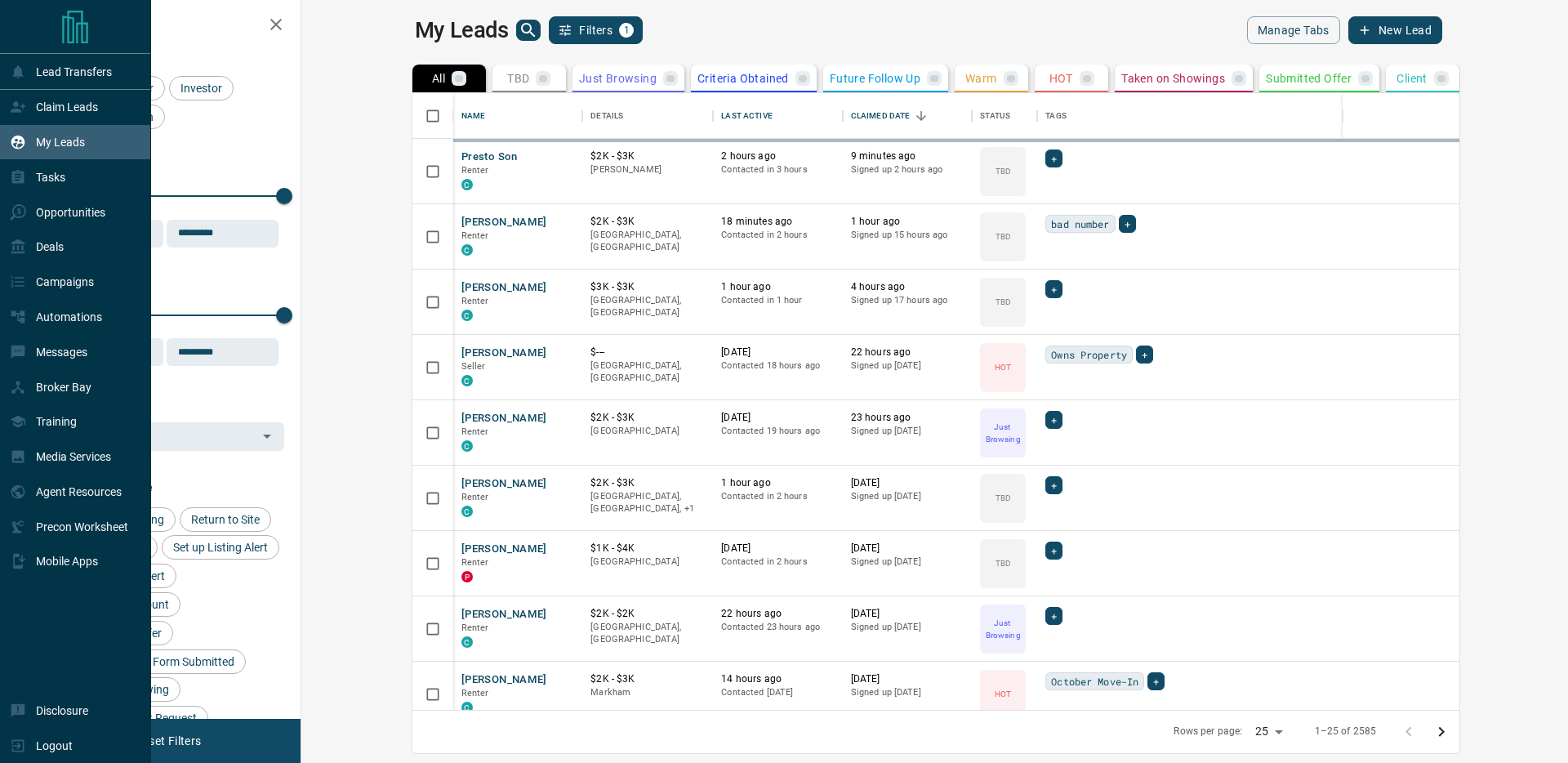
scroll to position [617, 1259]
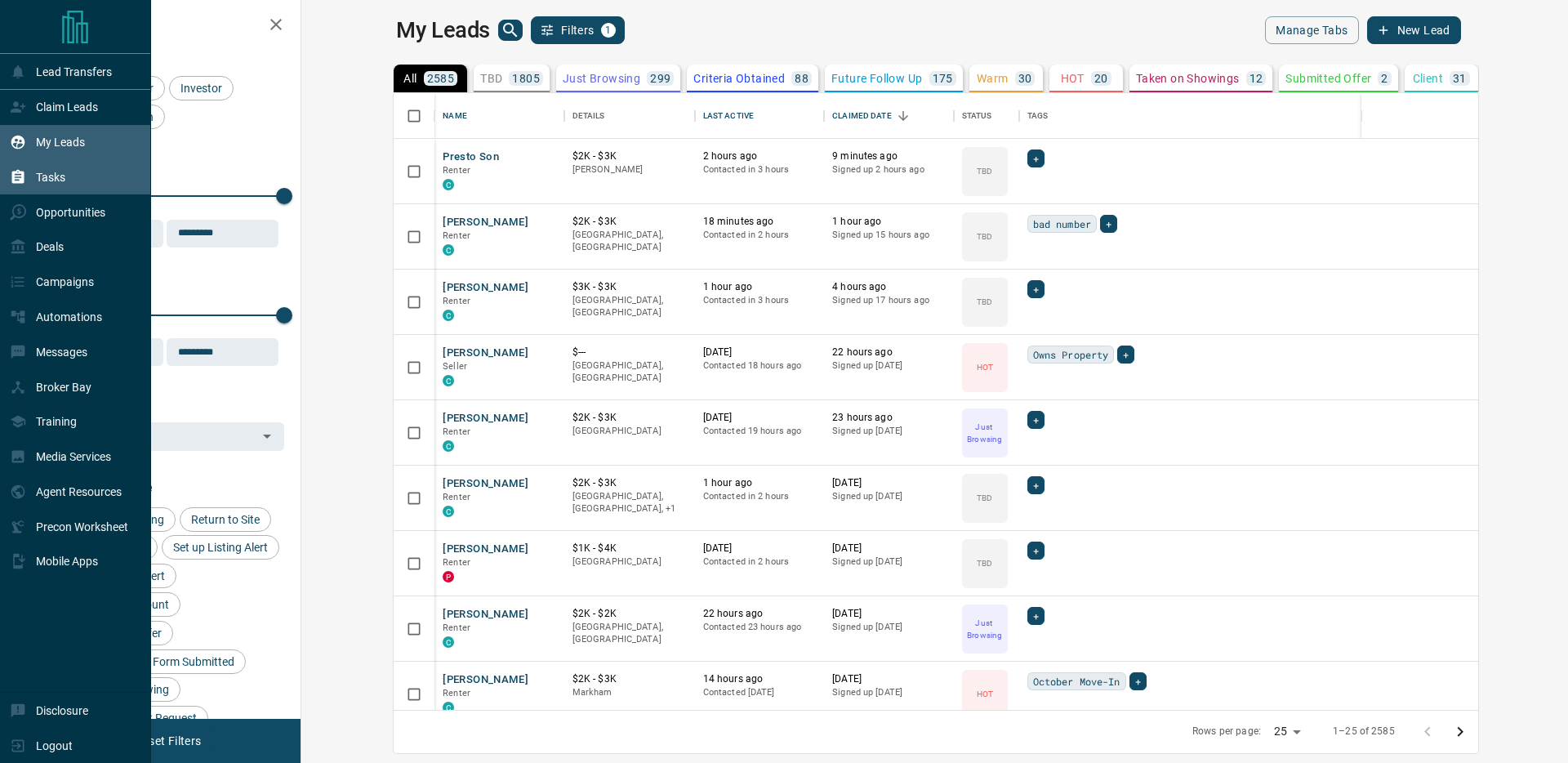
click at [18, 172] on icon at bounding box center [17, 177] width 12 height 14
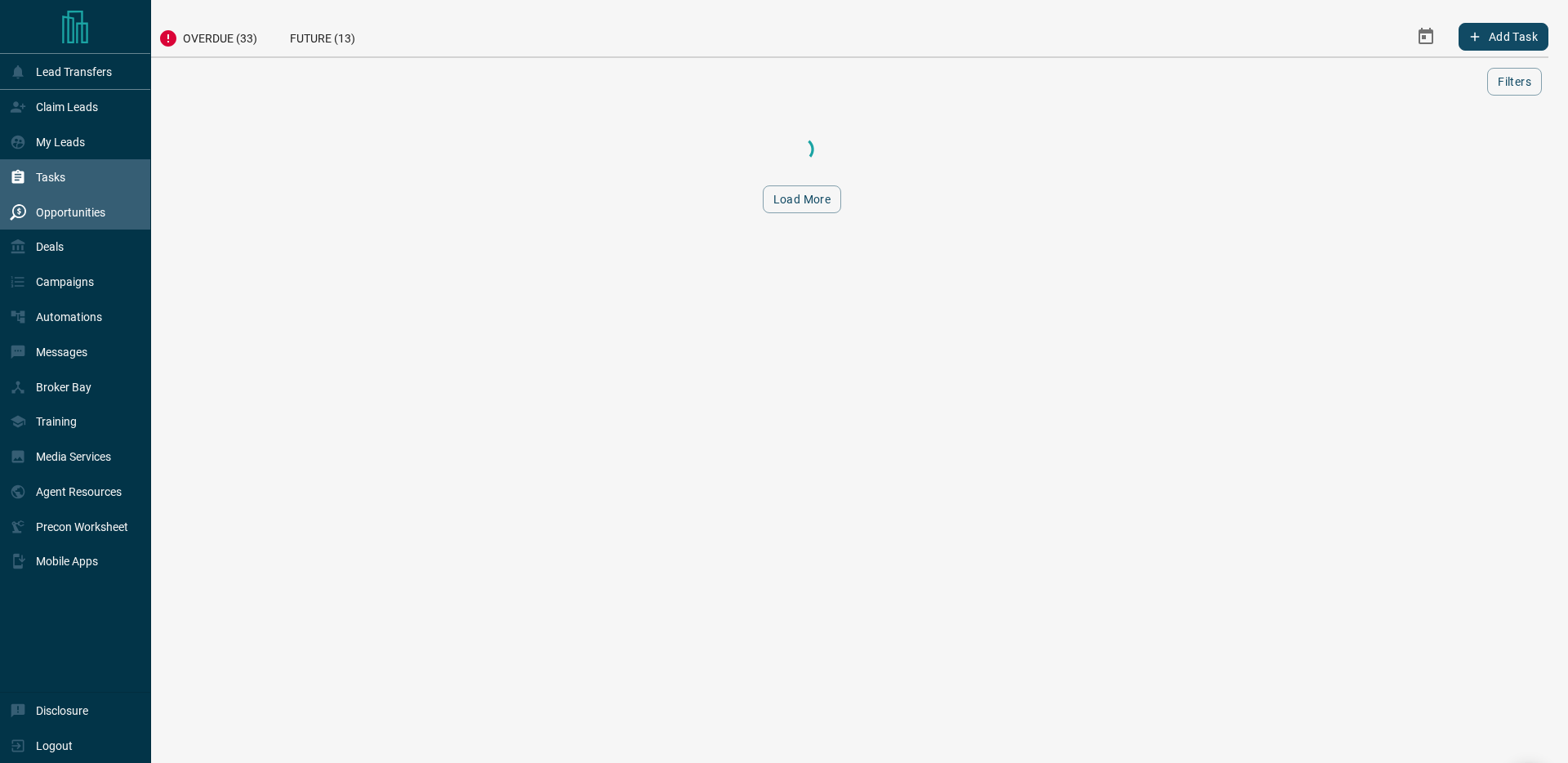
click at [25, 202] on div "Opportunities" at bounding box center [58, 211] width 95 height 27
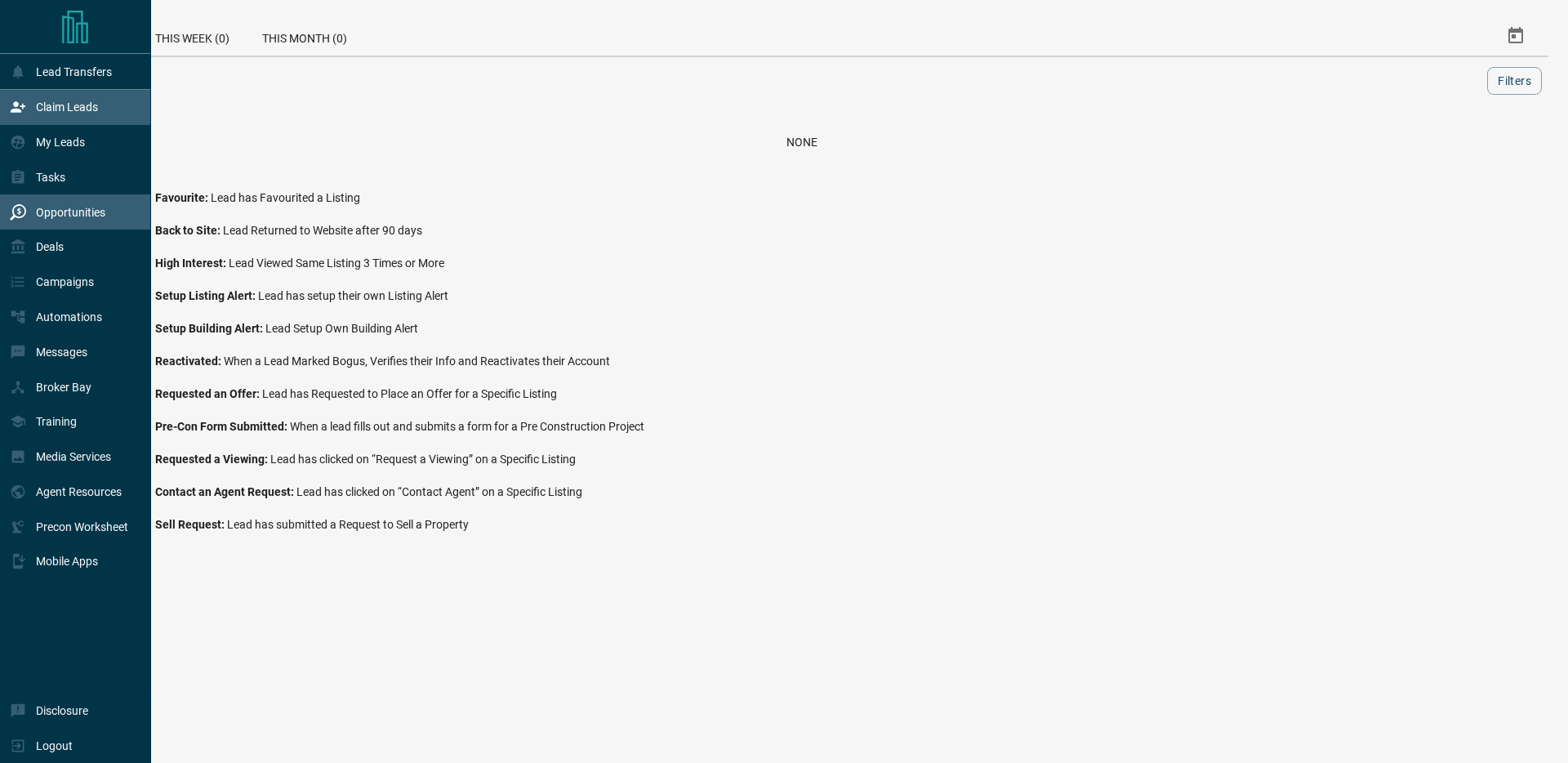
click at [72, 91] on div "Claim Leads" at bounding box center [75, 107] width 151 height 35
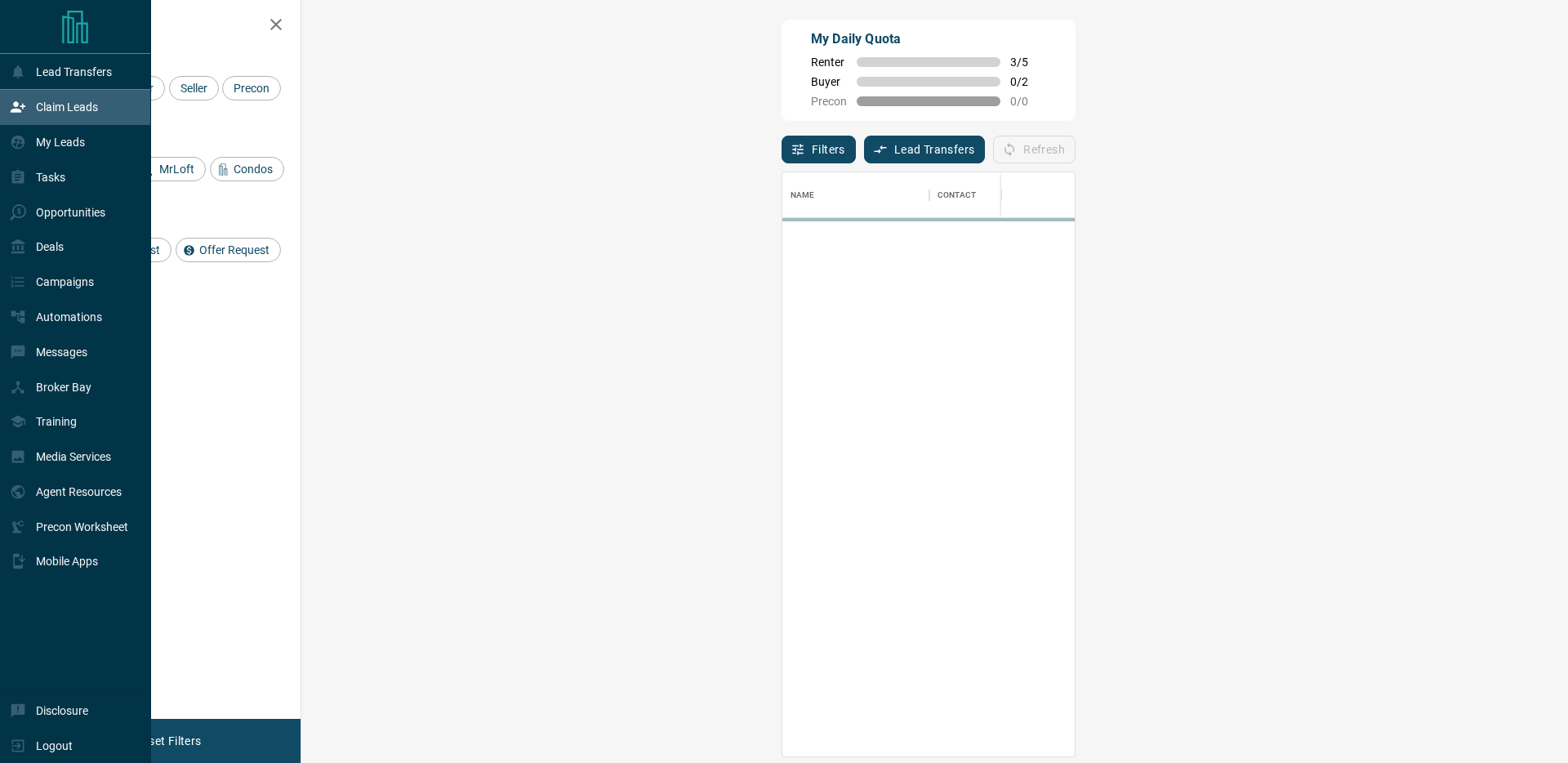
scroll to position [585, 1232]
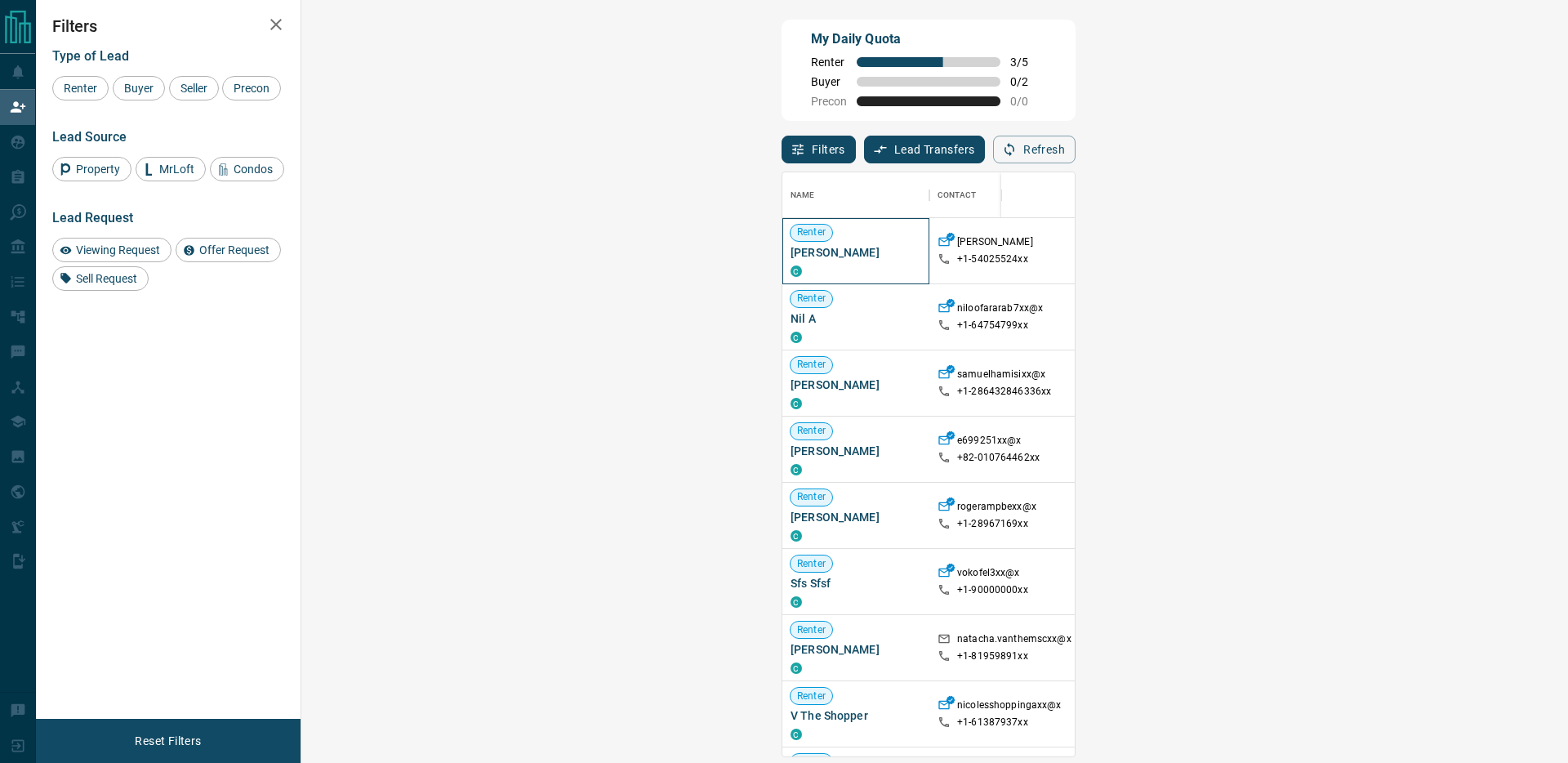
drag, startPoint x: 432, startPoint y: 255, endPoint x: 322, endPoint y: 253, distance: 110.0
click at [790, 253] on span "[PERSON_NAME]" at bounding box center [855, 253] width 131 height 16
copy span "[PERSON_NAME]"
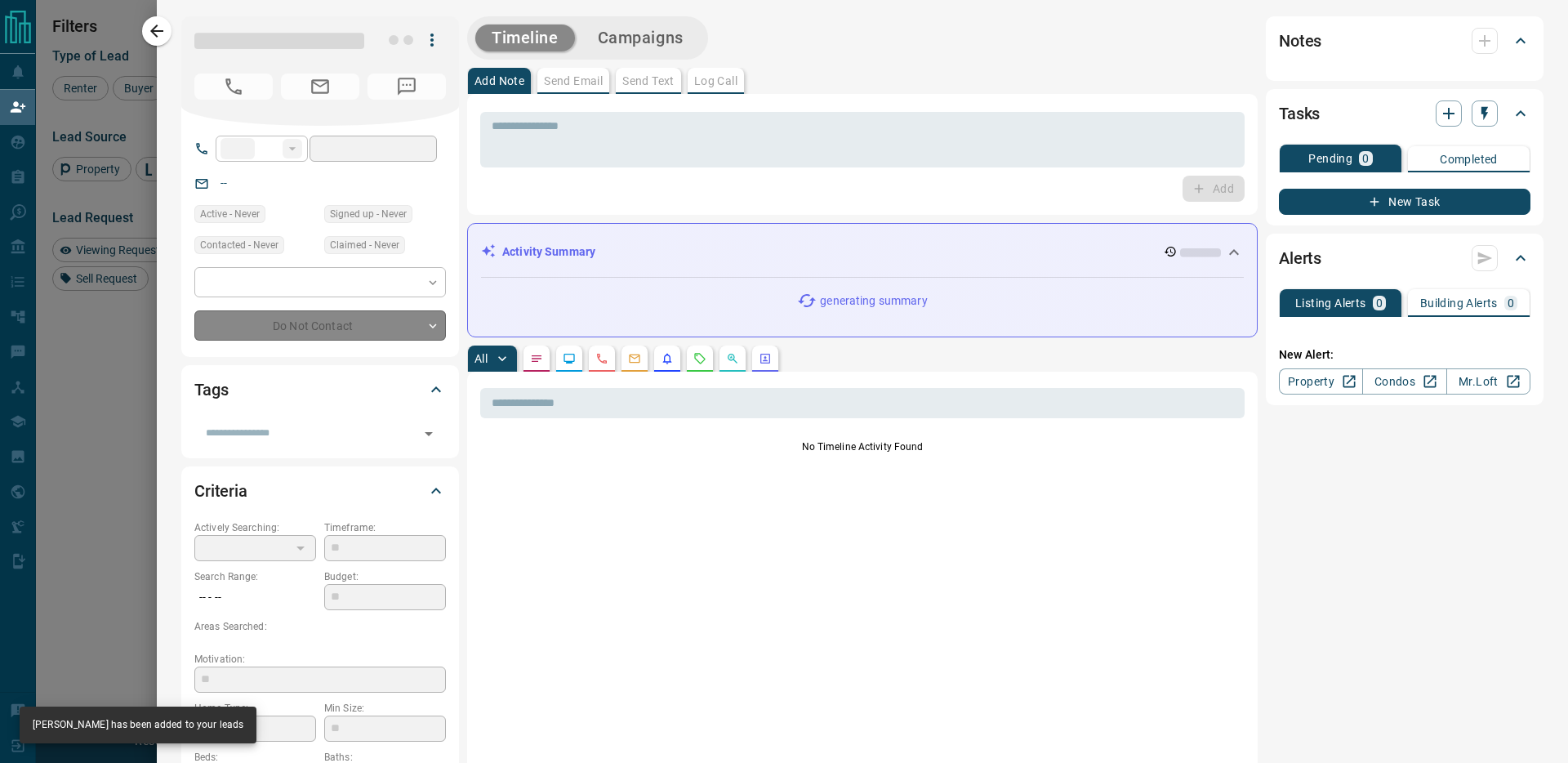
type input "**"
type input "**********"
type input "**"
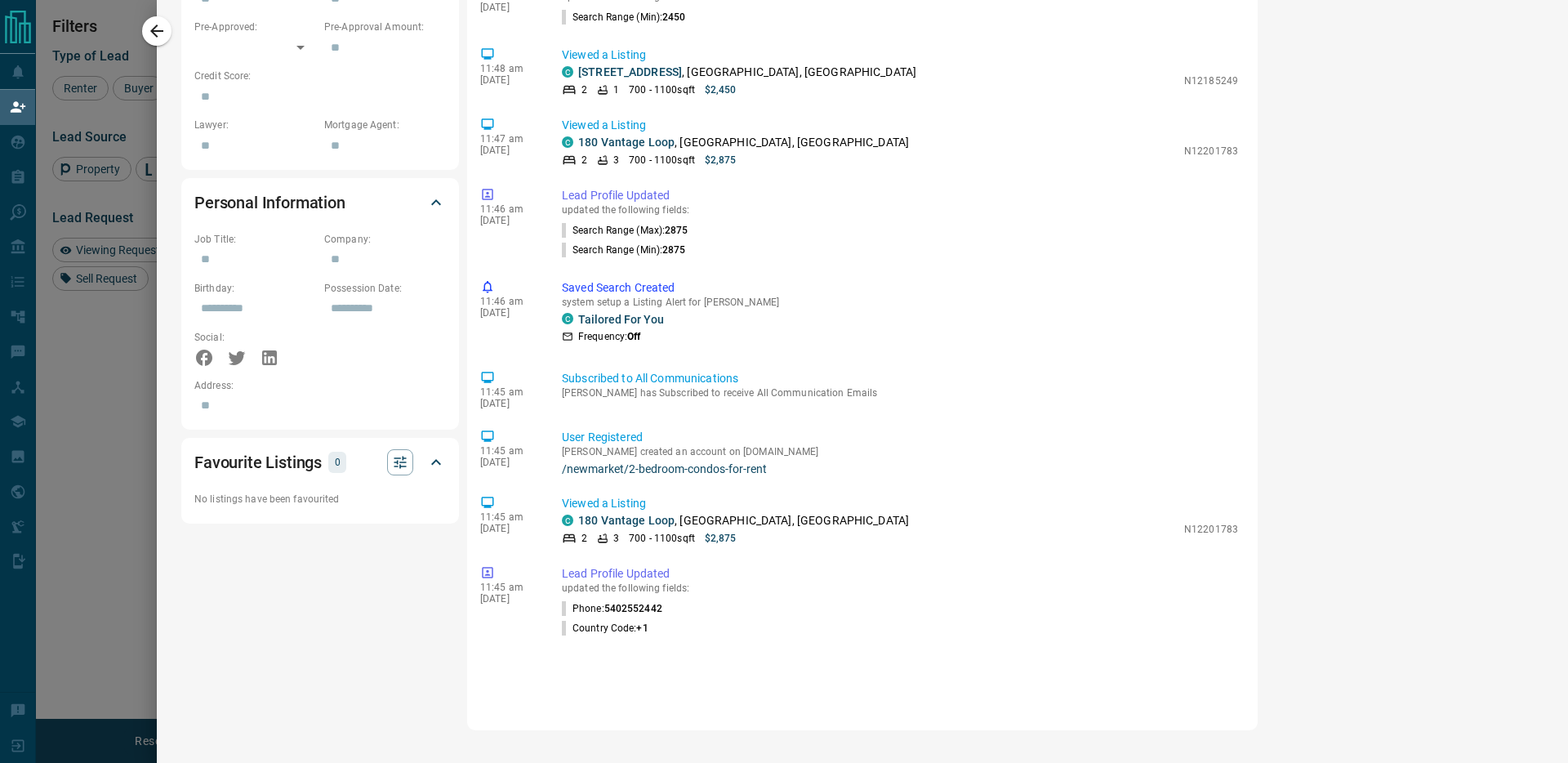
scroll to position [0, 0]
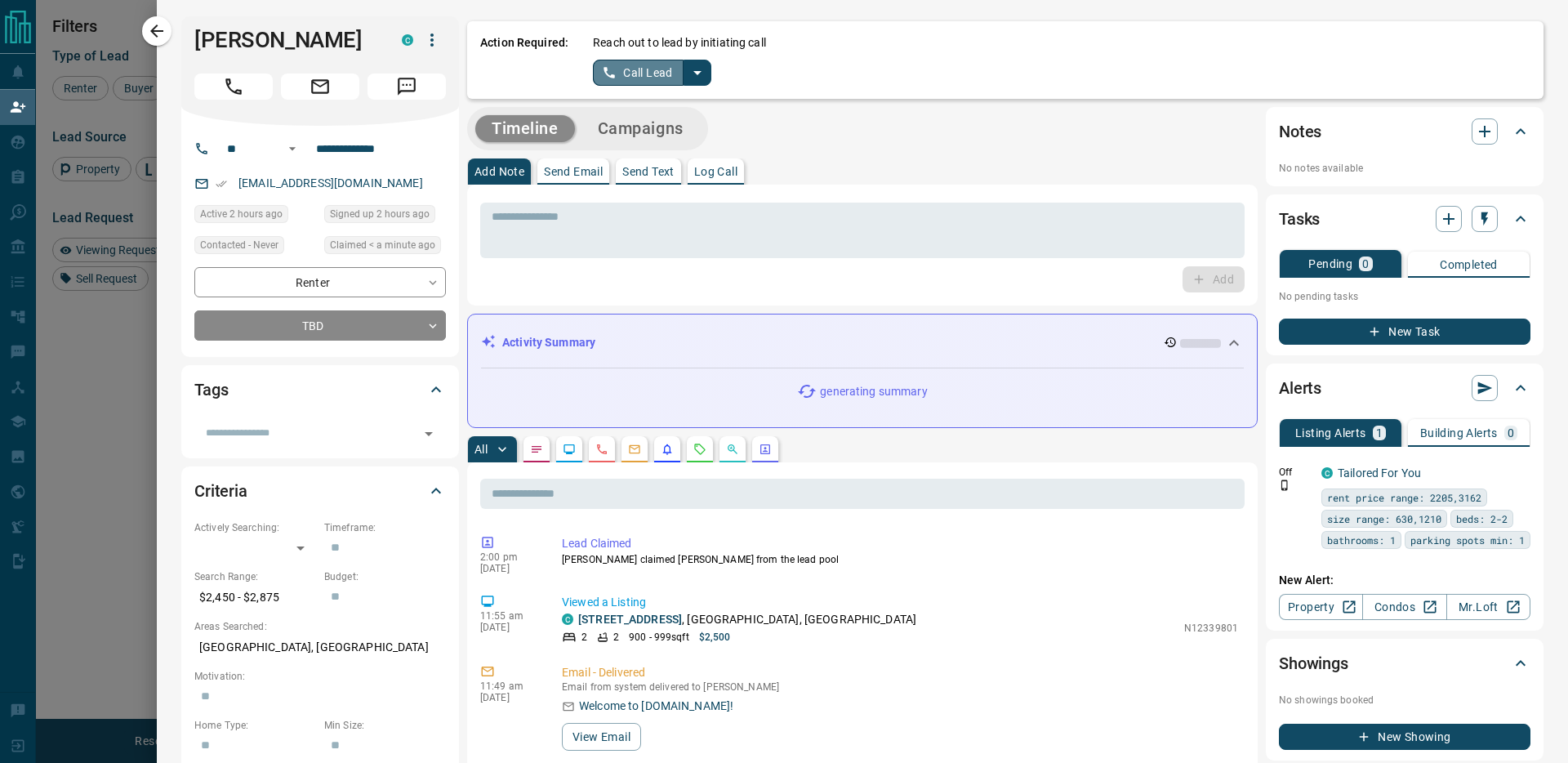
click at [627, 70] on button "Call Lead" at bounding box center [637, 72] width 91 height 27
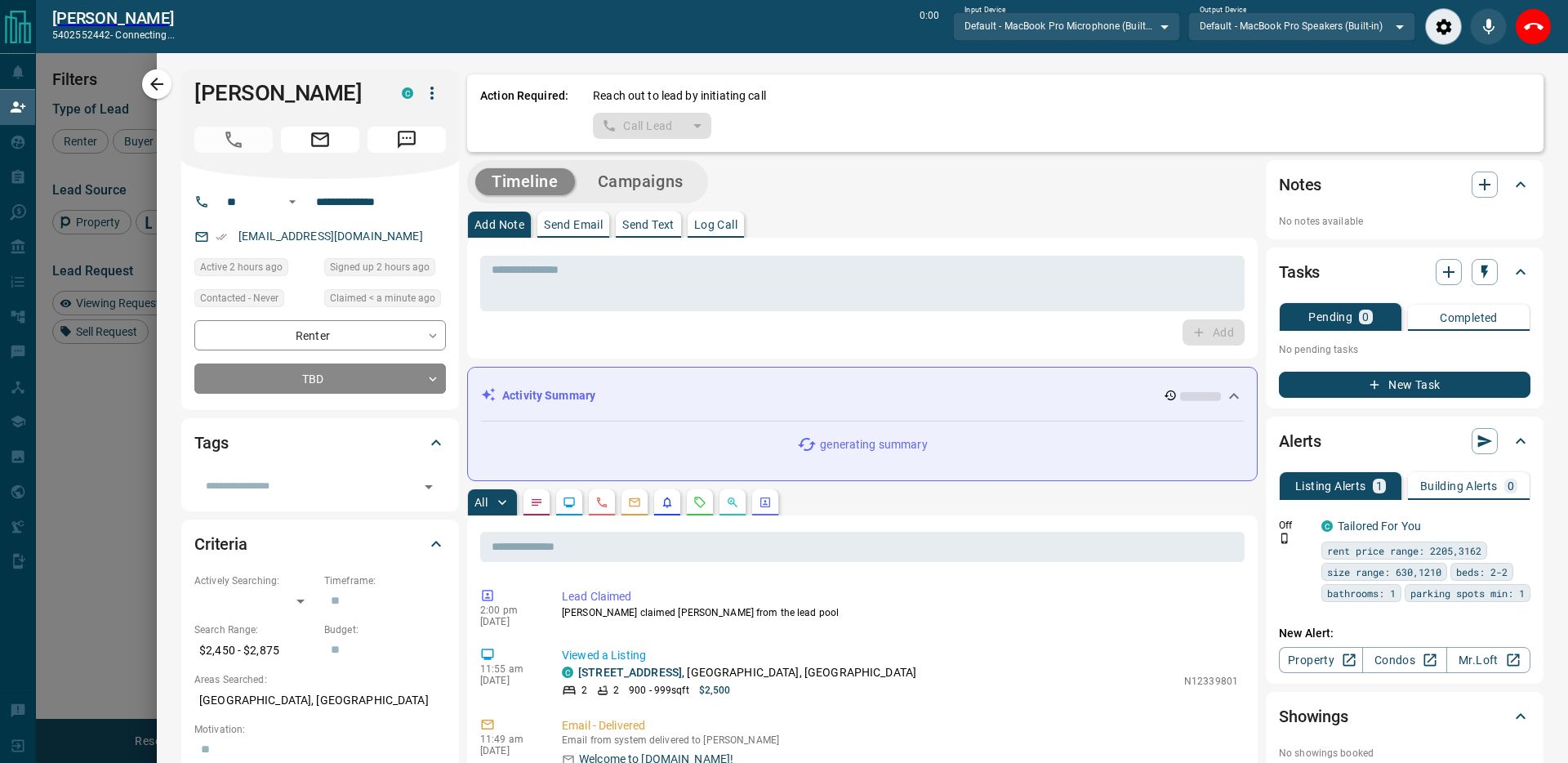
scroll to position [543, 1232]
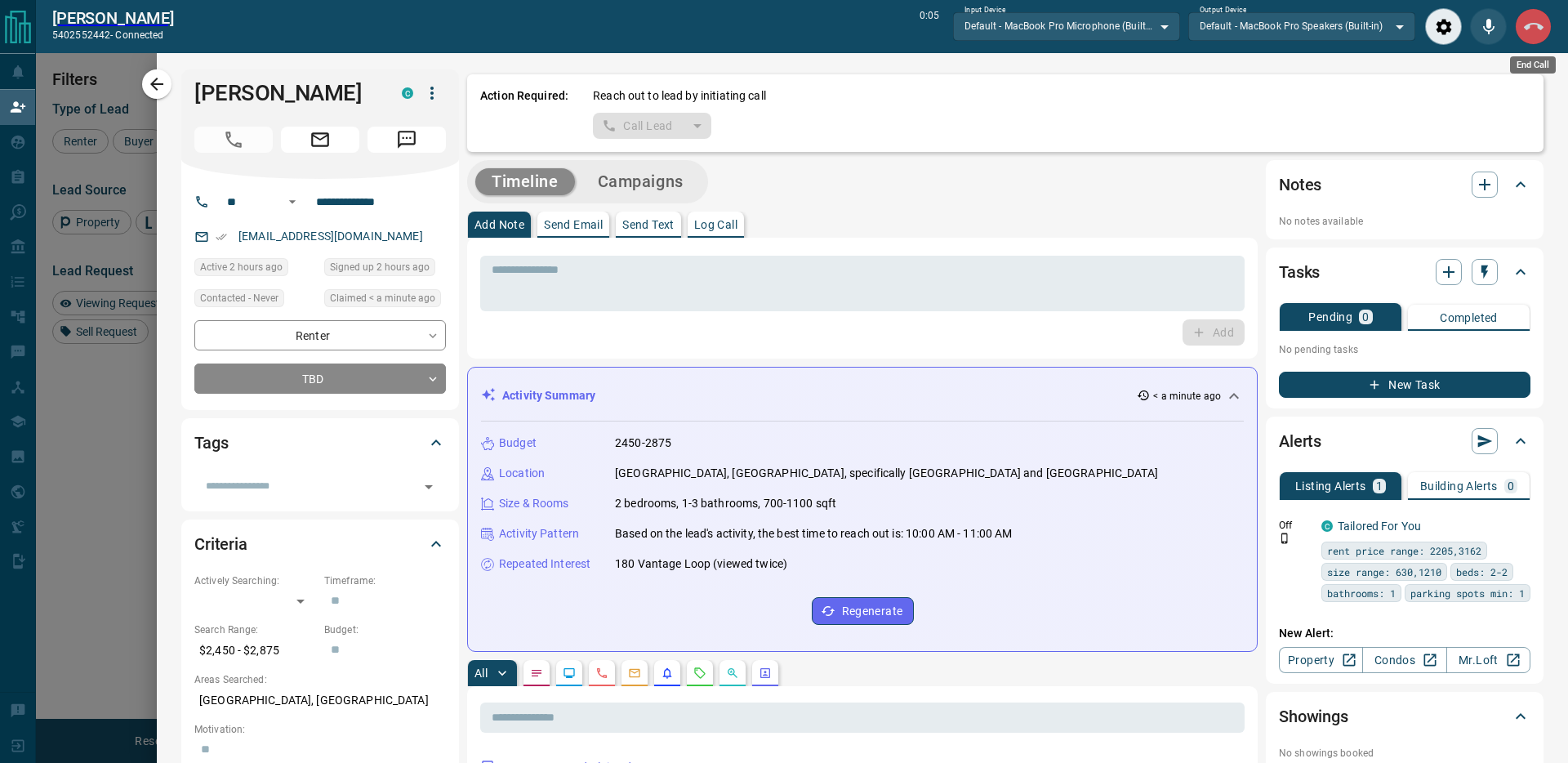
click at [1521, 30] on button "End Call" at bounding box center [1533, 27] width 37 height 37
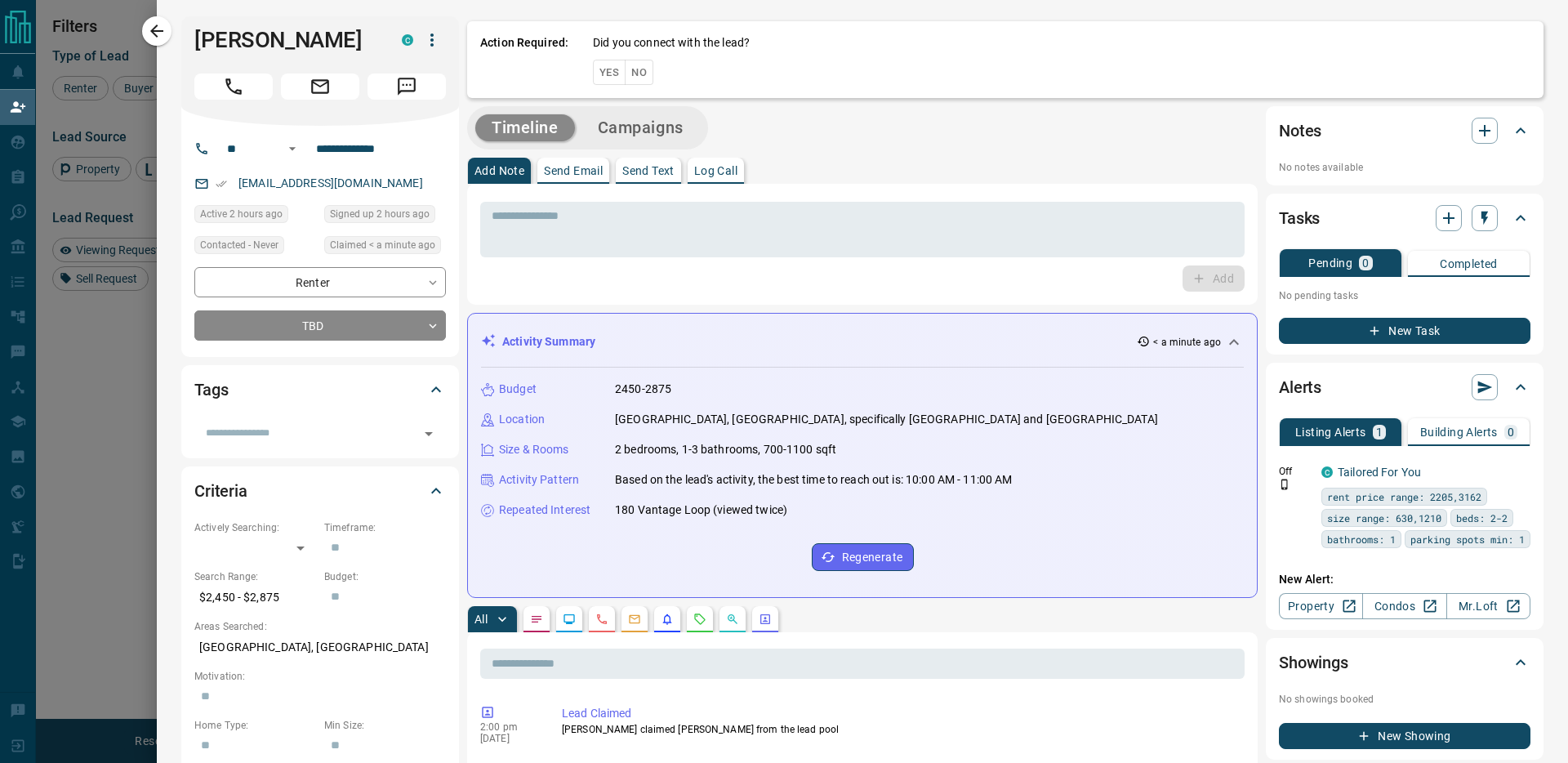
scroll to position [585, 1232]
click at [624, 68] on button "No" at bounding box center [638, 72] width 28 height 26
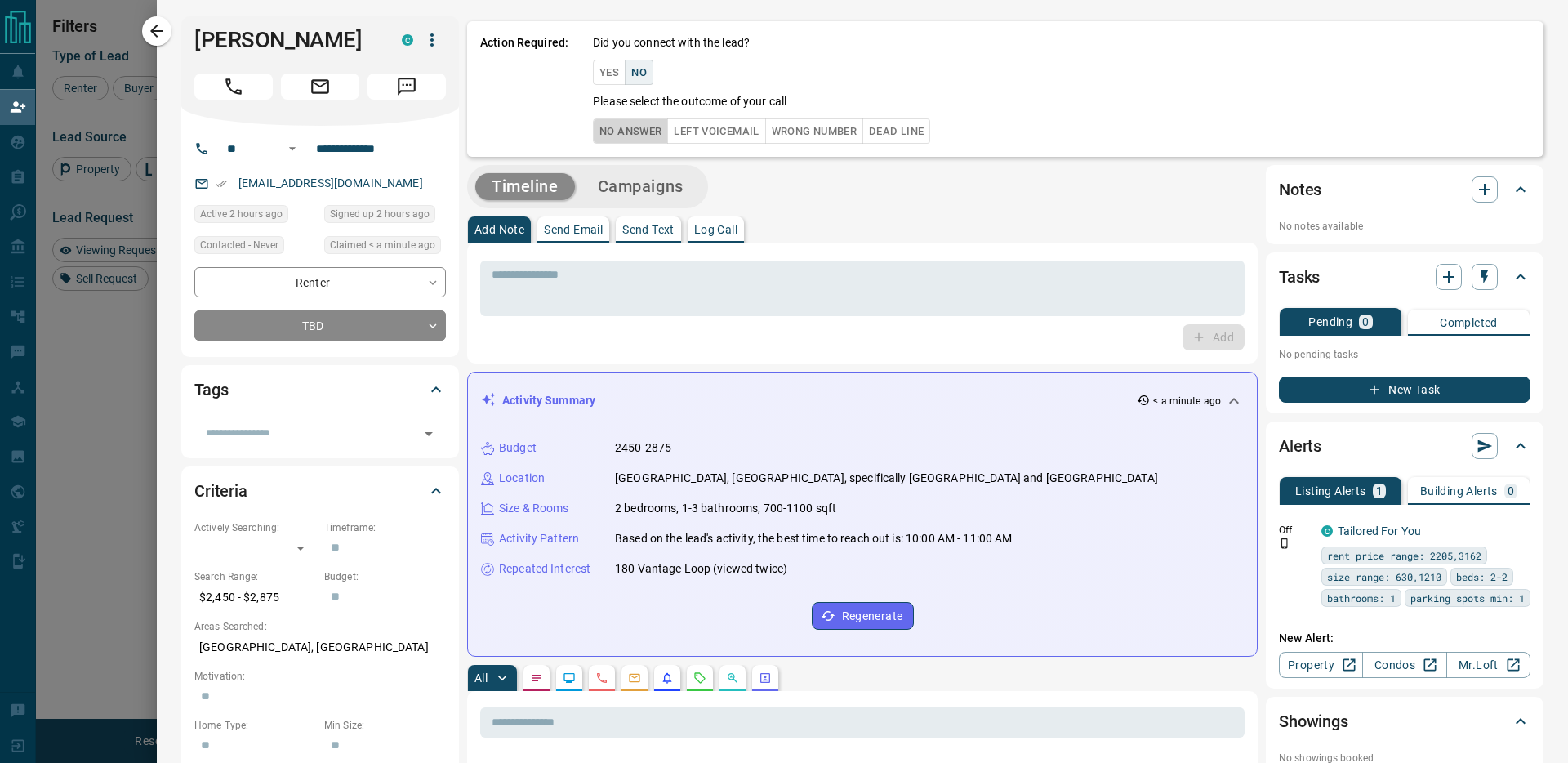
click at [633, 132] on button "No Answer" at bounding box center [630, 131] width 75 height 26
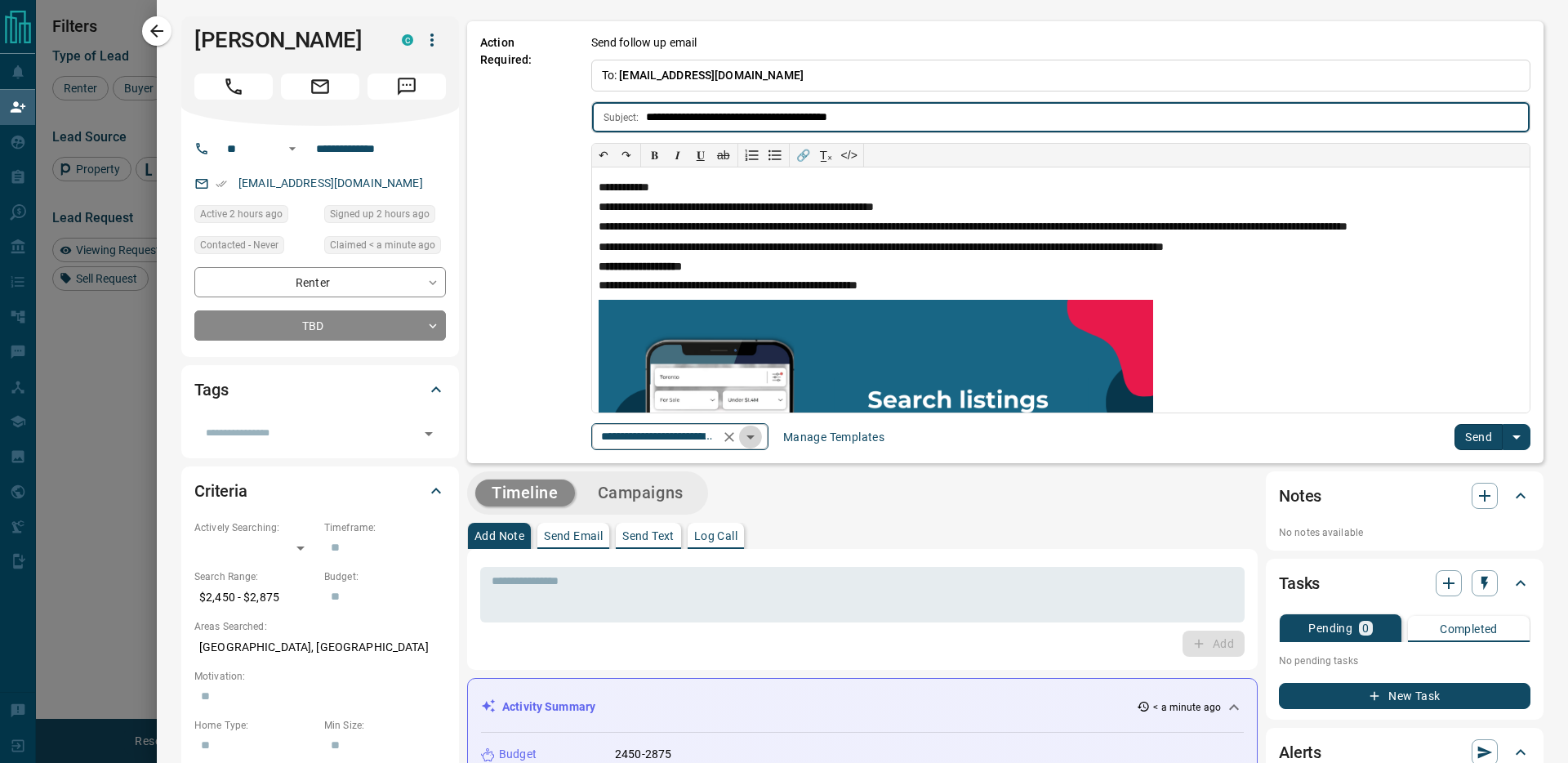
click at [760, 440] on icon "Open" at bounding box center [750, 436] width 19 height 19
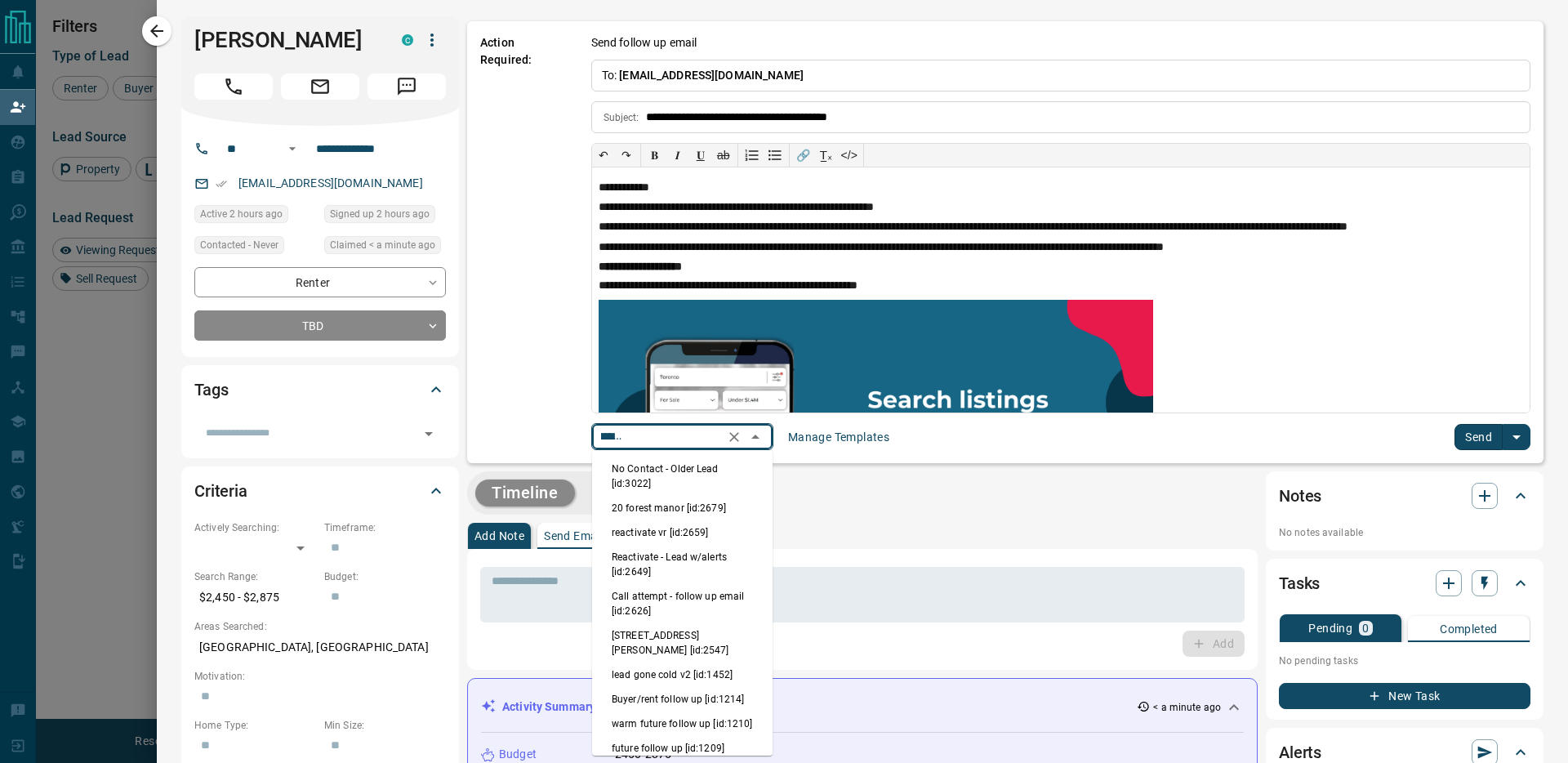
scroll to position [79, 0]
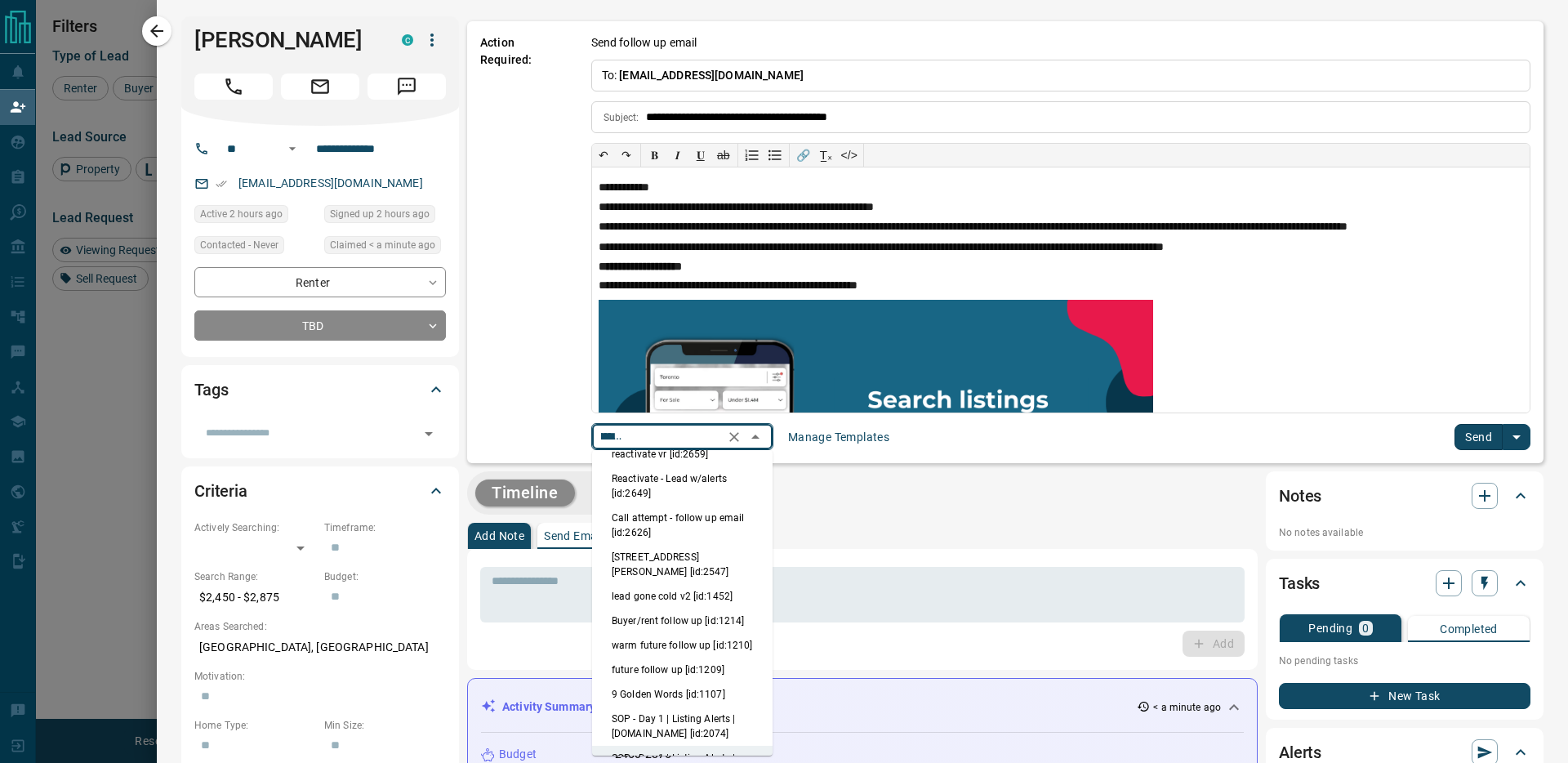
click at [677, 706] on li "SOP - Day 1 | Listing Alerts | [DOMAIN_NAME] [id:2074]" at bounding box center [681, 725] width 180 height 39
type input "**********"
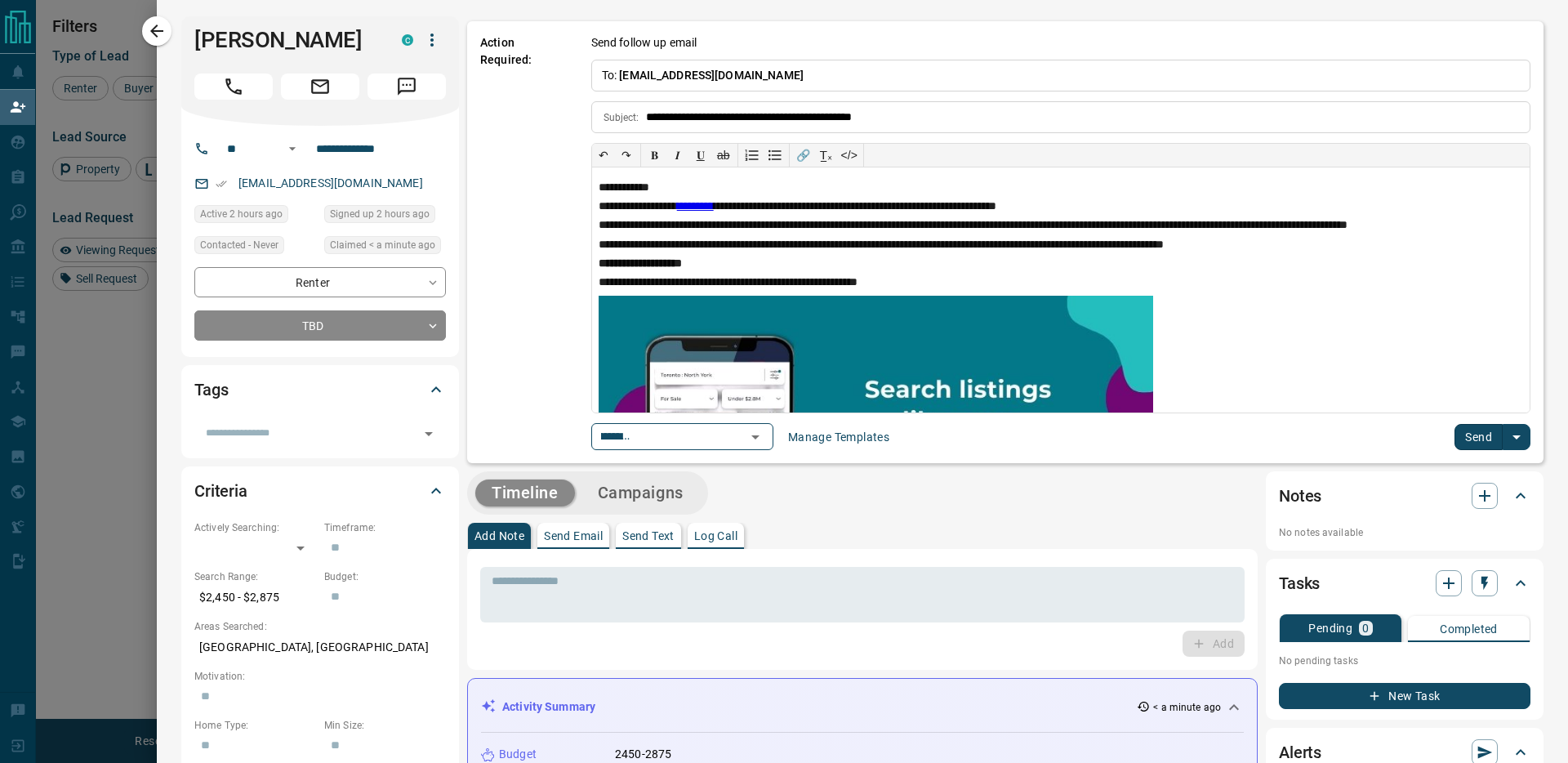
scroll to position [0, 0]
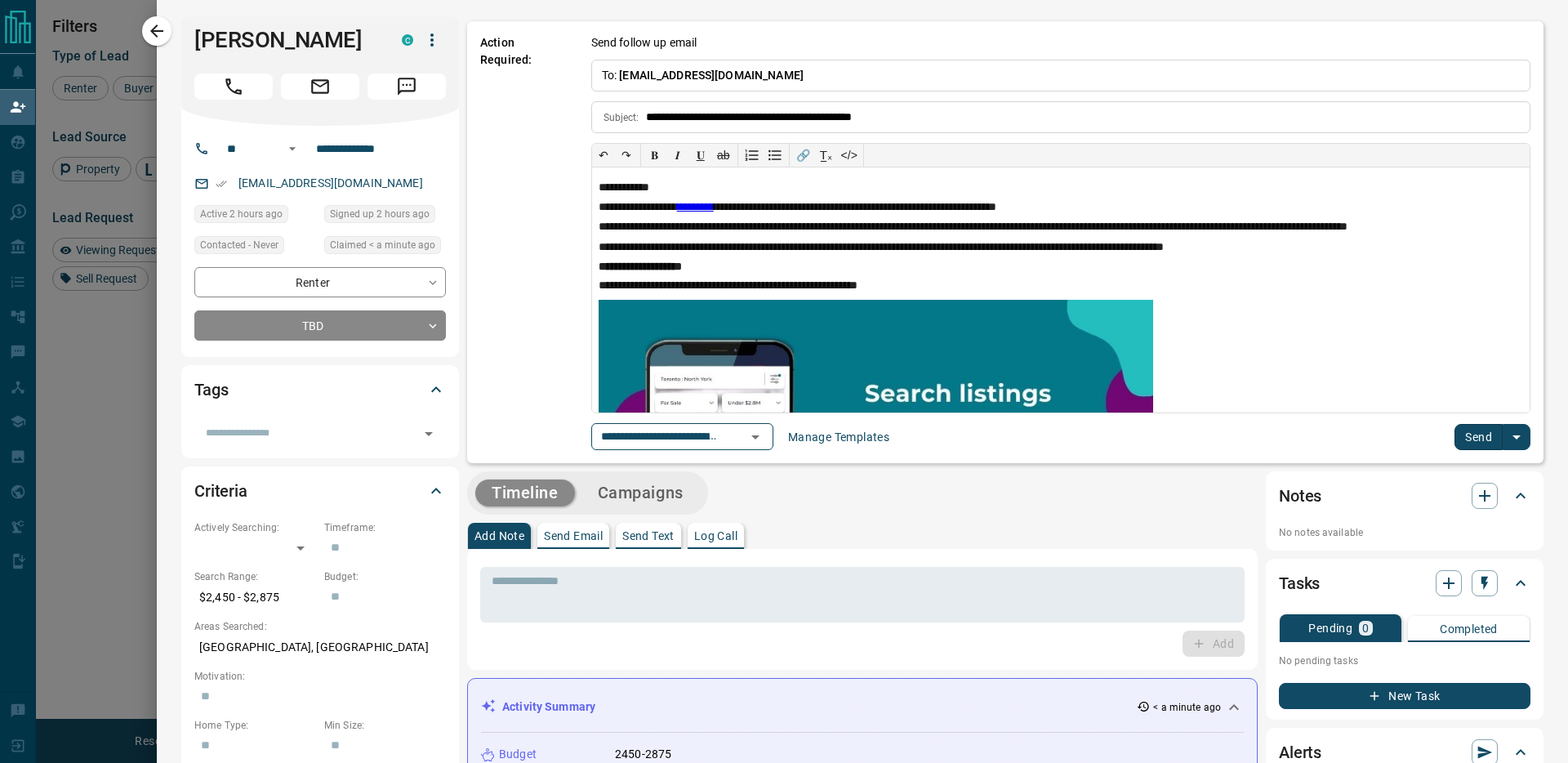
click at [1495, 444] on button "Send" at bounding box center [1478, 436] width 48 height 27
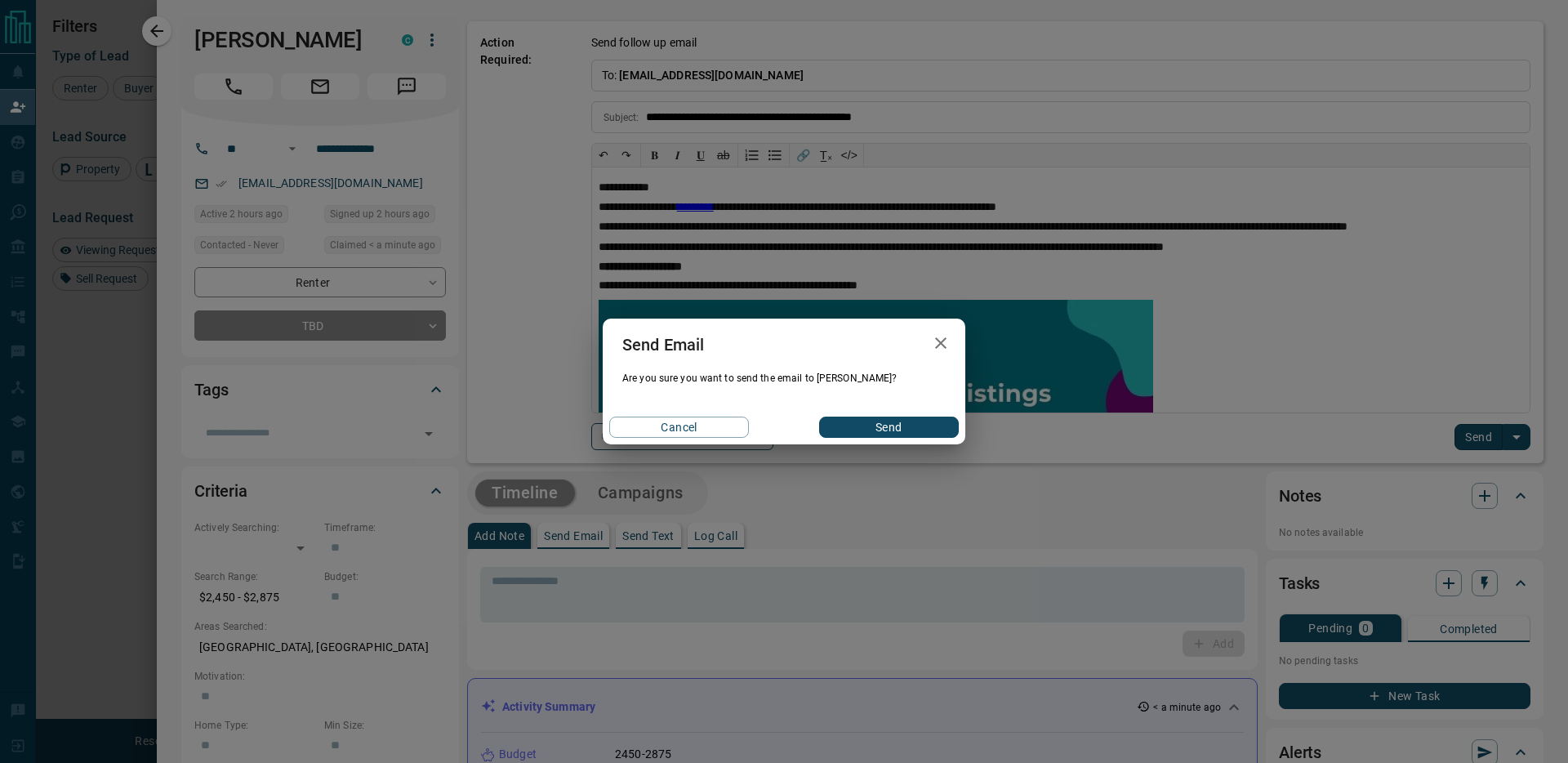
click at [858, 426] on button "Send" at bounding box center [889, 426] width 140 height 21
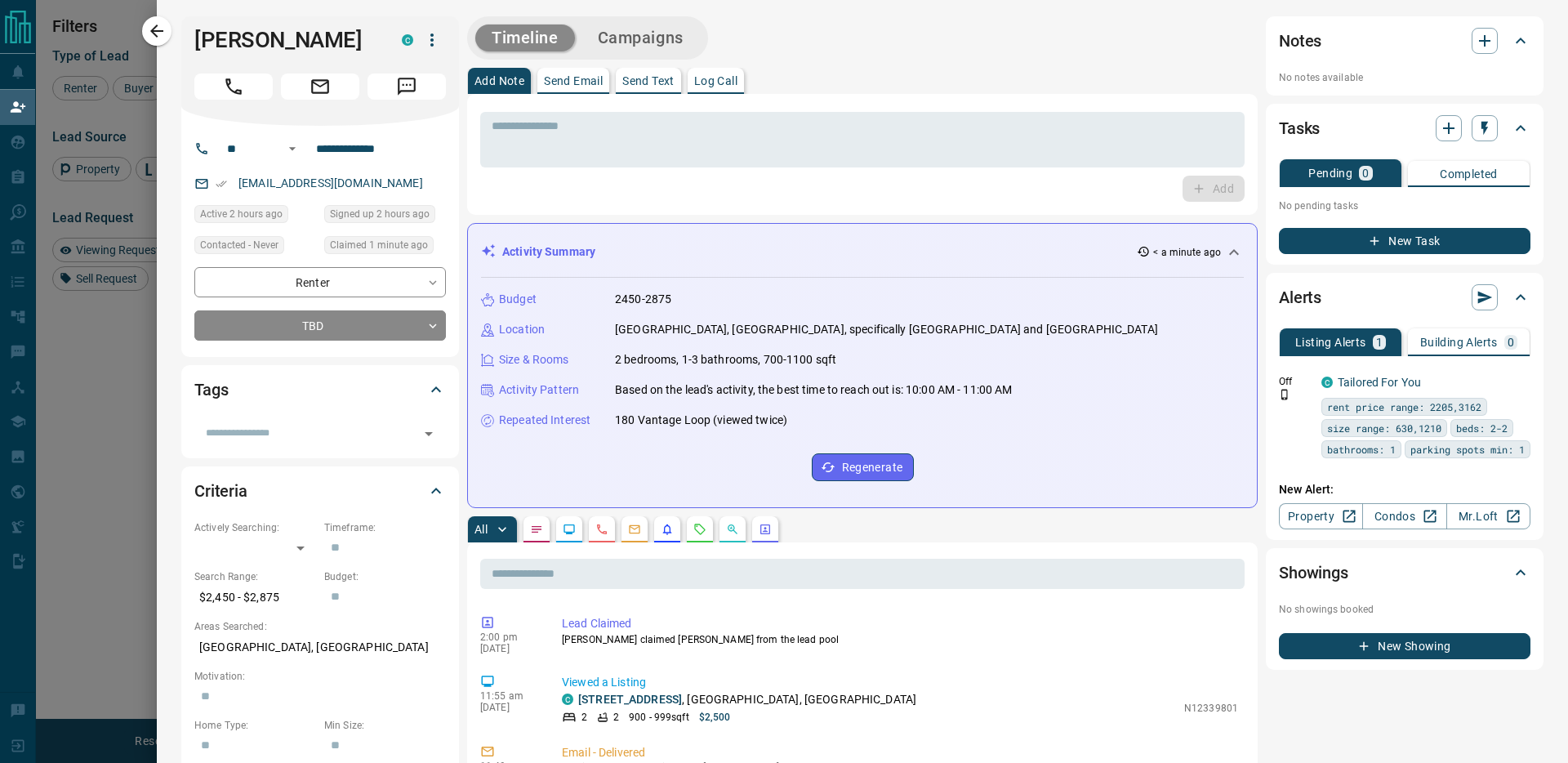
scroll to position [585, 1232]
click at [158, 42] on button "button" at bounding box center [156, 31] width 29 height 29
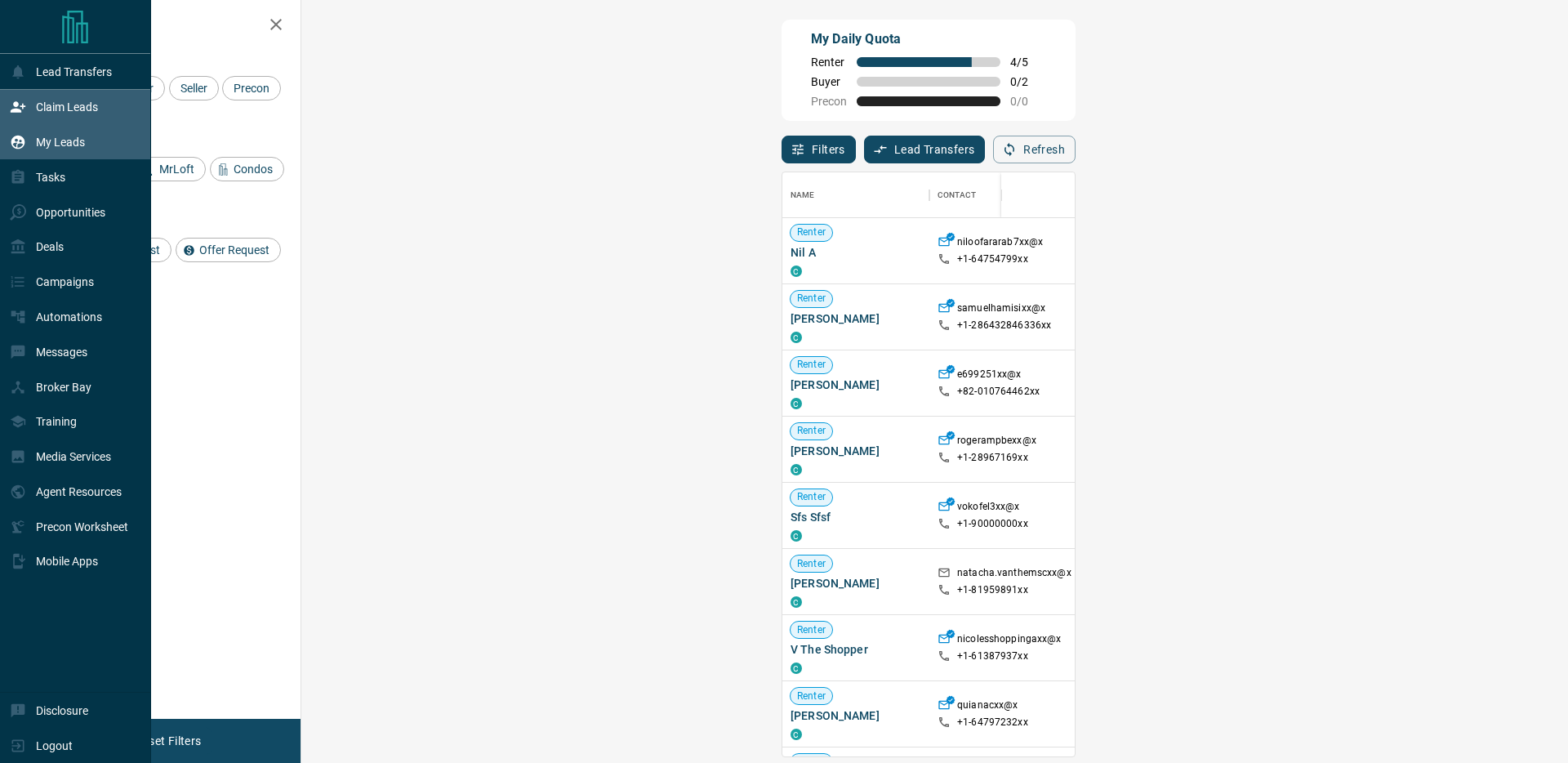
click at [14, 149] on icon at bounding box center [18, 142] width 16 height 16
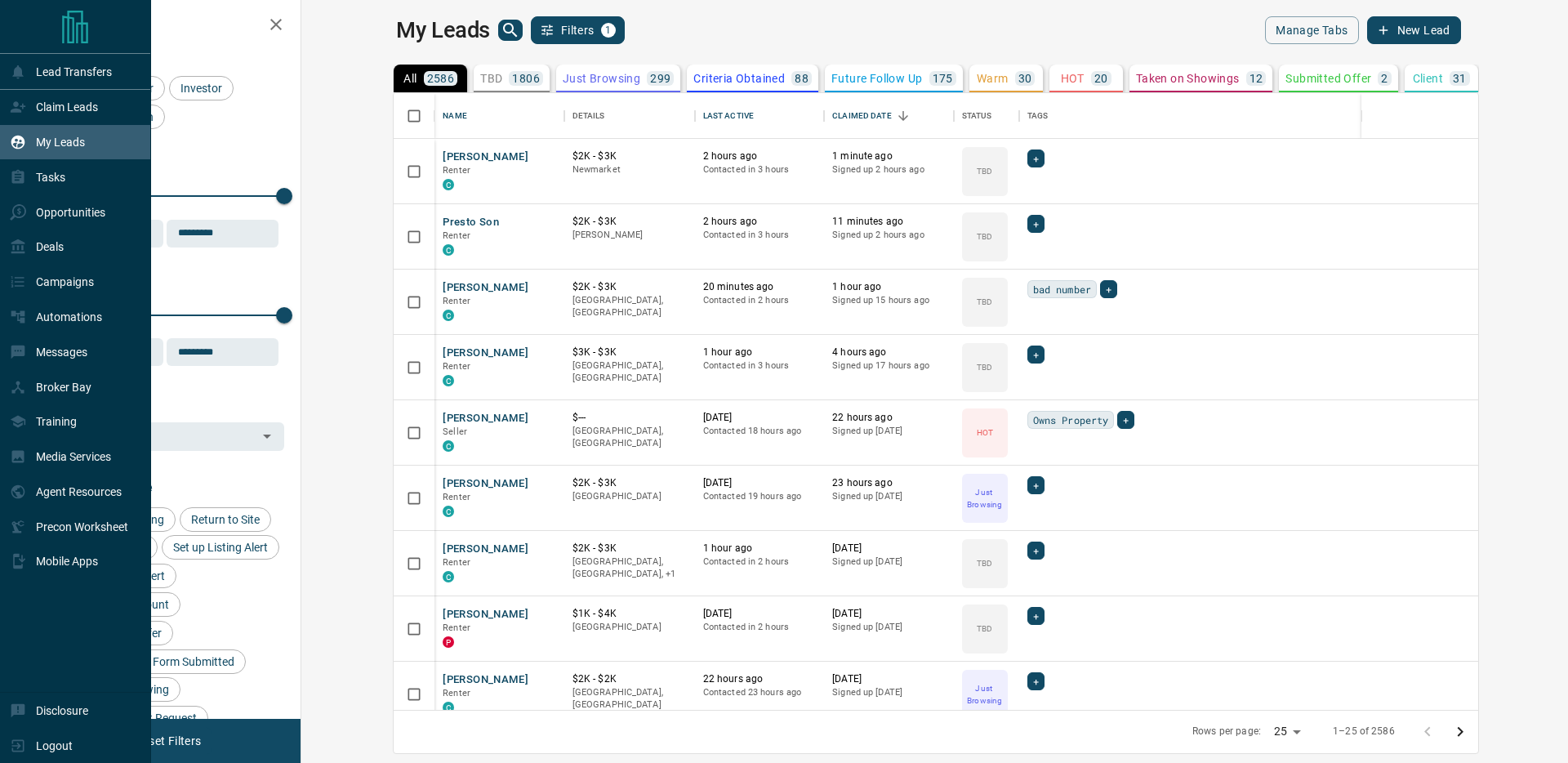
scroll to position [617, 1259]
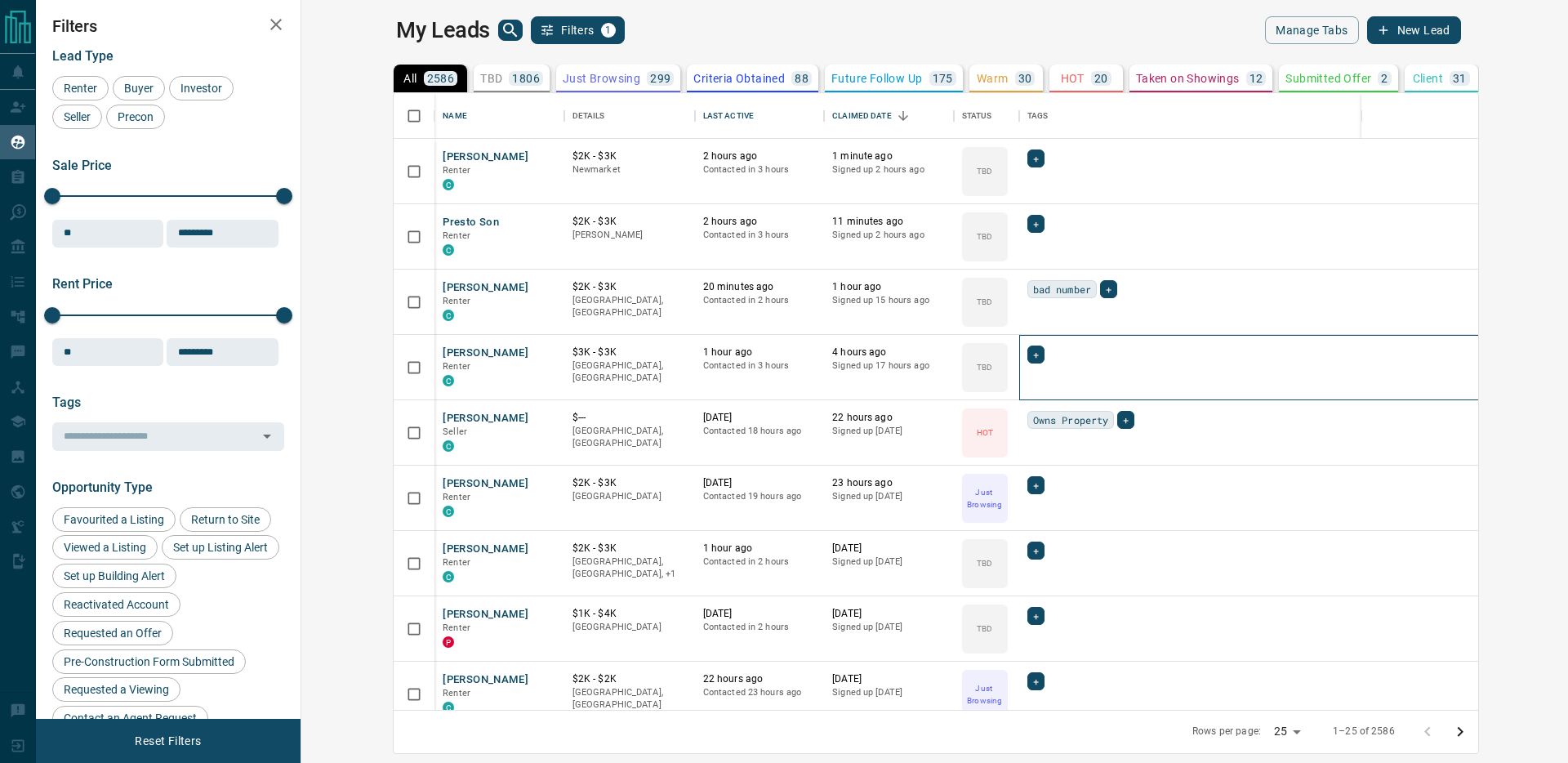
click at [1228, 370] on div "+" at bounding box center [1277, 368] width 501 height 44
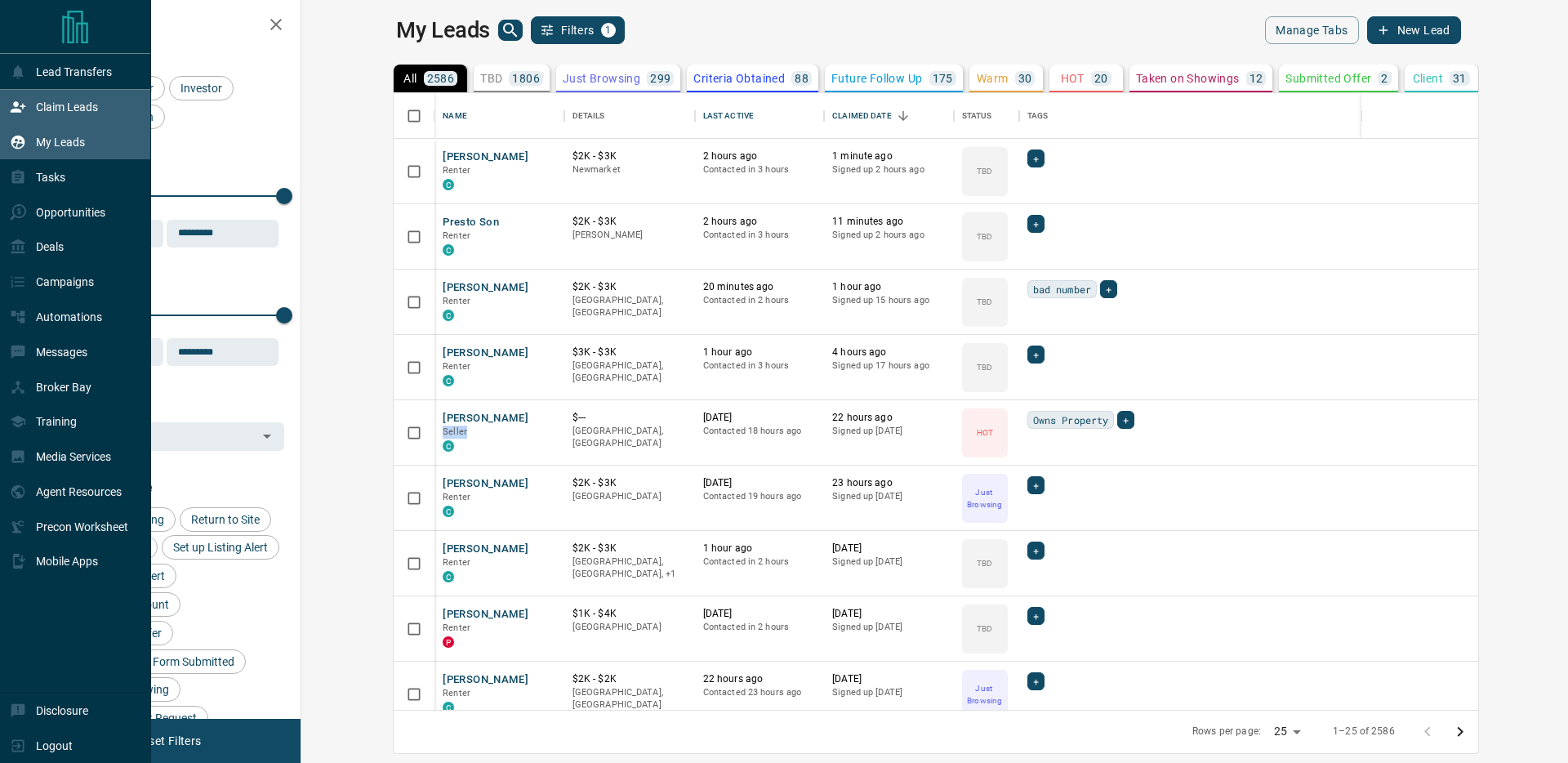
click at [14, 94] on div "Claim Leads" at bounding box center [54, 107] width 88 height 27
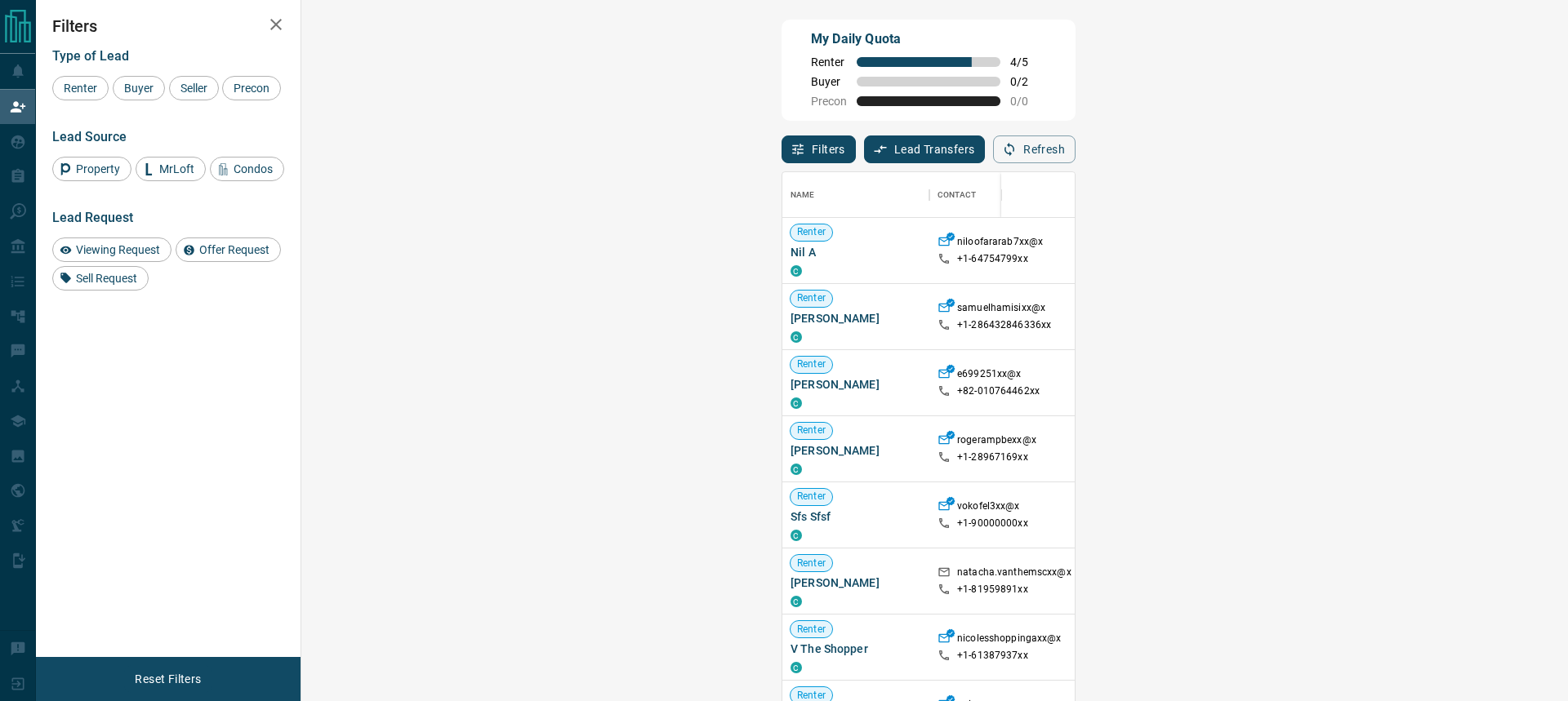
scroll to position [535, 1232]
